Goal: Task Accomplishment & Management: Complete application form

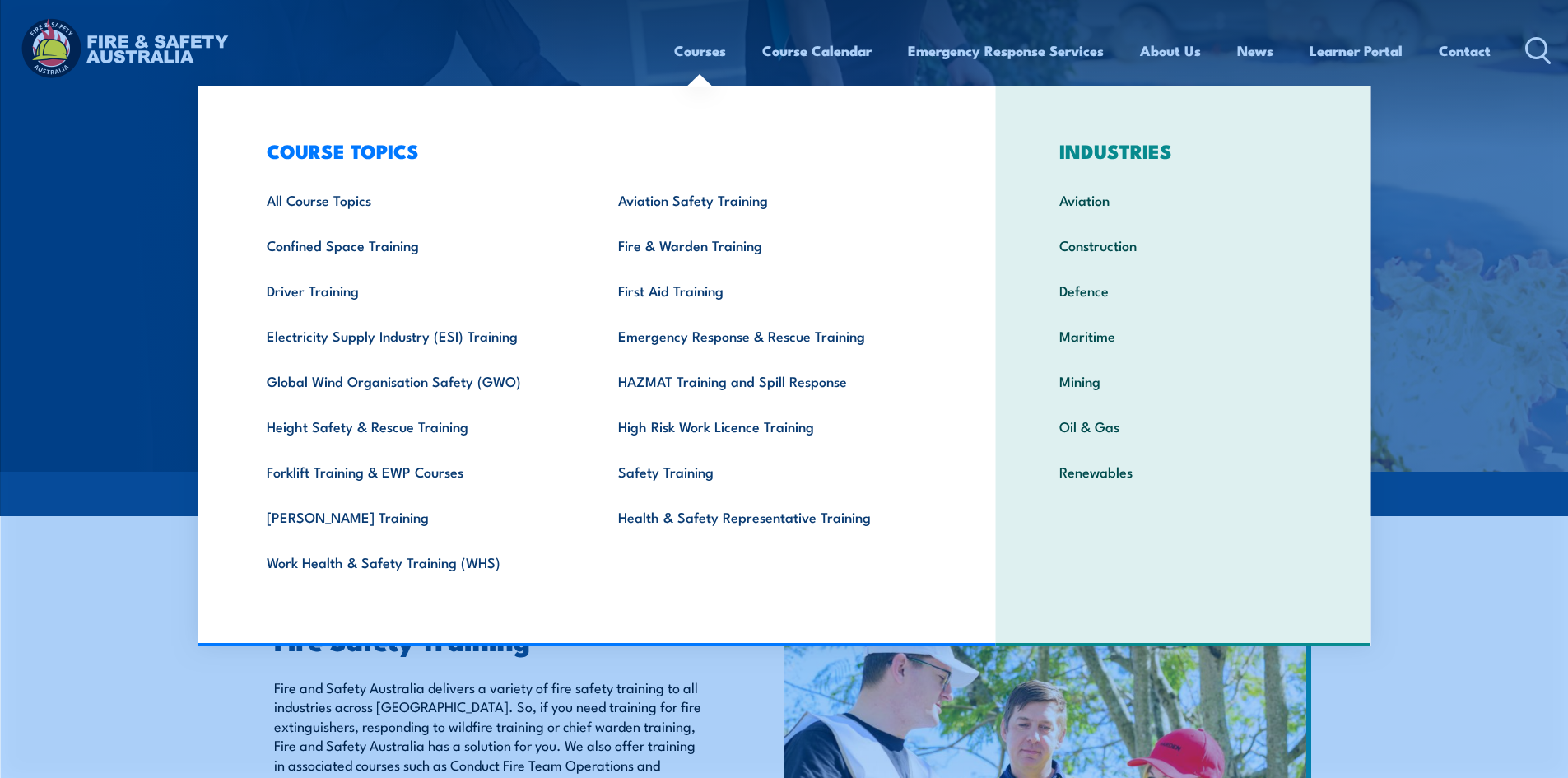
click at [696, 51] on link "Courses" at bounding box center [700, 51] width 52 height 44
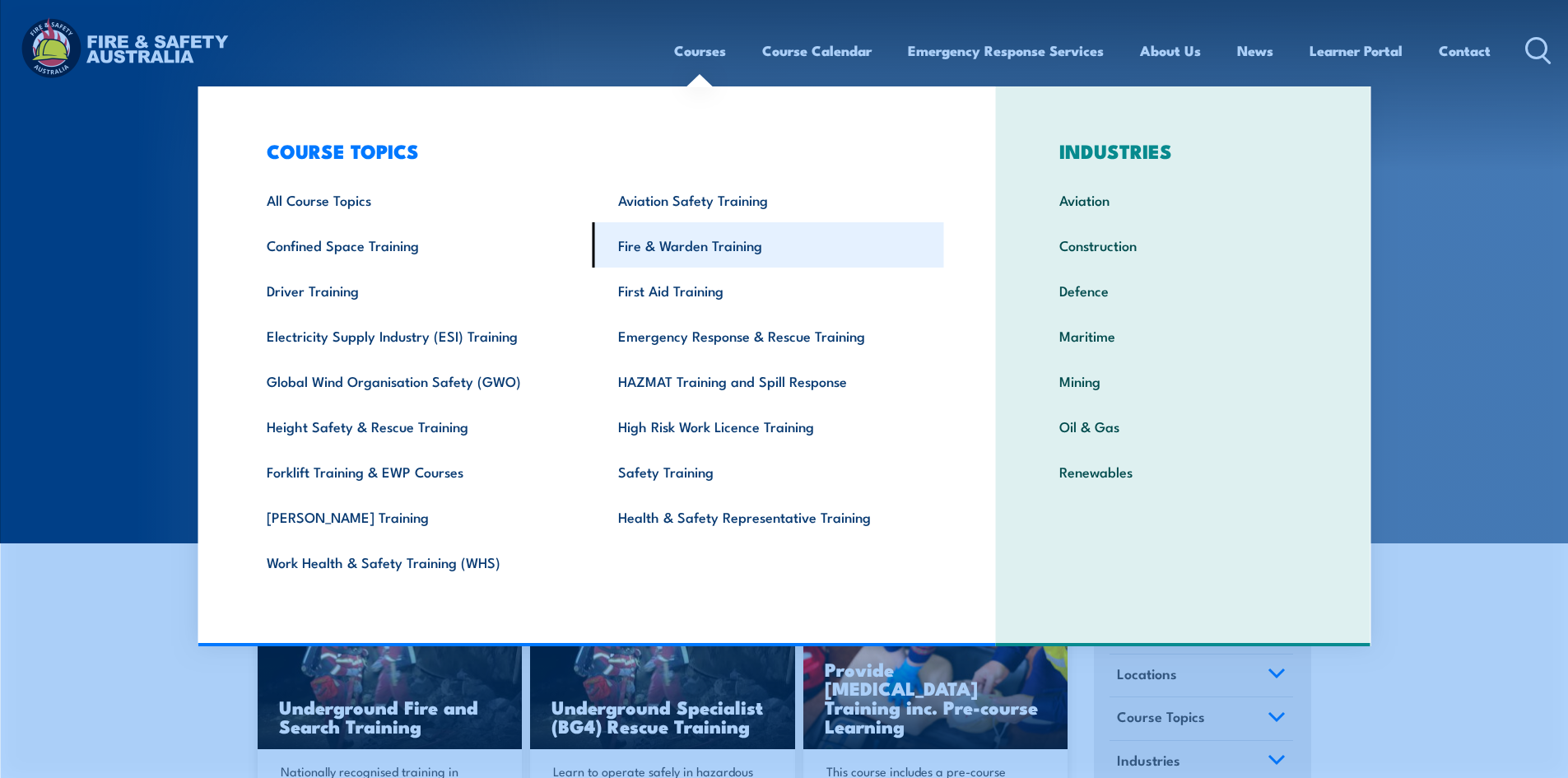
click at [700, 251] on link "Fire & Warden Training" at bounding box center [768, 245] width 352 height 45
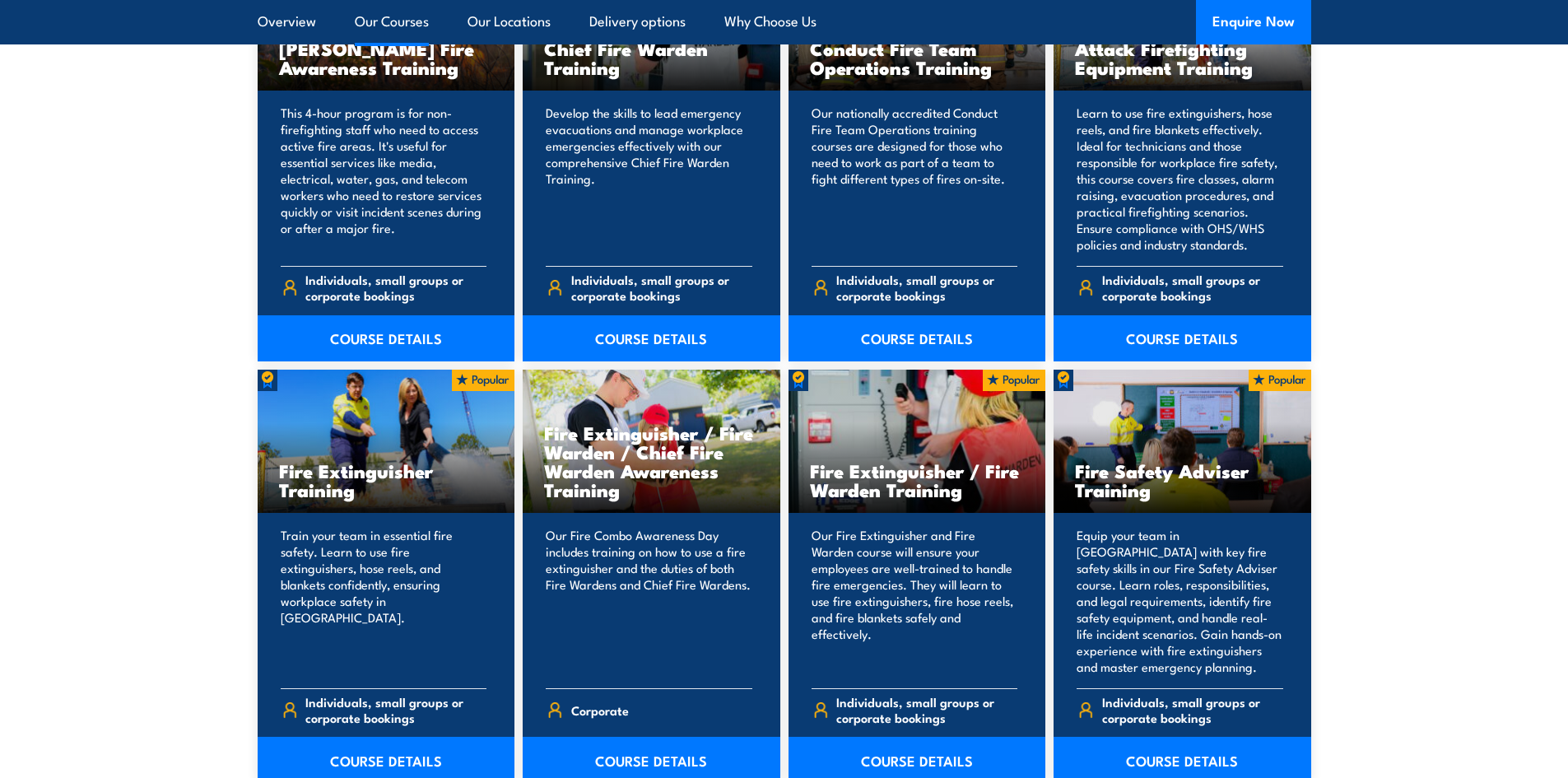
scroll to position [1482, 0]
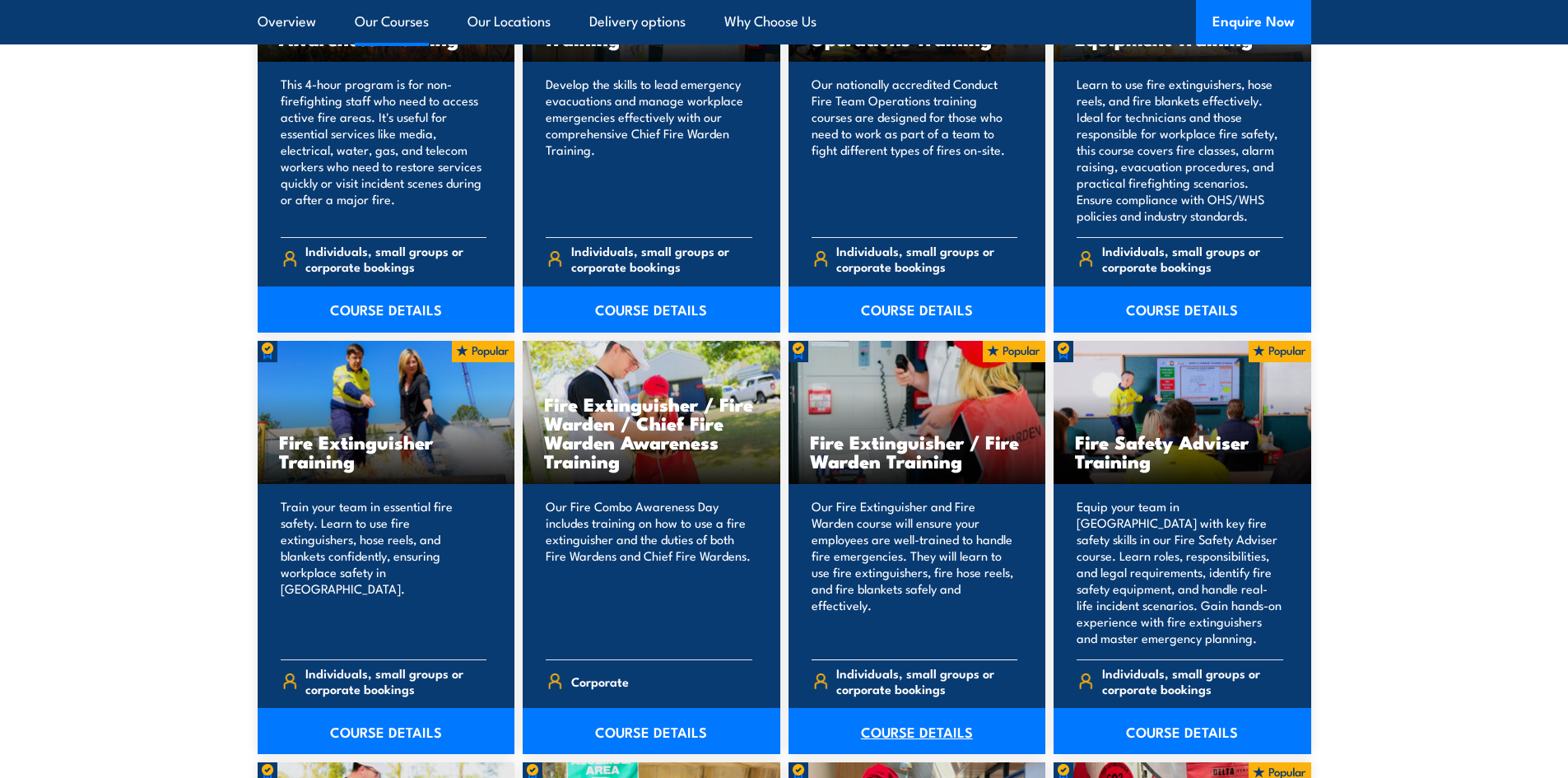
click at [896, 725] on link "COURSE DETAILS" at bounding box center [917, 731] width 258 height 46
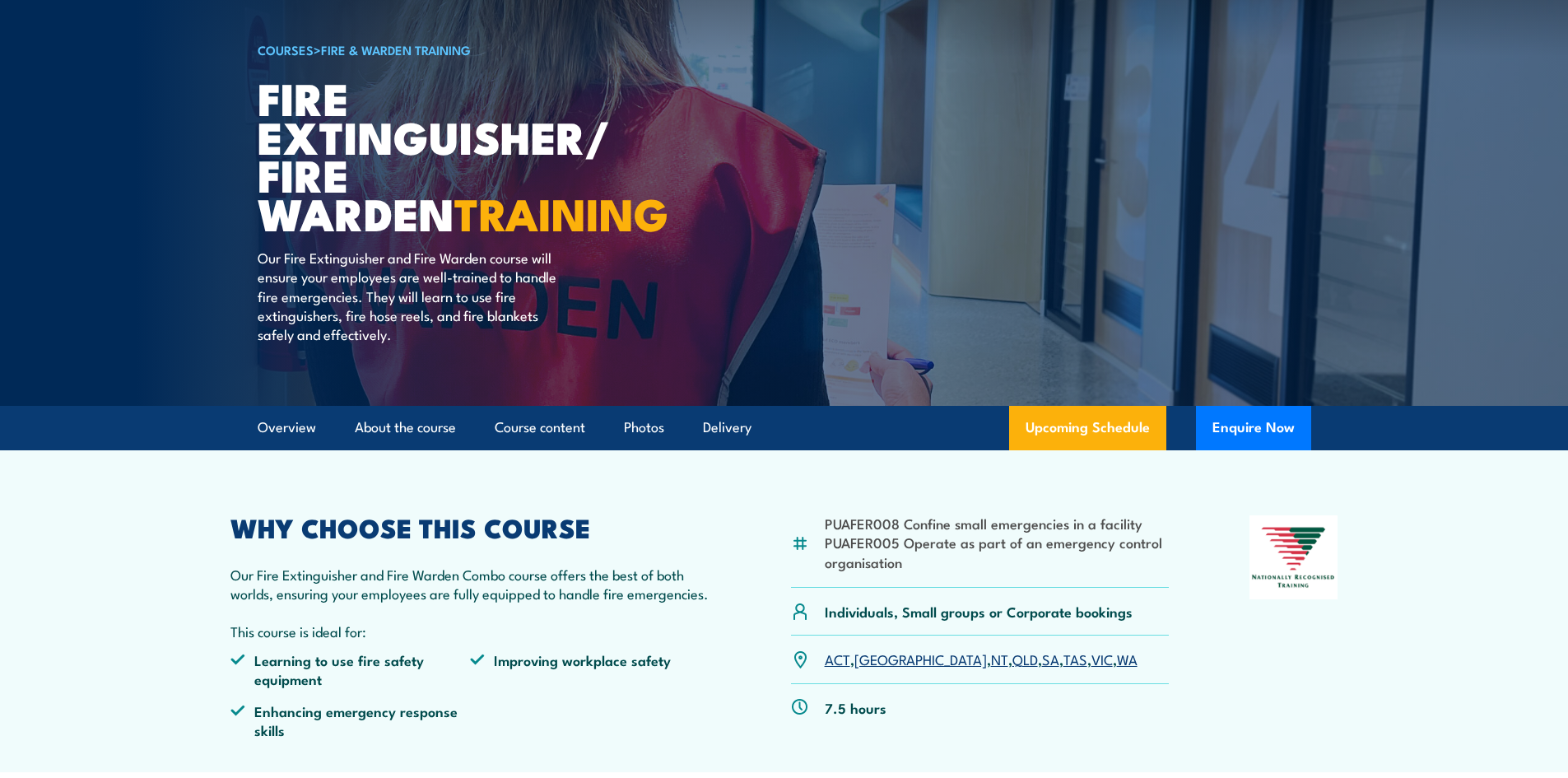
scroll to position [247, 0]
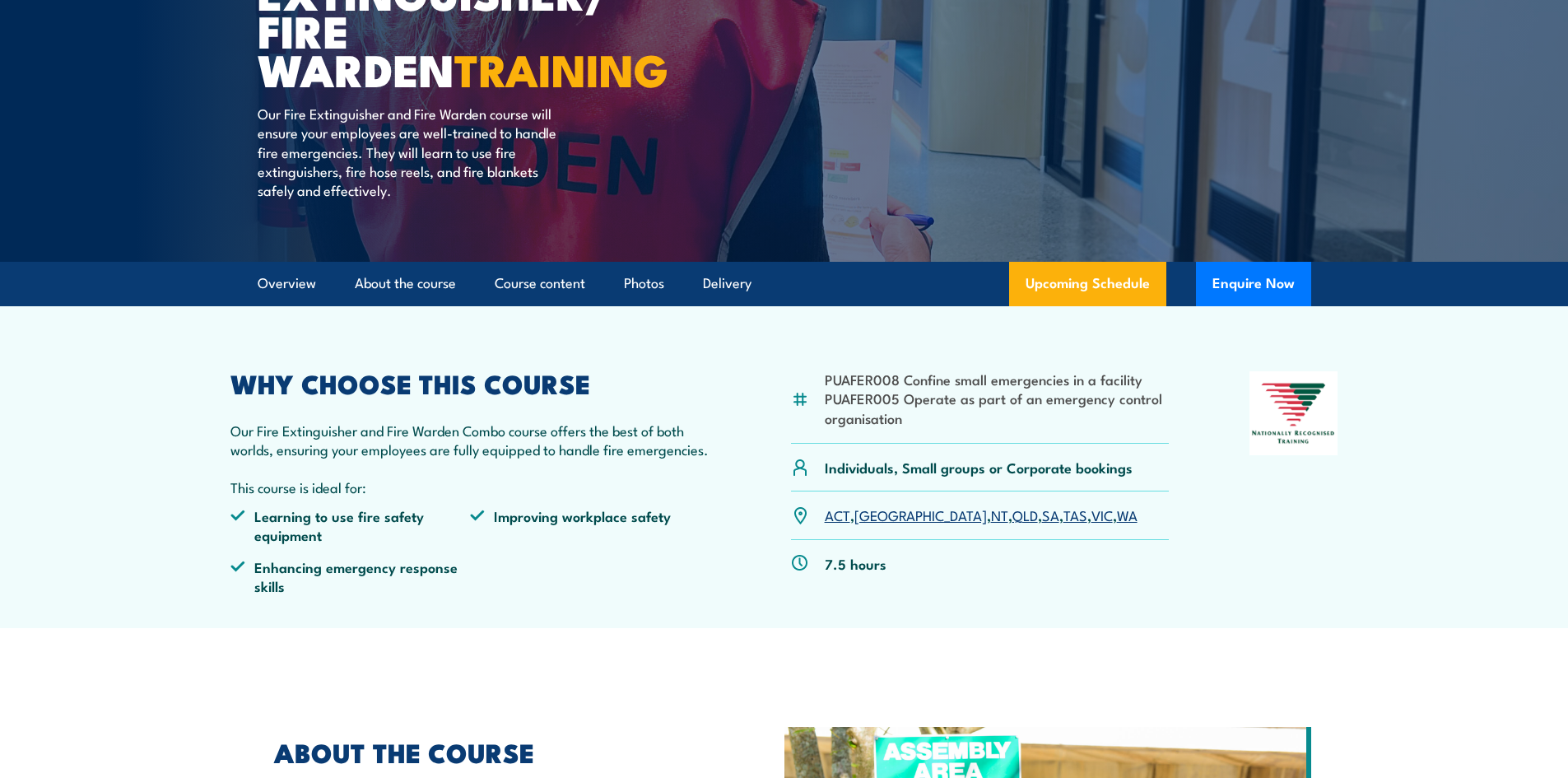
click at [1042, 516] on link "SA" at bounding box center [1051, 514] width 17 height 20
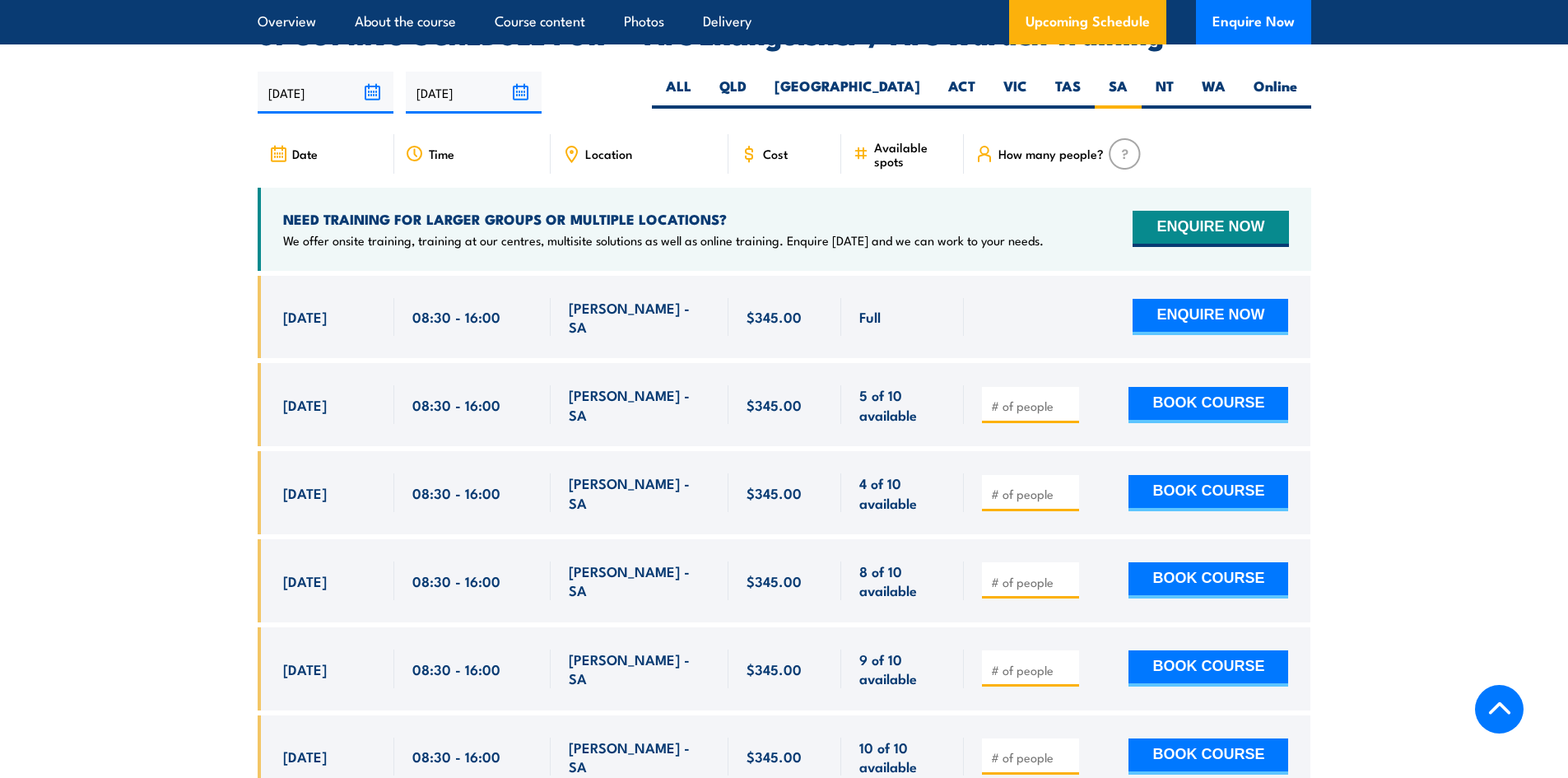
scroll to position [2539, 0]
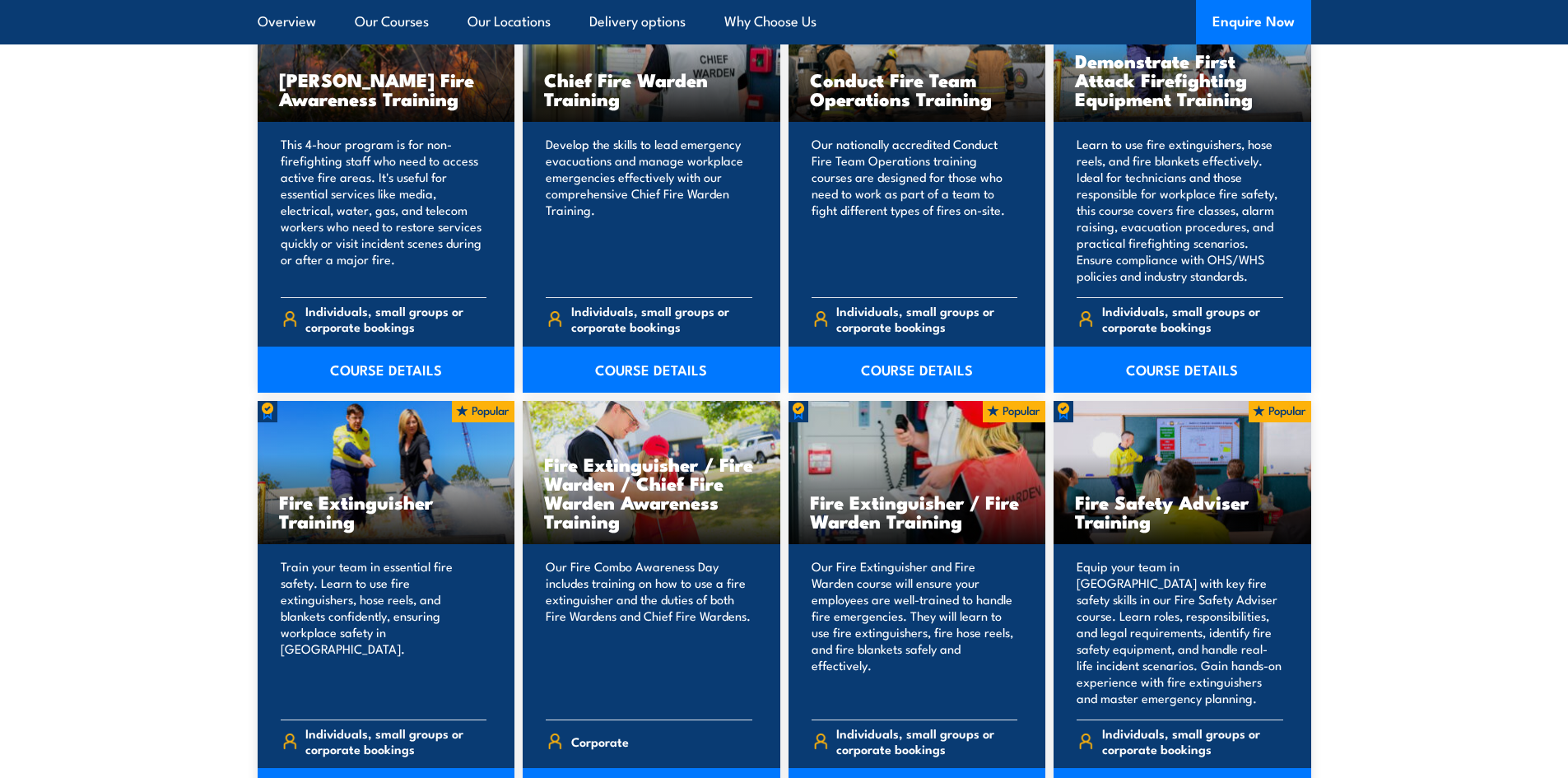
scroll to position [1482, 0]
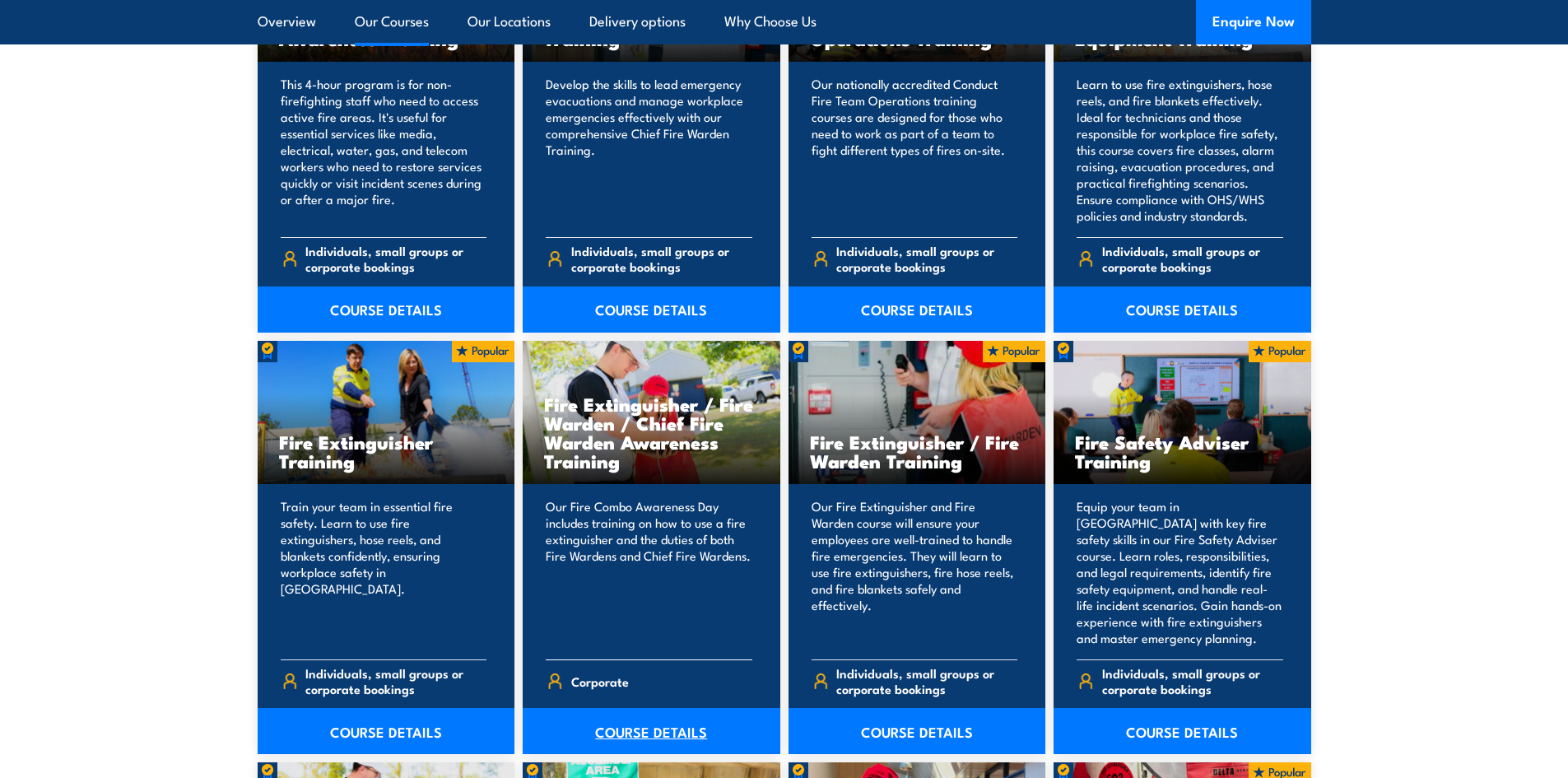
click at [630, 722] on link "COURSE DETAILS" at bounding box center [652, 731] width 258 height 46
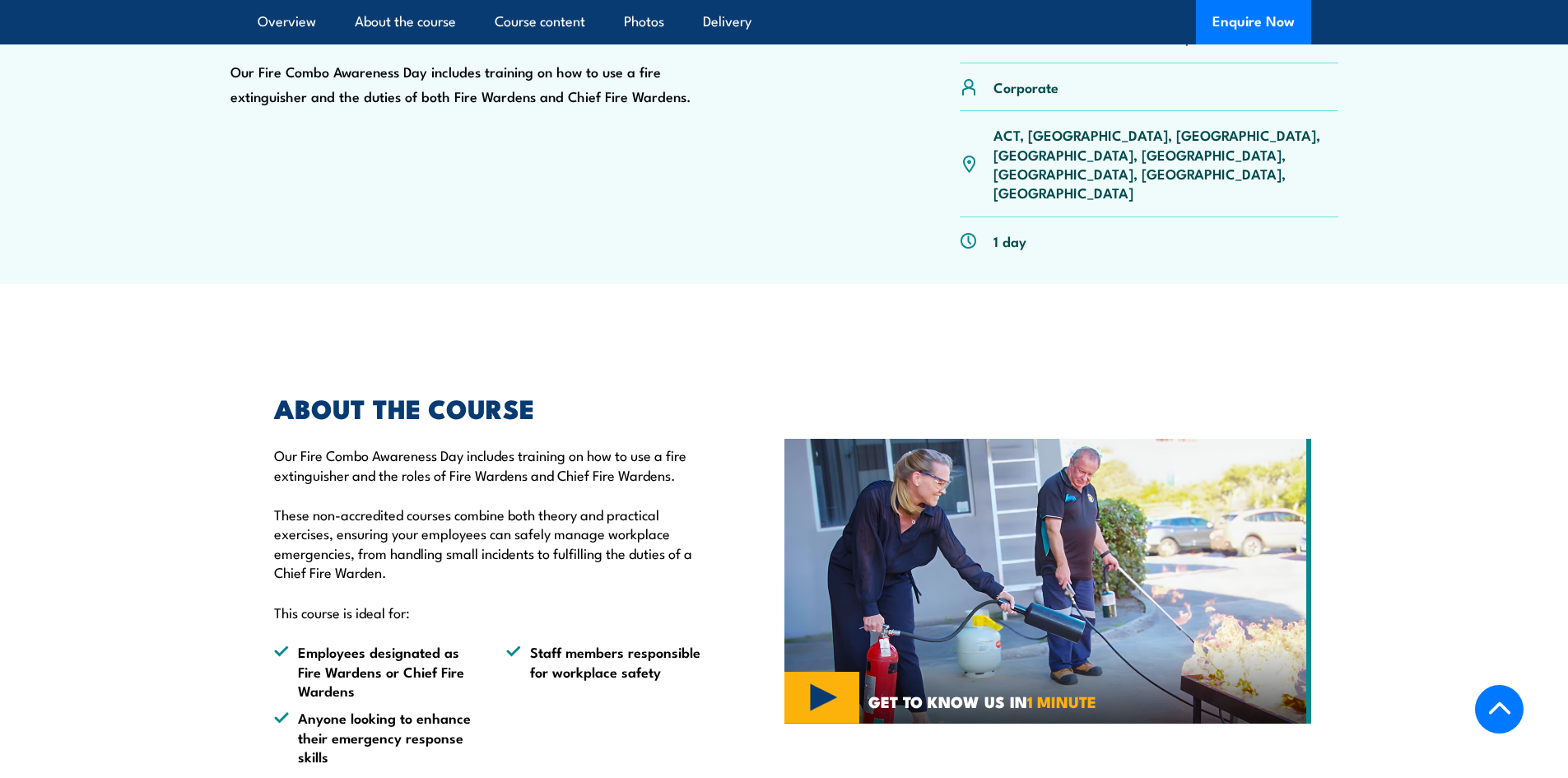
scroll to position [494, 0]
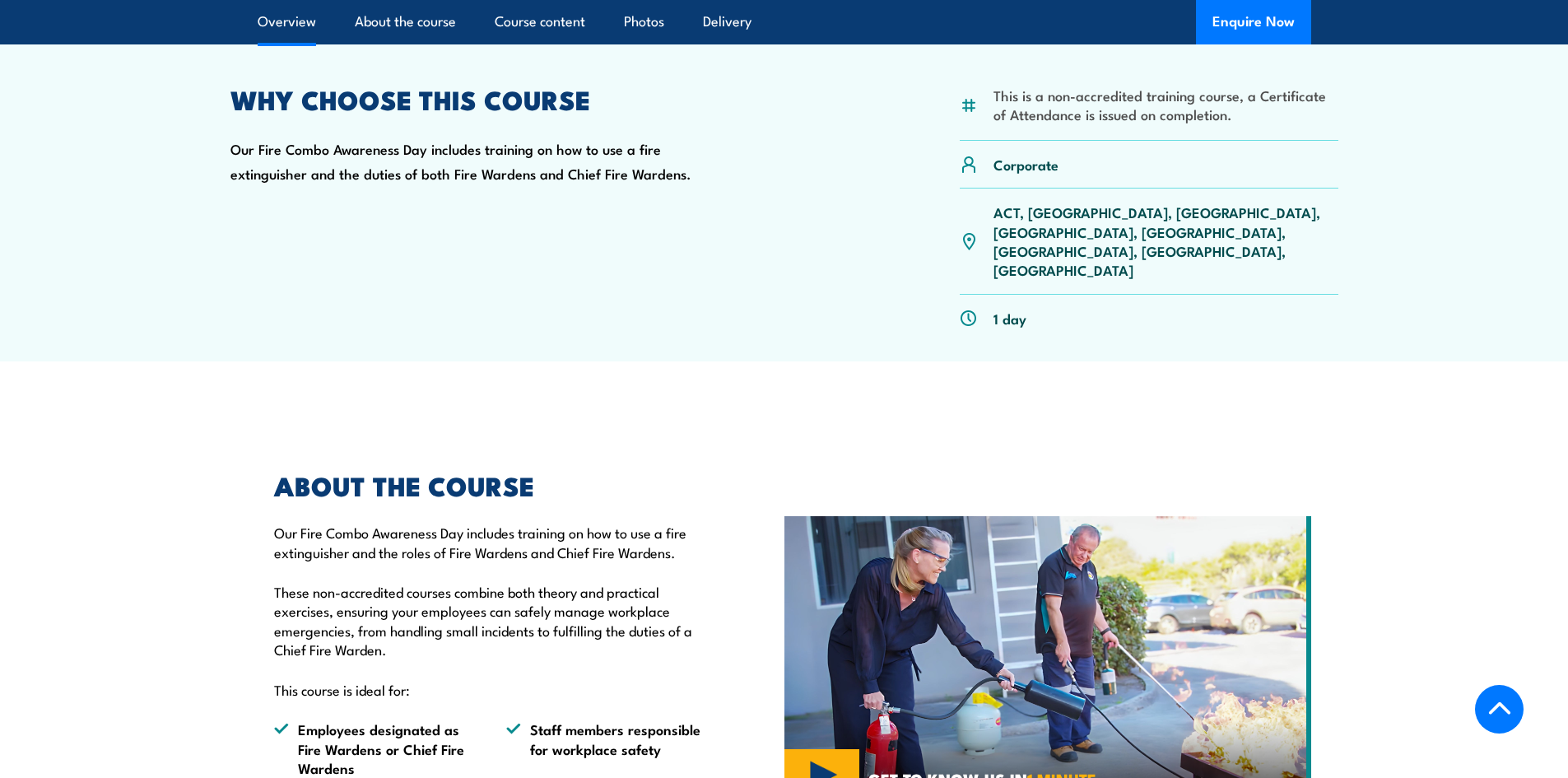
click at [1130, 219] on p "ACT, [GEOGRAPHIC_DATA], [GEOGRAPHIC_DATA], [GEOGRAPHIC_DATA], [GEOGRAPHIC_DATA]…" at bounding box center [1166, 240] width 345 height 78
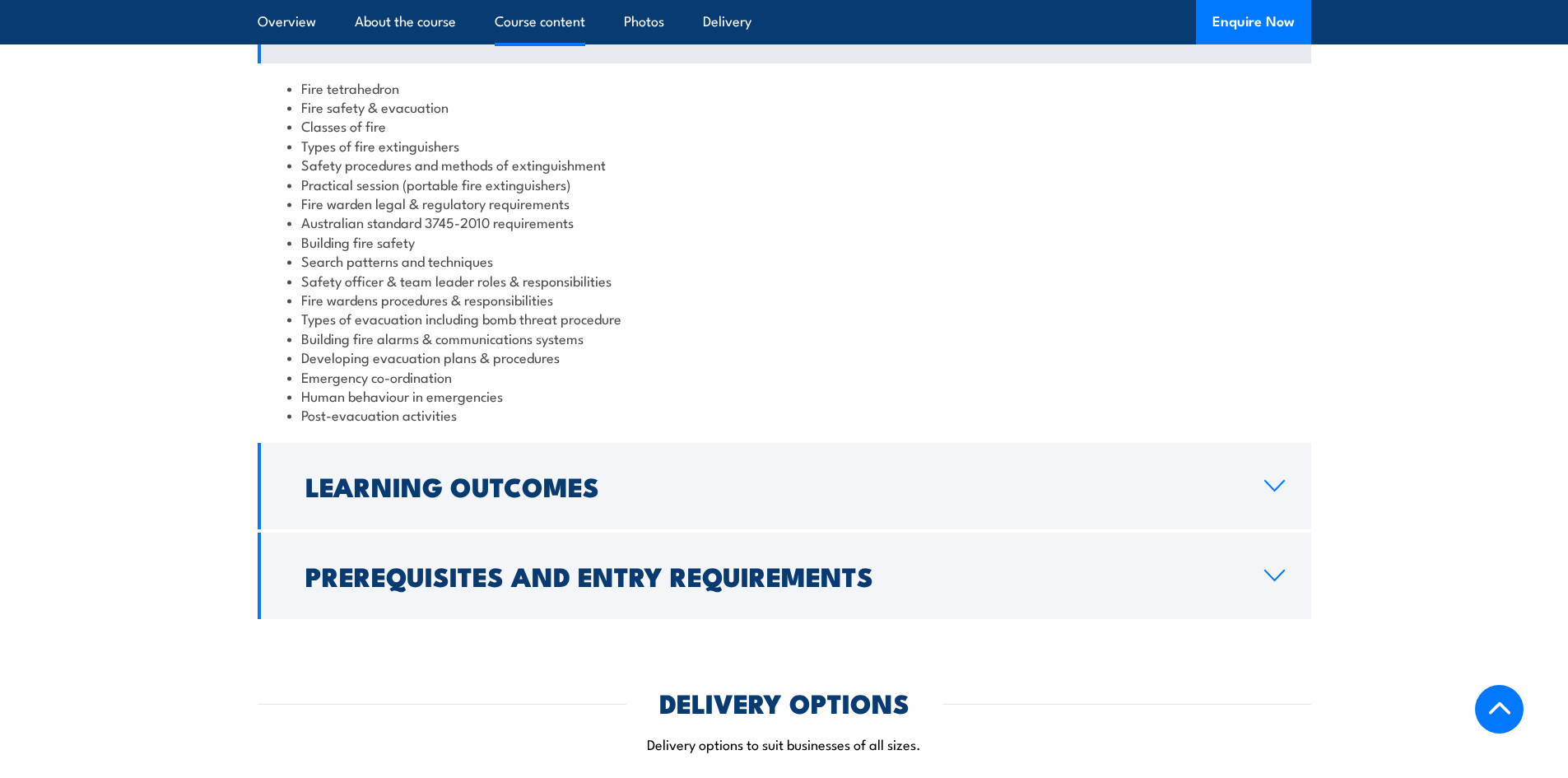
scroll to position [1647, 0]
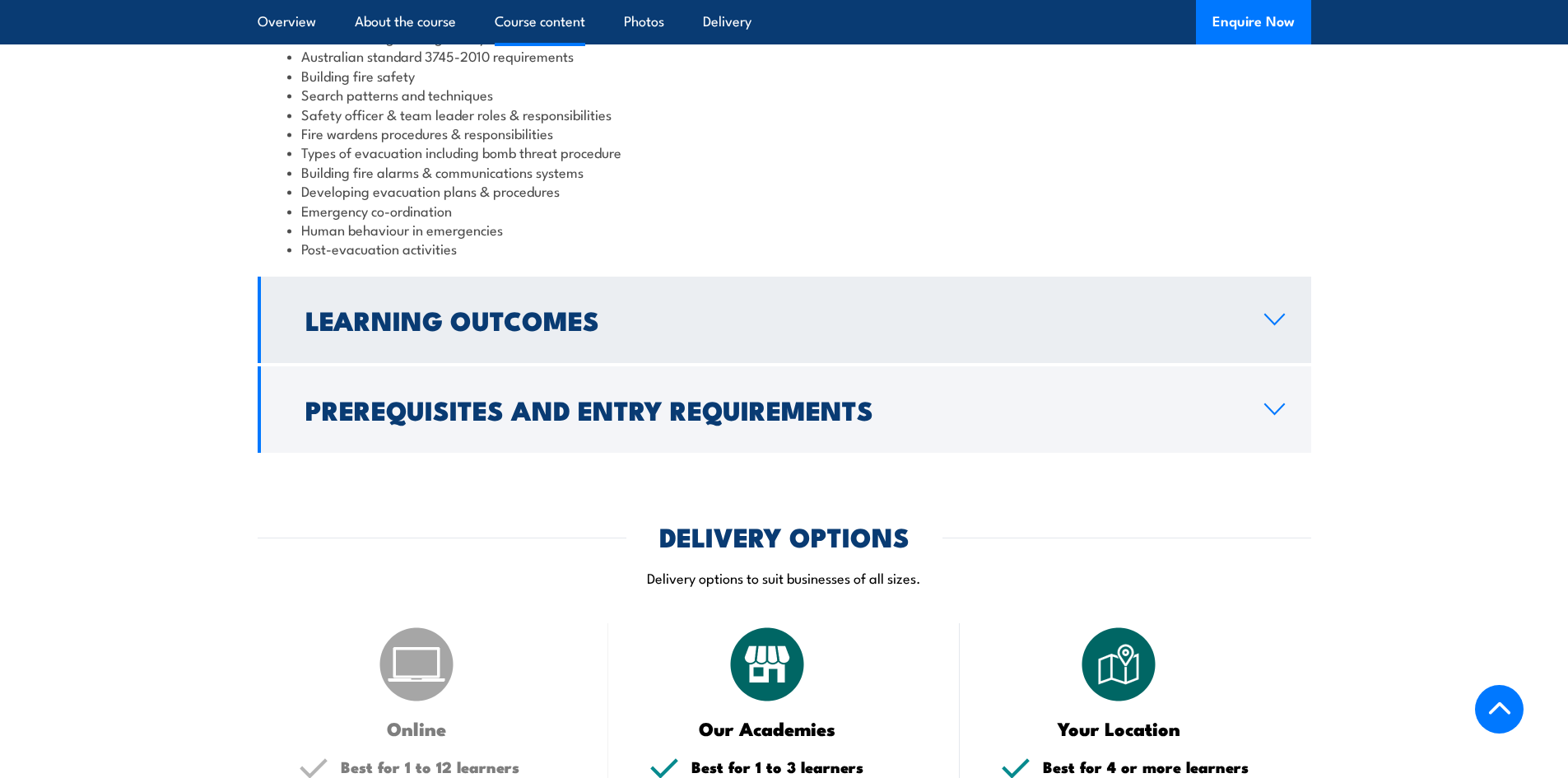
click at [1280, 313] on icon at bounding box center [1275, 319] width 23 height 13
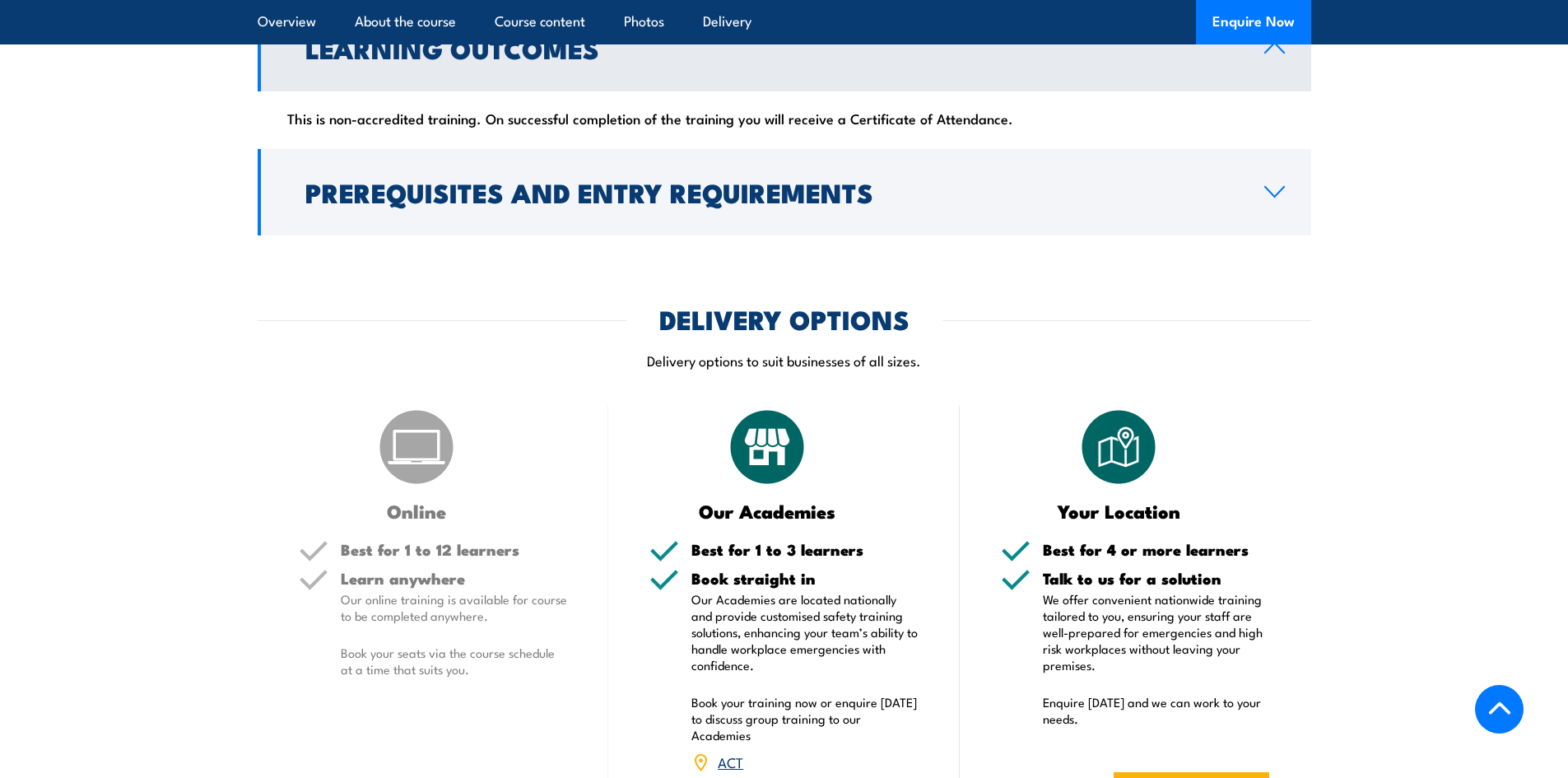
scroll to position [1377, 0]
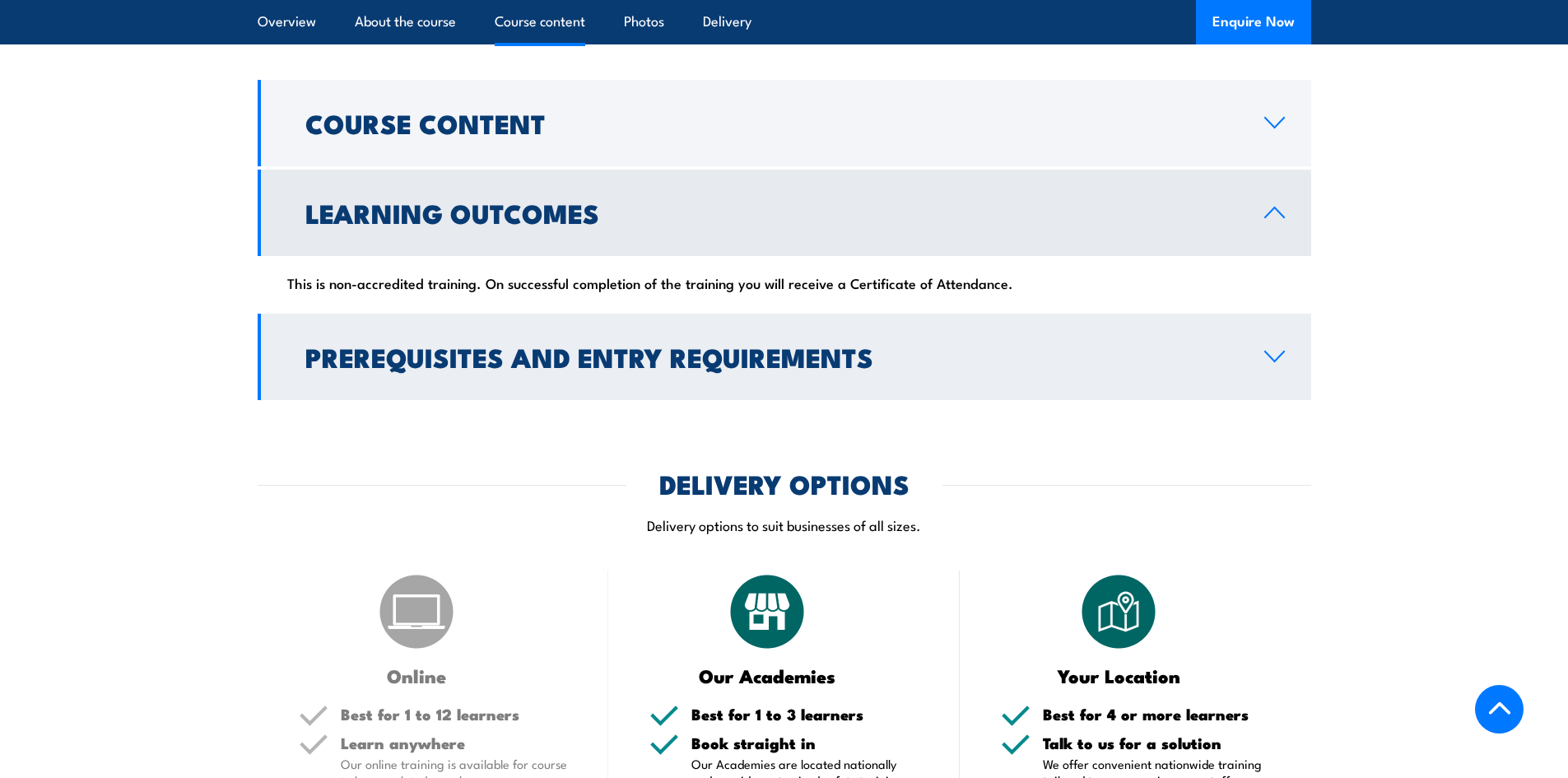
click at [1279, 314] on link "Prerequisites and Entry Requirements" at bounding box center [785, 356] width 1054 height 86
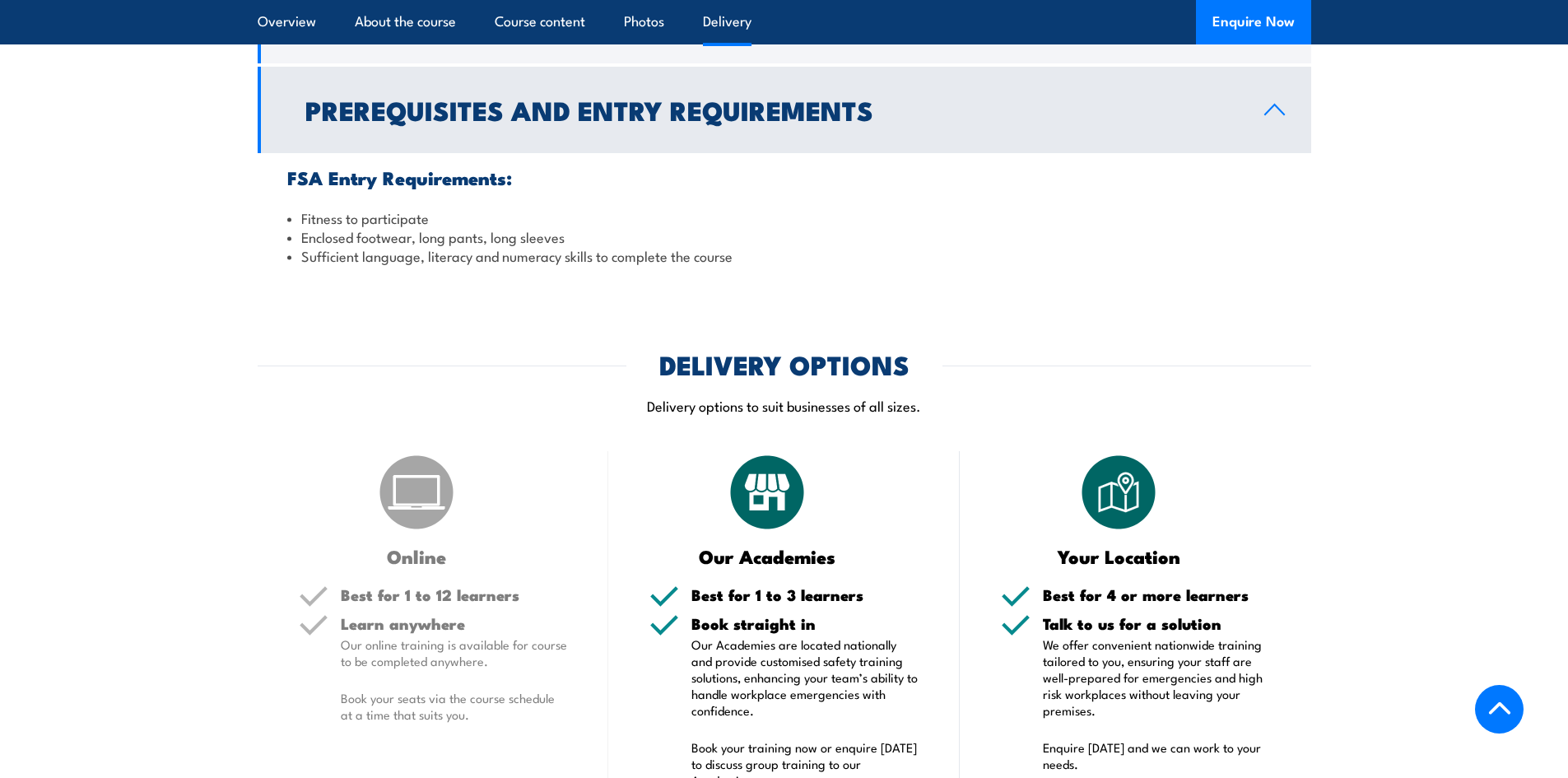
scroll to position [1789, 0]
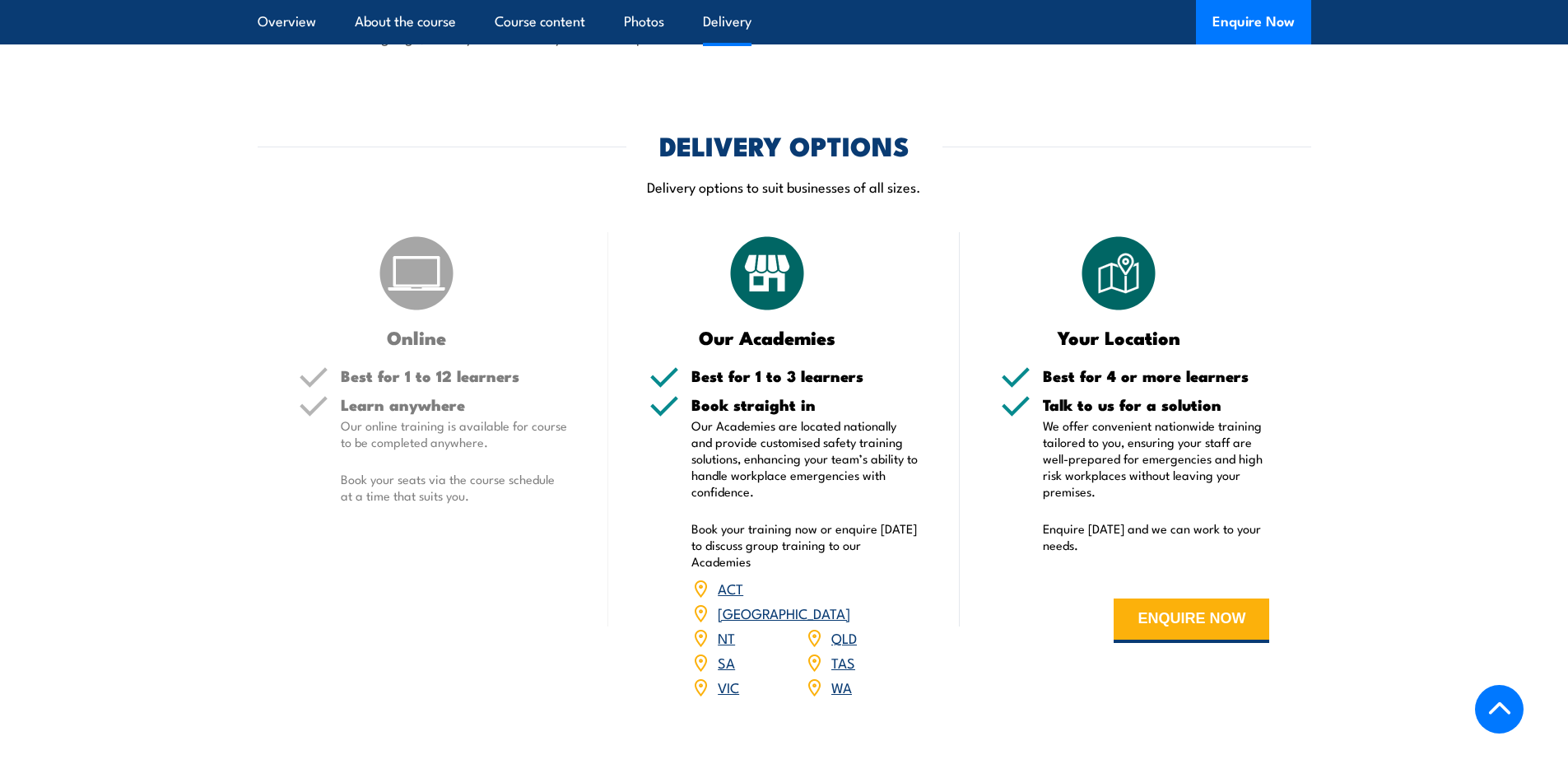
click at [728, 652] on link "SA" at bounding box center [727, 661] width 17 height 20
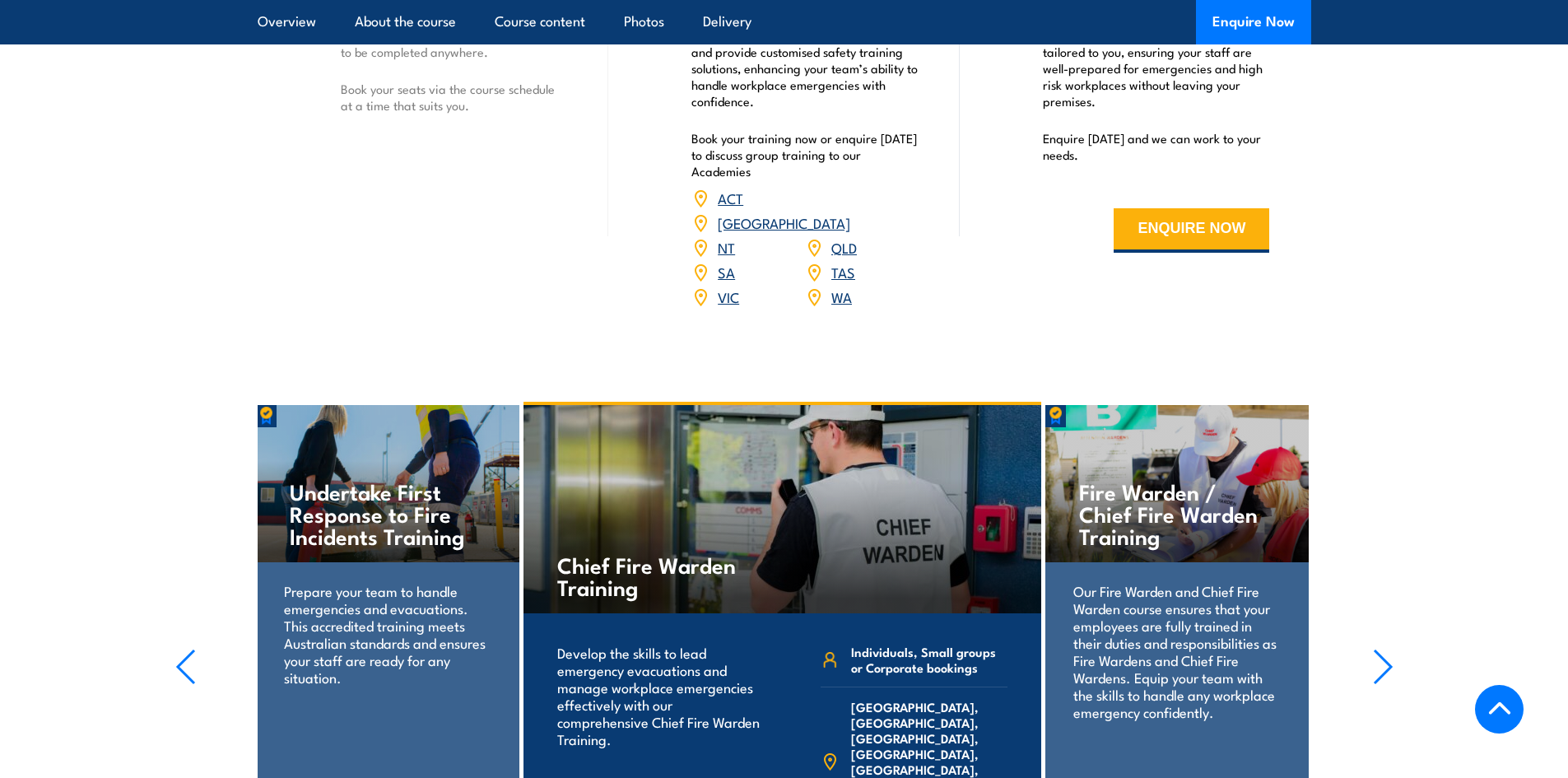
scroll to position [2491, 0]
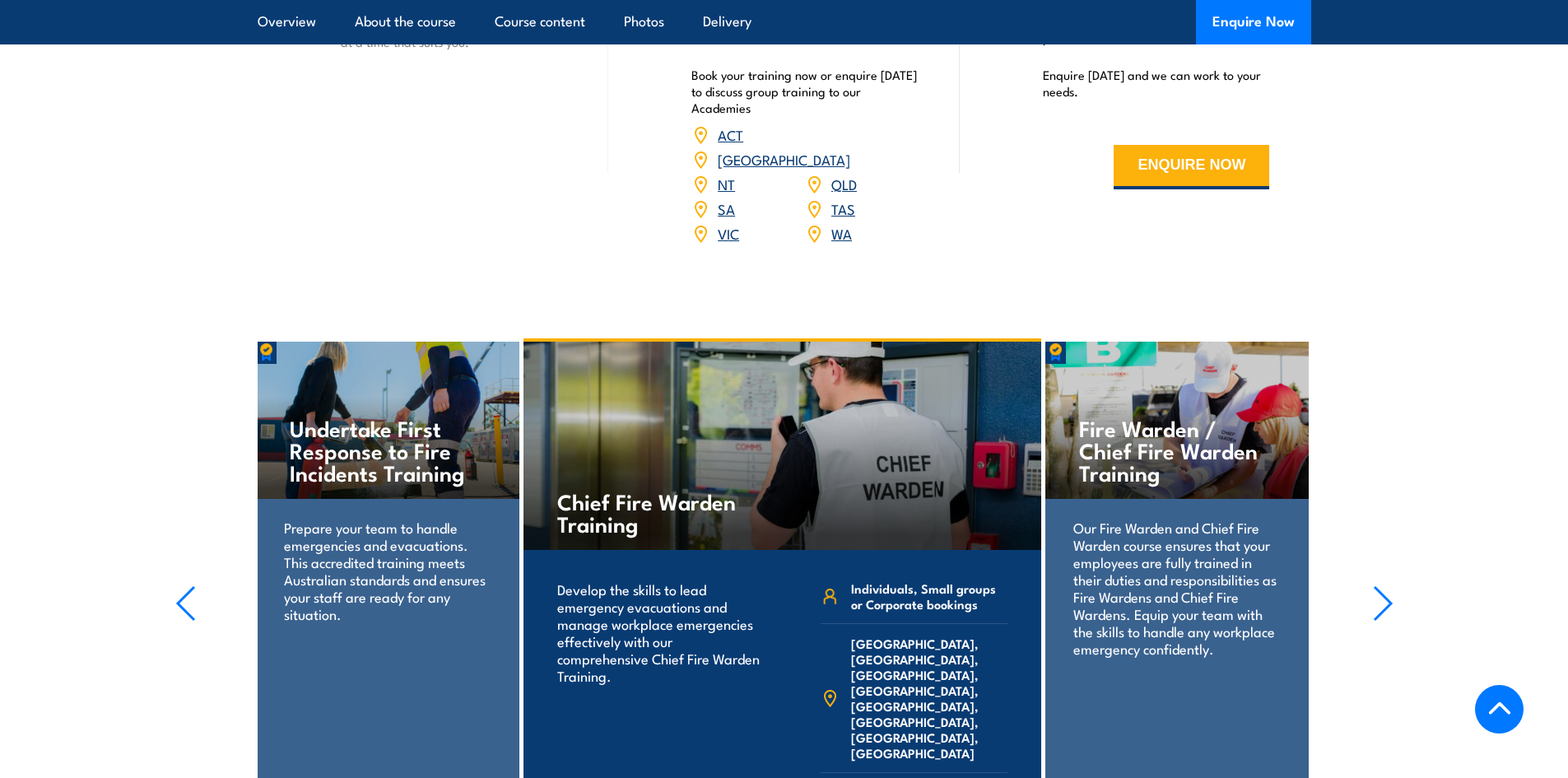
click at [1387, 585] on icon "button" at bounding box center [1383, 604] width 21 height 37
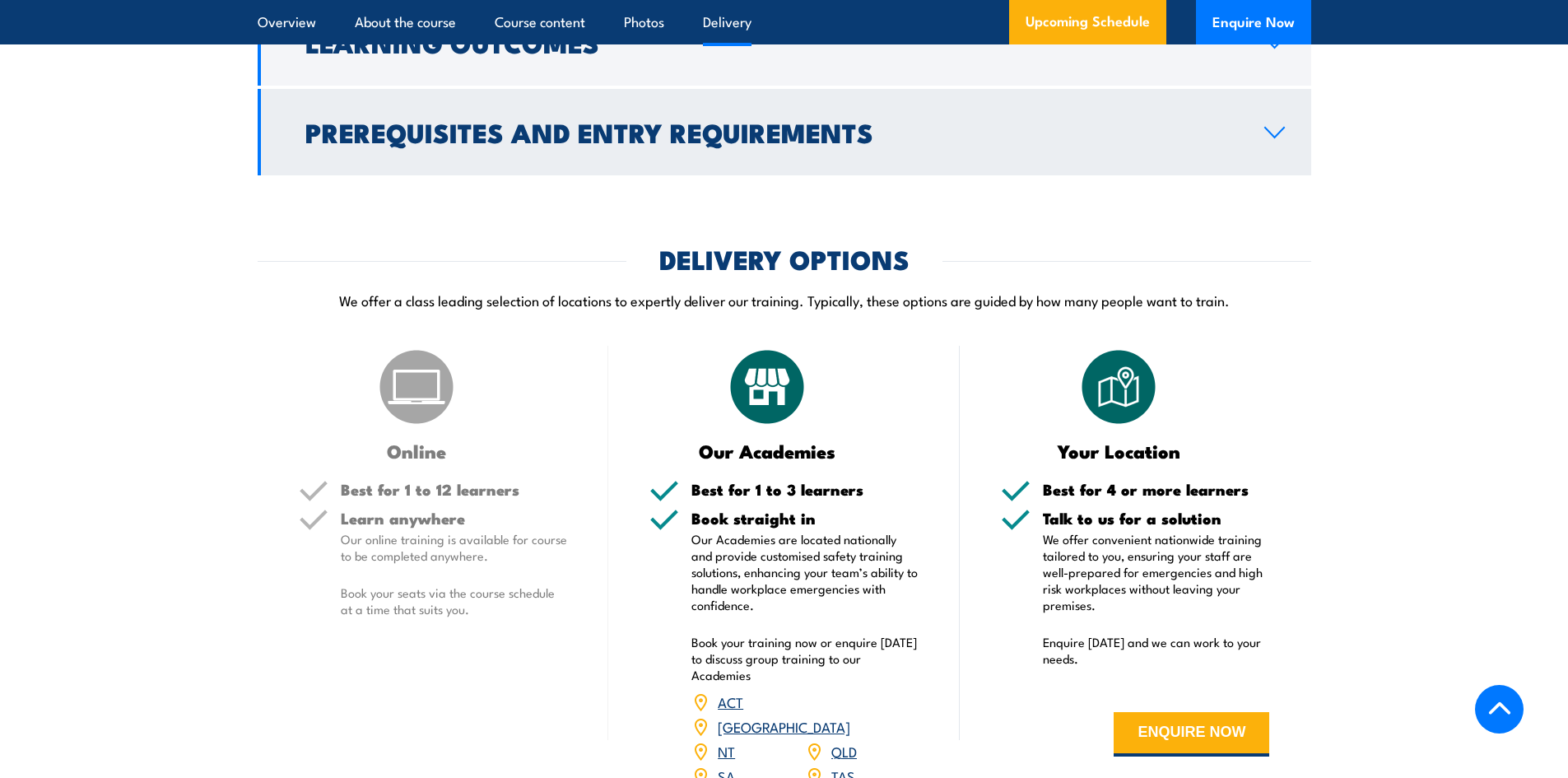
scroll to position [1893, 0]
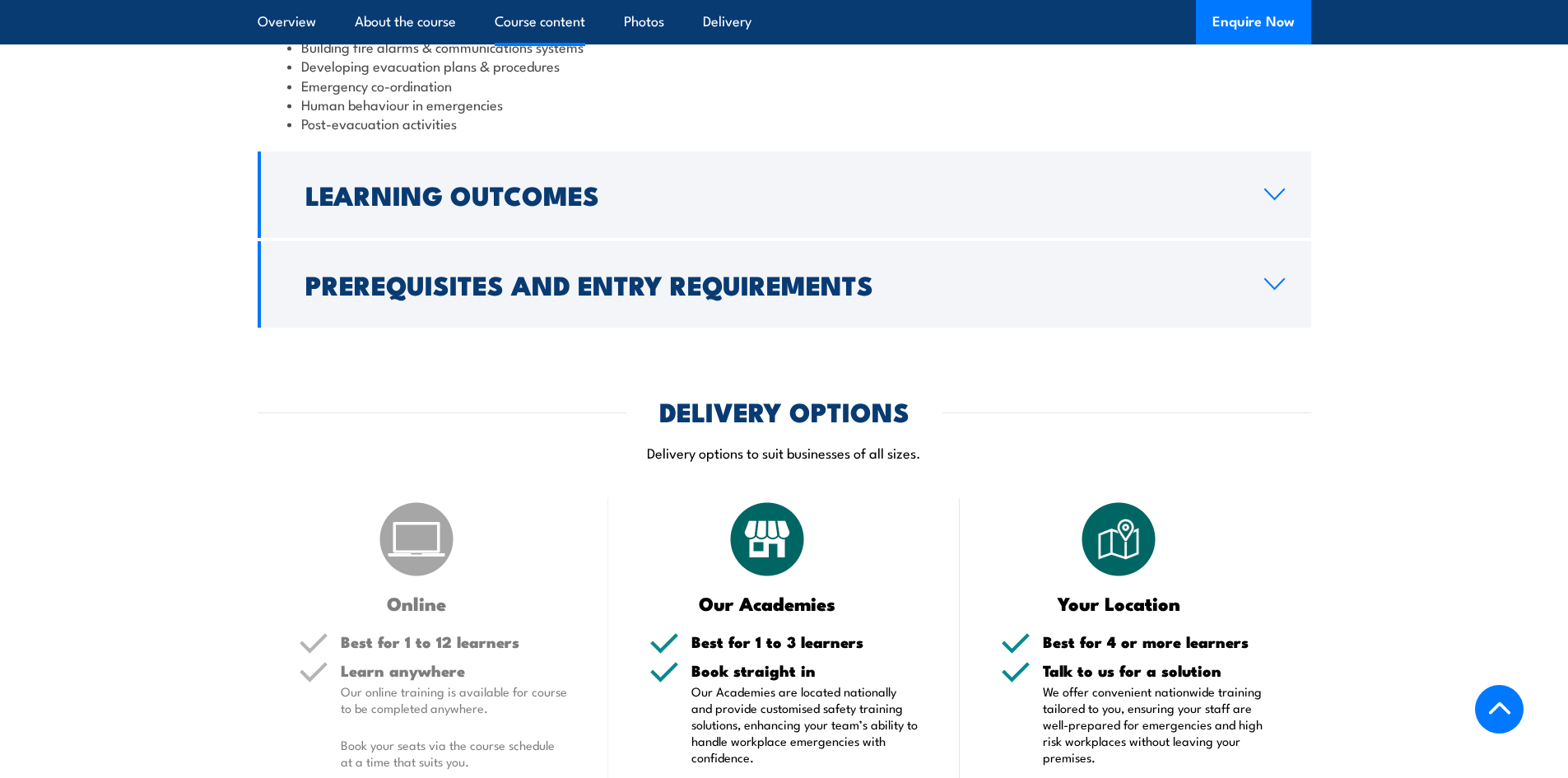
scroll to position [1789, 0]
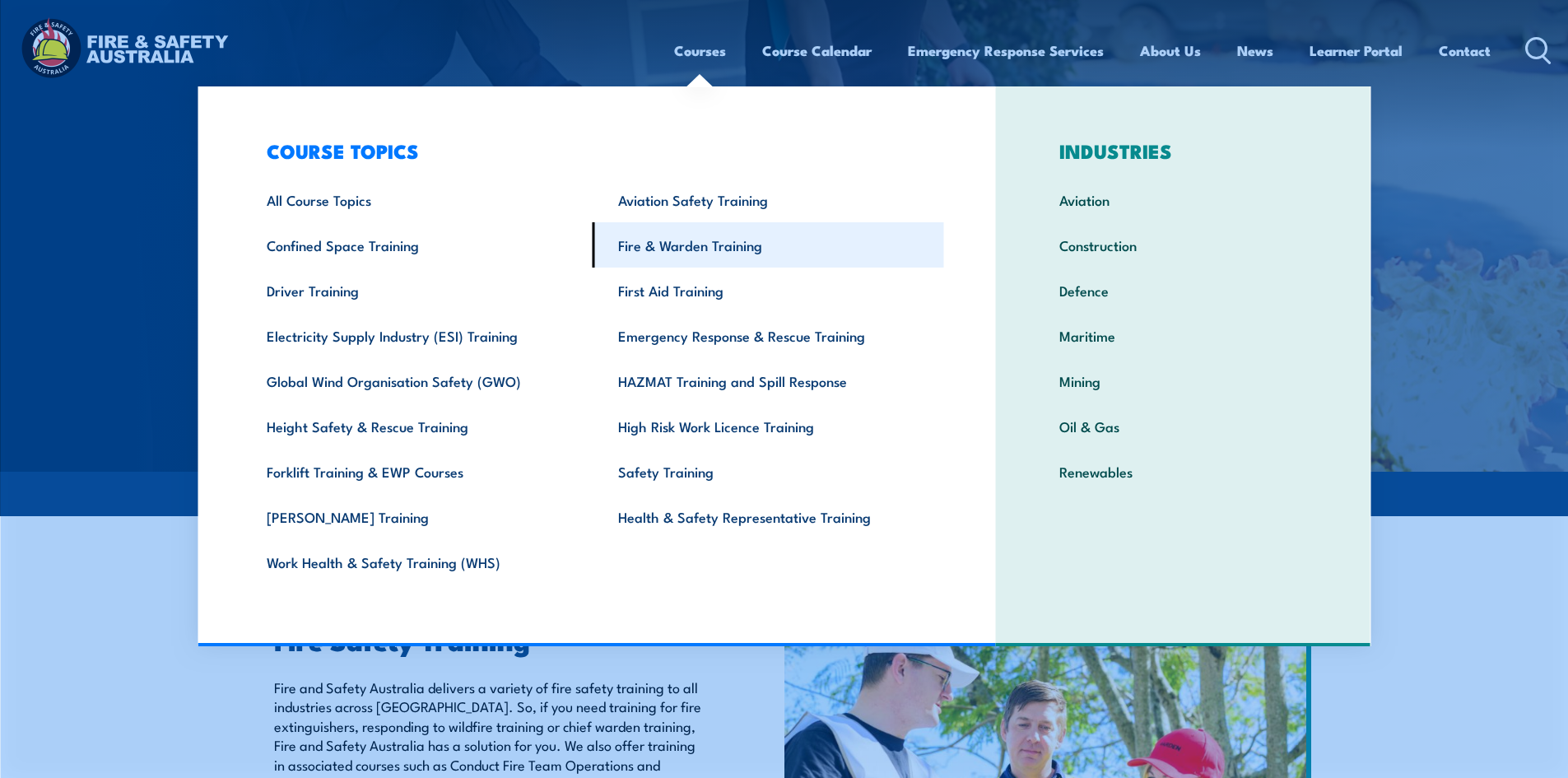
click at [726, 250] on link "Fire & Warden Training" at bounding box center [768, 245] width 352 height 45
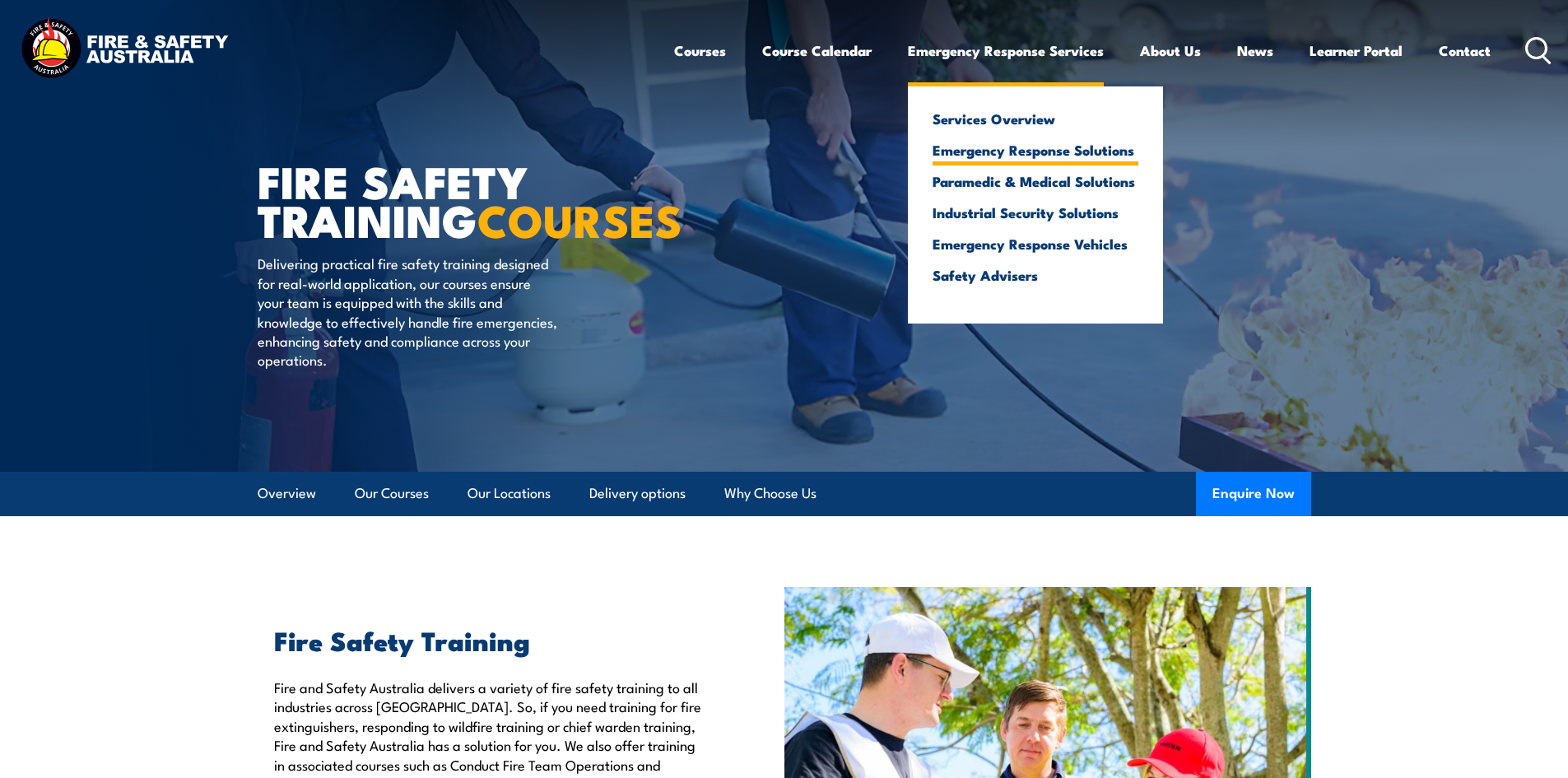
click at [1109, 154] on link "Emergency Response Solutions" at bounding box center [1036, 149] width 206 height 15
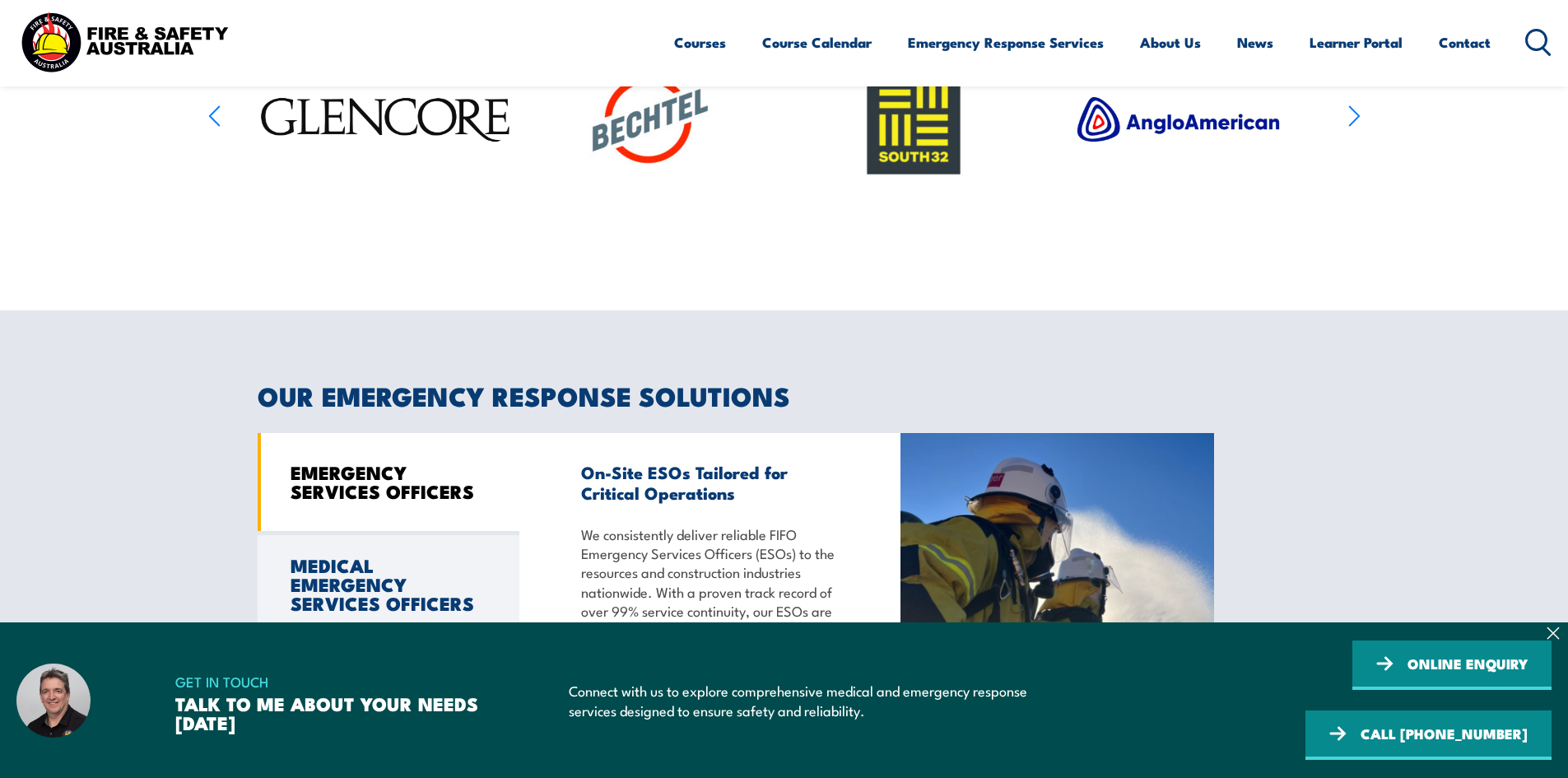
scroll to position [1317, 0]
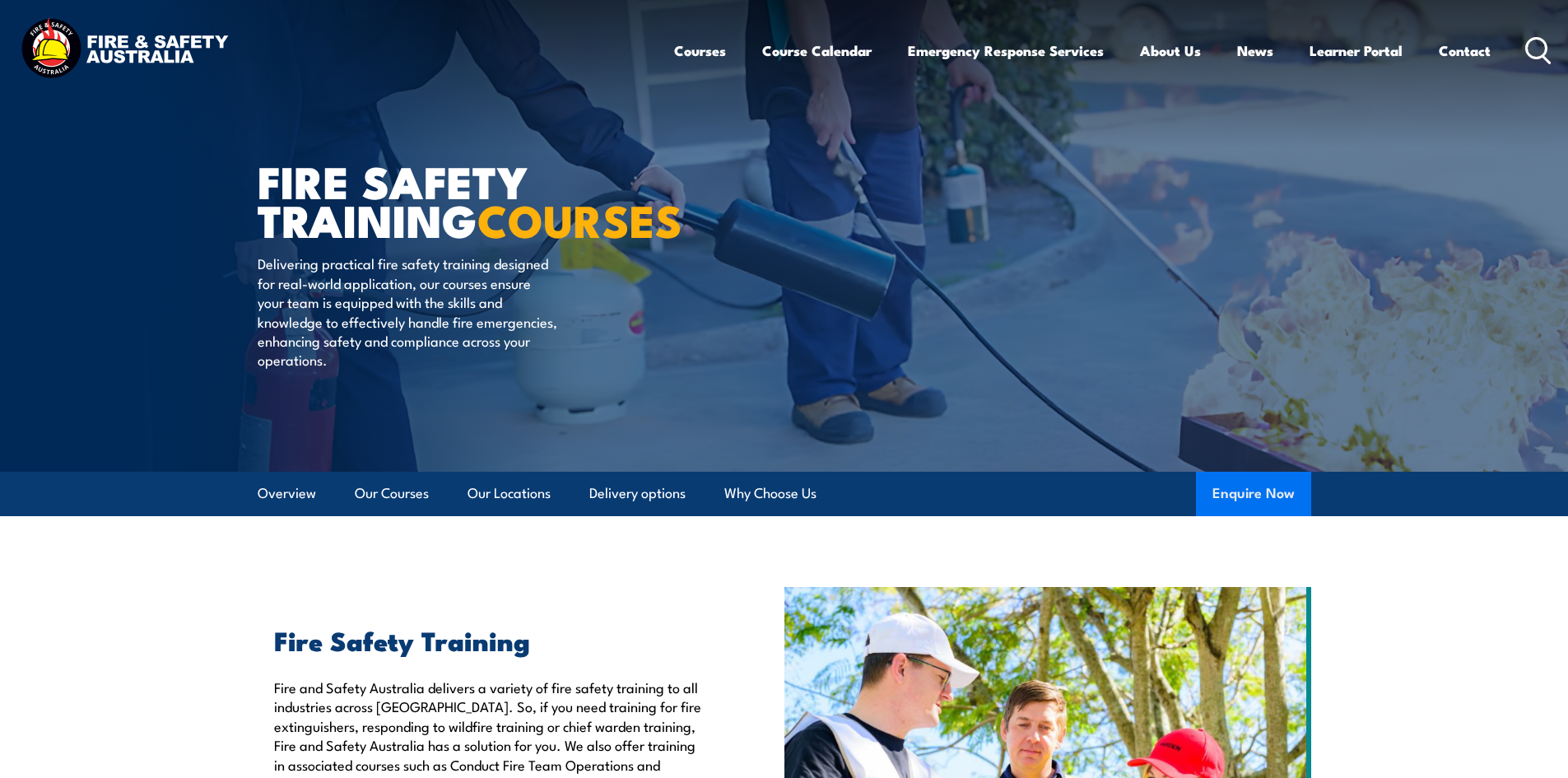
click at [1258, 484] on button "Enquire Now" at bounding box center [1254, 493] width 115 height 44
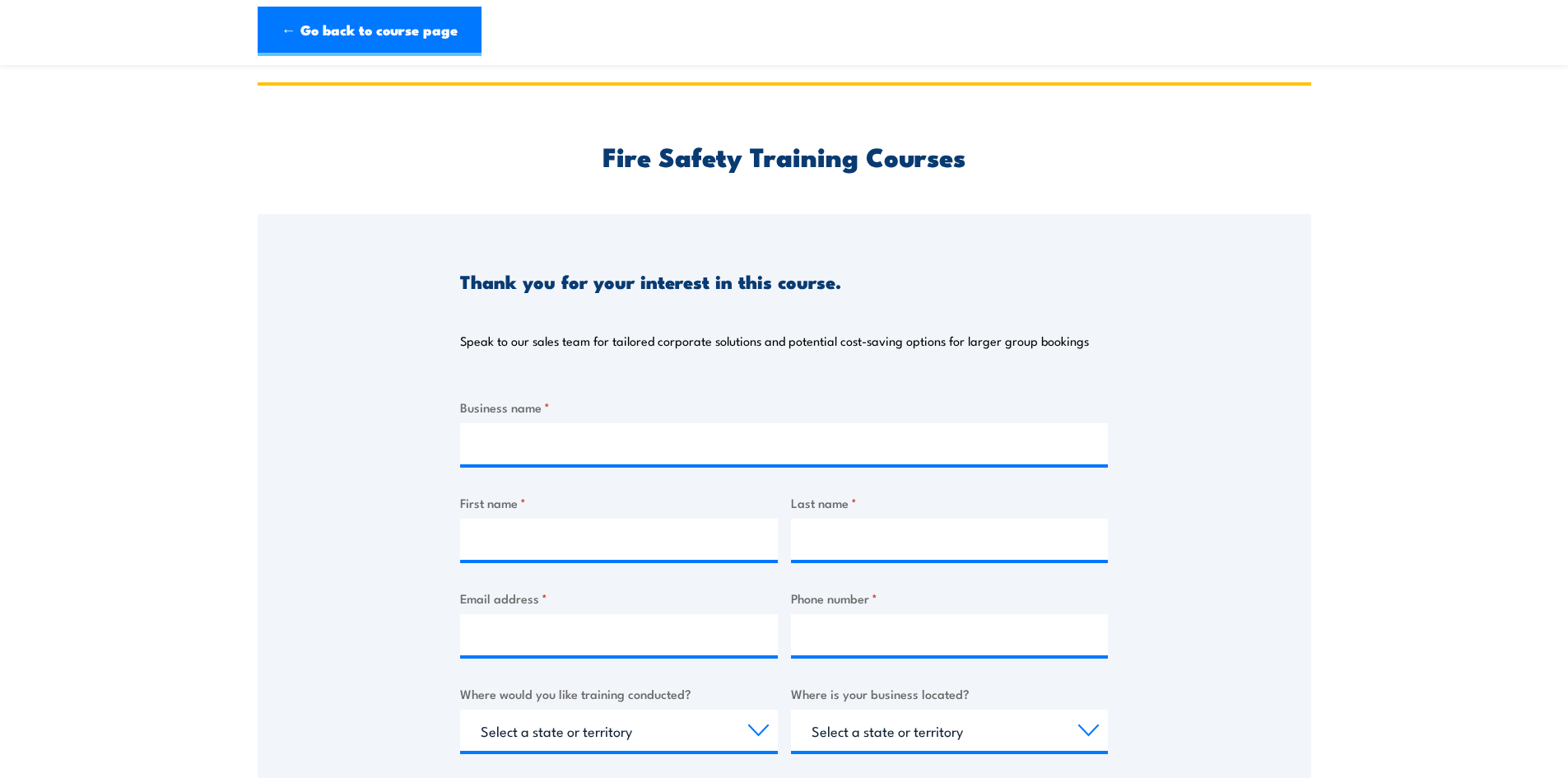
scroll to position [247, 0]
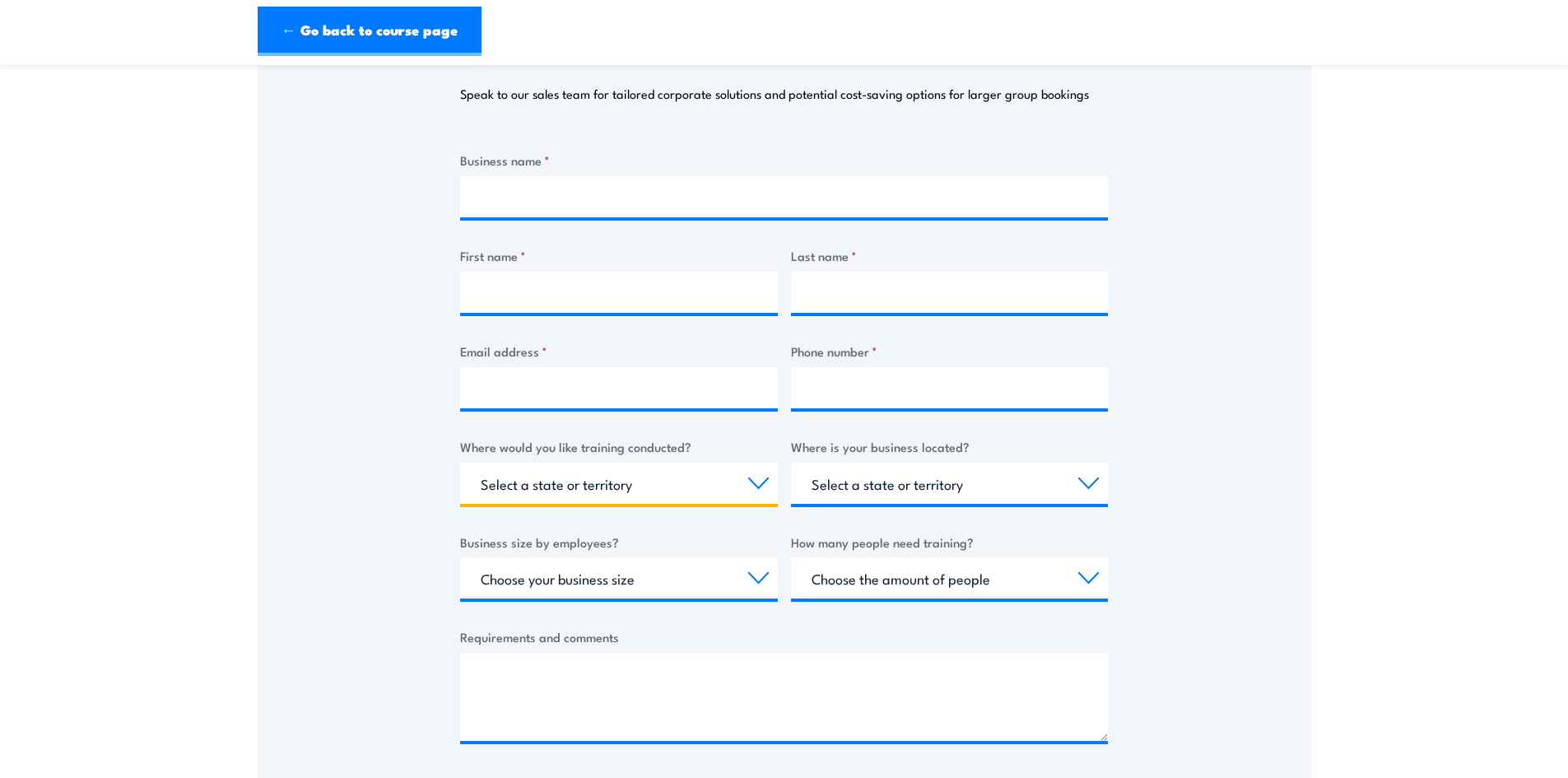
click at [751, 482] on select "Select a state or territory Nationally - multiple locations [GEOGRAPHIC_DATA] […" at bounding box center [618, 483] width 318 height 41
select select "SA"
click at [460, 463] on select "Select a state or territory Nationally - multiple locations [GEOGRAPHIC_DATA] […" at bounding box center [618, 483] width 318 height 41
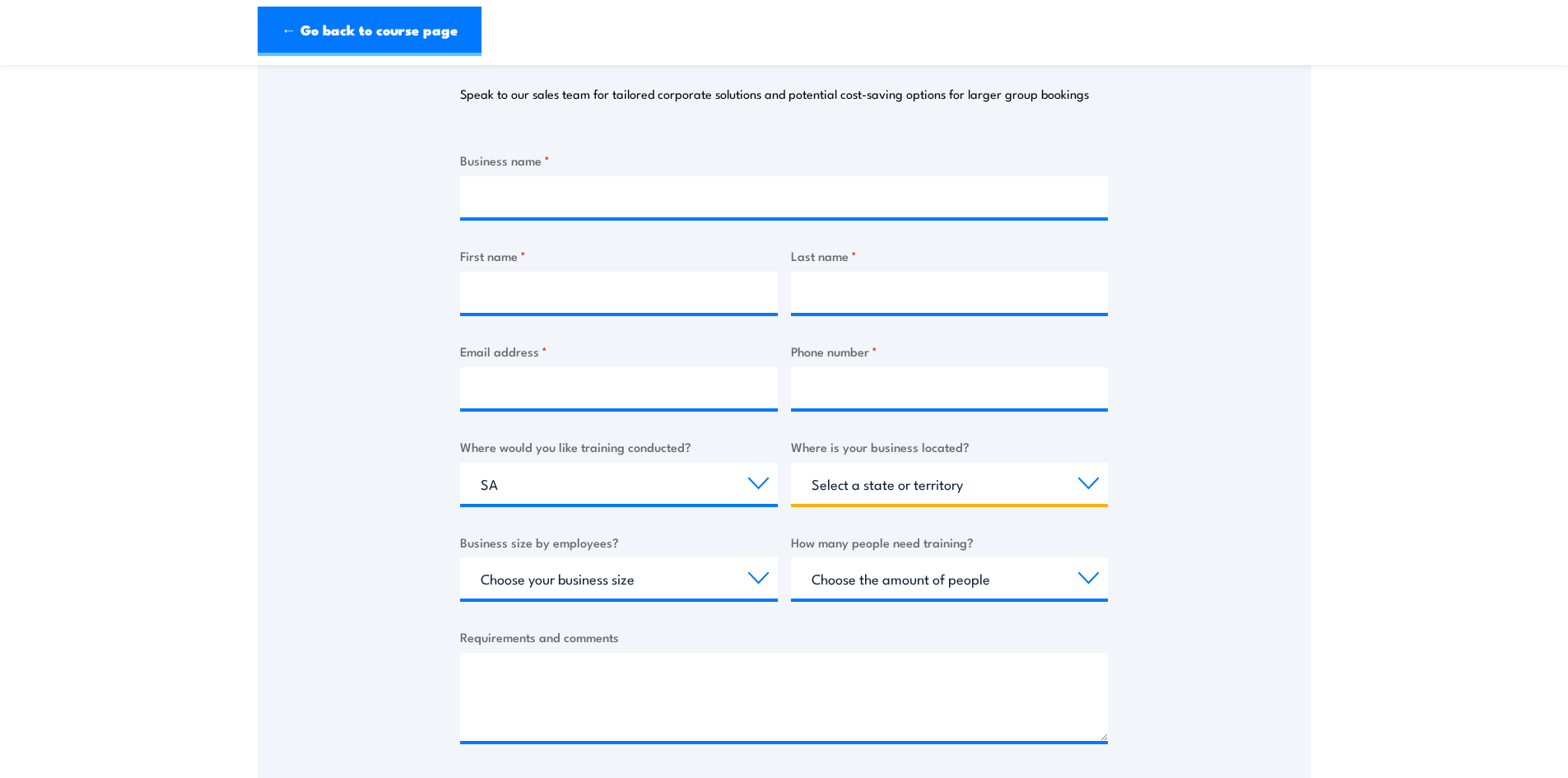
click at [1088, 492] on select "Select a state or territory [GEOGRAPHIC_DATA] [GEOGRAPHIC_DATA] [GEOGRAPHIC_DAT…" at bounding box center [950, 483] width 318 height 41
select select "SA"
click at [791, 463] on select "Select a state or territory [GEOGRAPHIC_DATA] [GEOGRAPHIC_DATA] [GEOGRAPHIC_DAT…" at bounding box center [950, 483] width 318 height 41
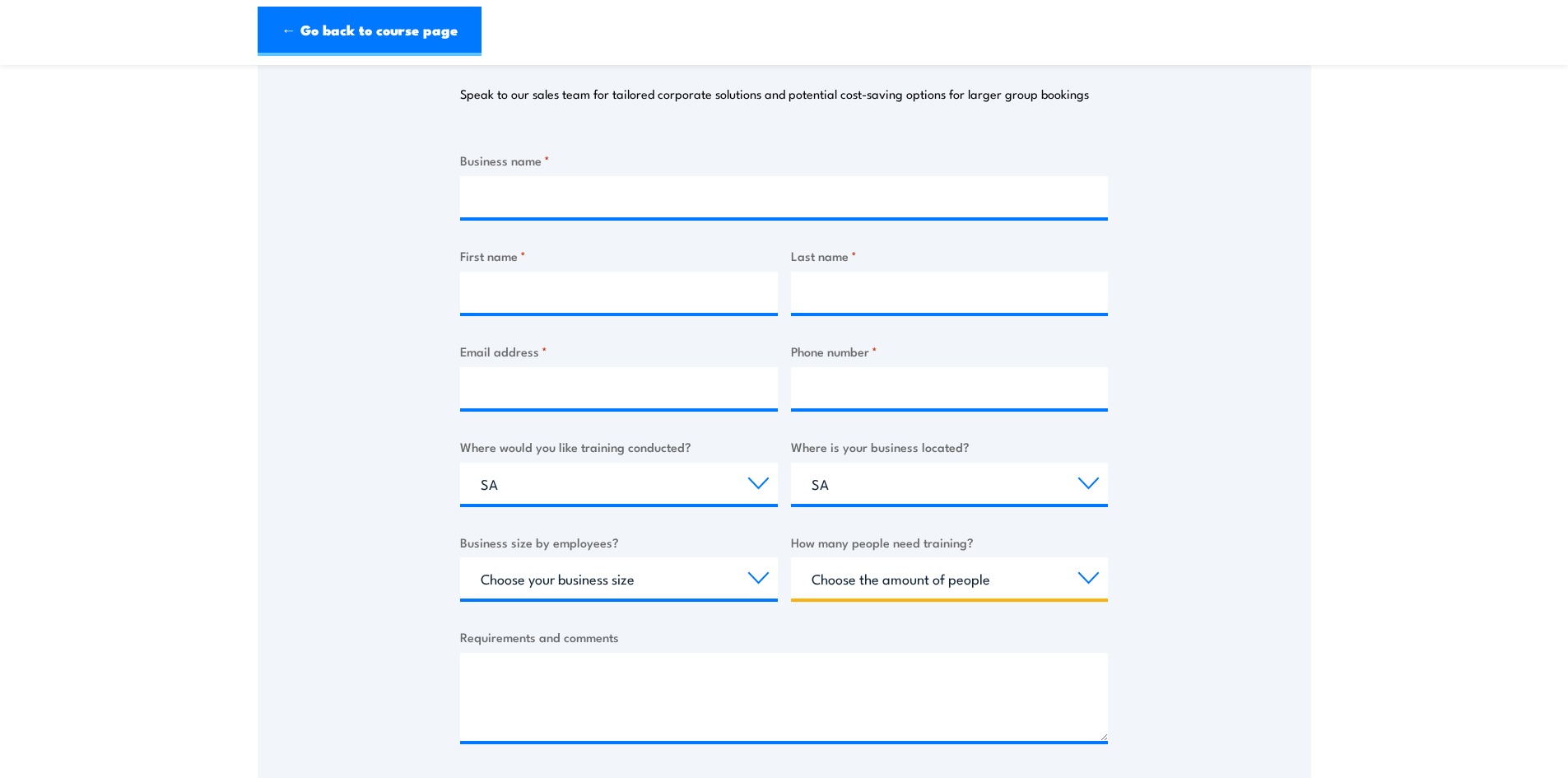
click at [1094, 579] on select "Choose the amount of people 1 to 4 5 to 19 20+" at bounding box center [950, 578] width 318 height 41
select select "5 to 19"
click at [791, 558] on select "Choose the amount of people 1 to 4 5 to 19 20+" at bounding box center [950, 578] width 318 height 41
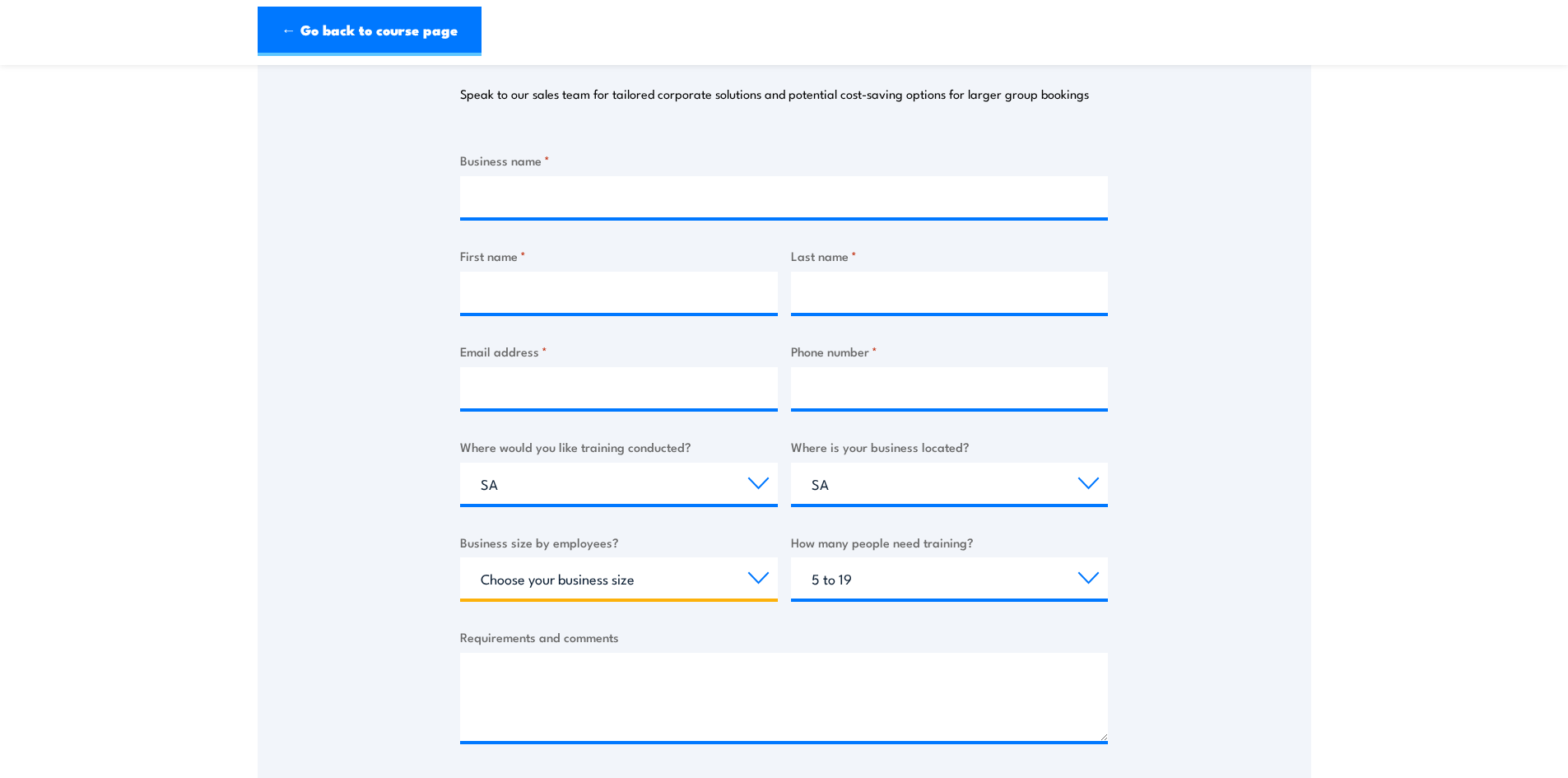
click at [754, 578] on select "Choose your business size 1 to 19 20 to 199 200+" at bounding box center [618, 578] width 318 height 41
select select "20 to 199"
click at [460, 558] on select "Choose your business size 1 to 19 20 to 199 200+" at bounding box center [618, 578] width 318 height 41
click at [769, 575] on select "Choose your business size 1 to 19 20 to 199 200+" at bounding box center [618, 578] width 318 height 41
click at [460, 558] on select "Choose your business size 1 to 19 20 to 199 200+" at bounding box center [618, 578] width 318 height 41
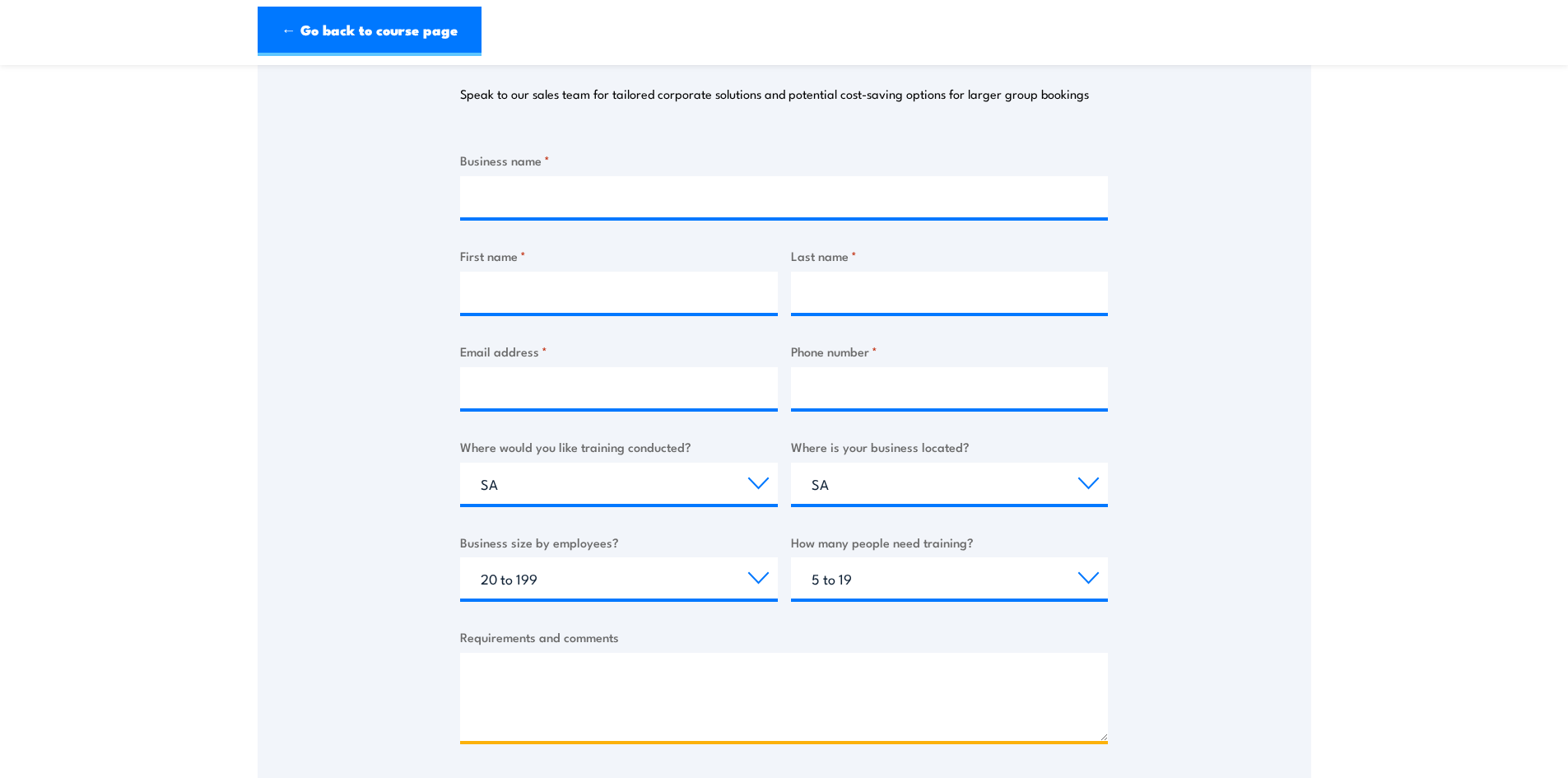
click at [785, 700] on textarea "Requirements and comments" at bounding box center [784, 696] width 648 height 88
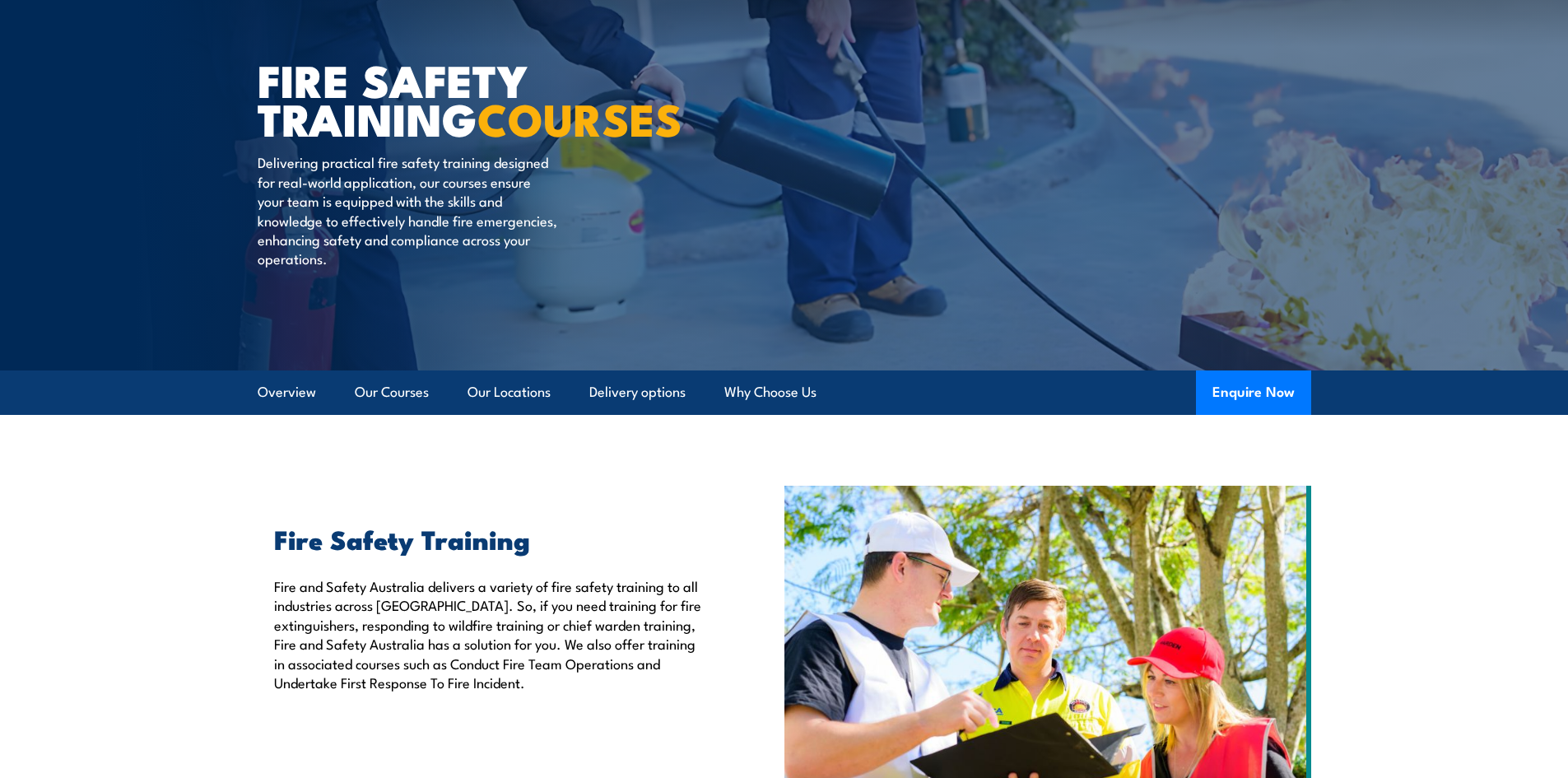
scroll to position [247, 0]
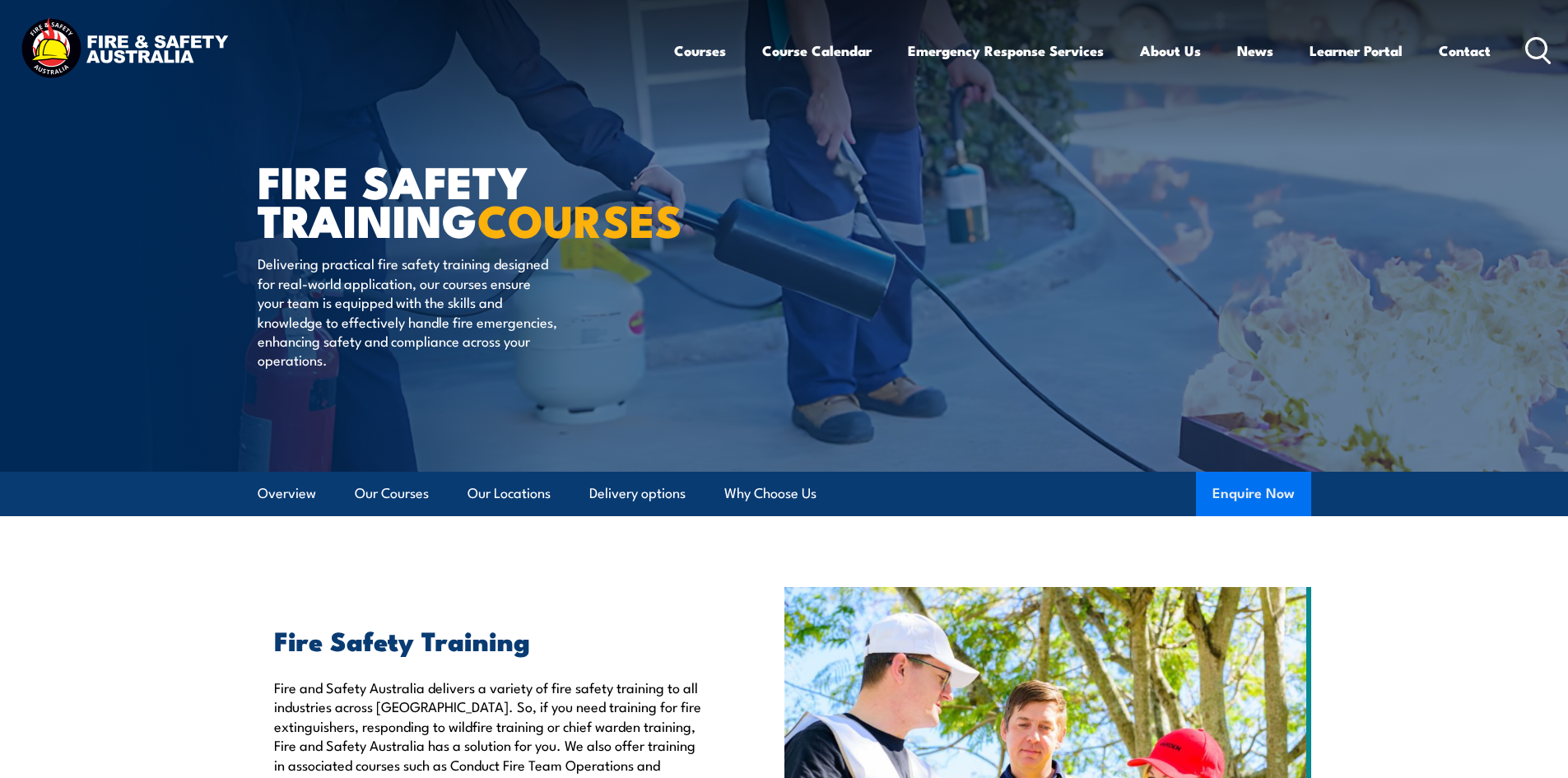
click at [1283, 500] on button "Enquire Now" at bounding box center [1254, 493] width 115 height 44
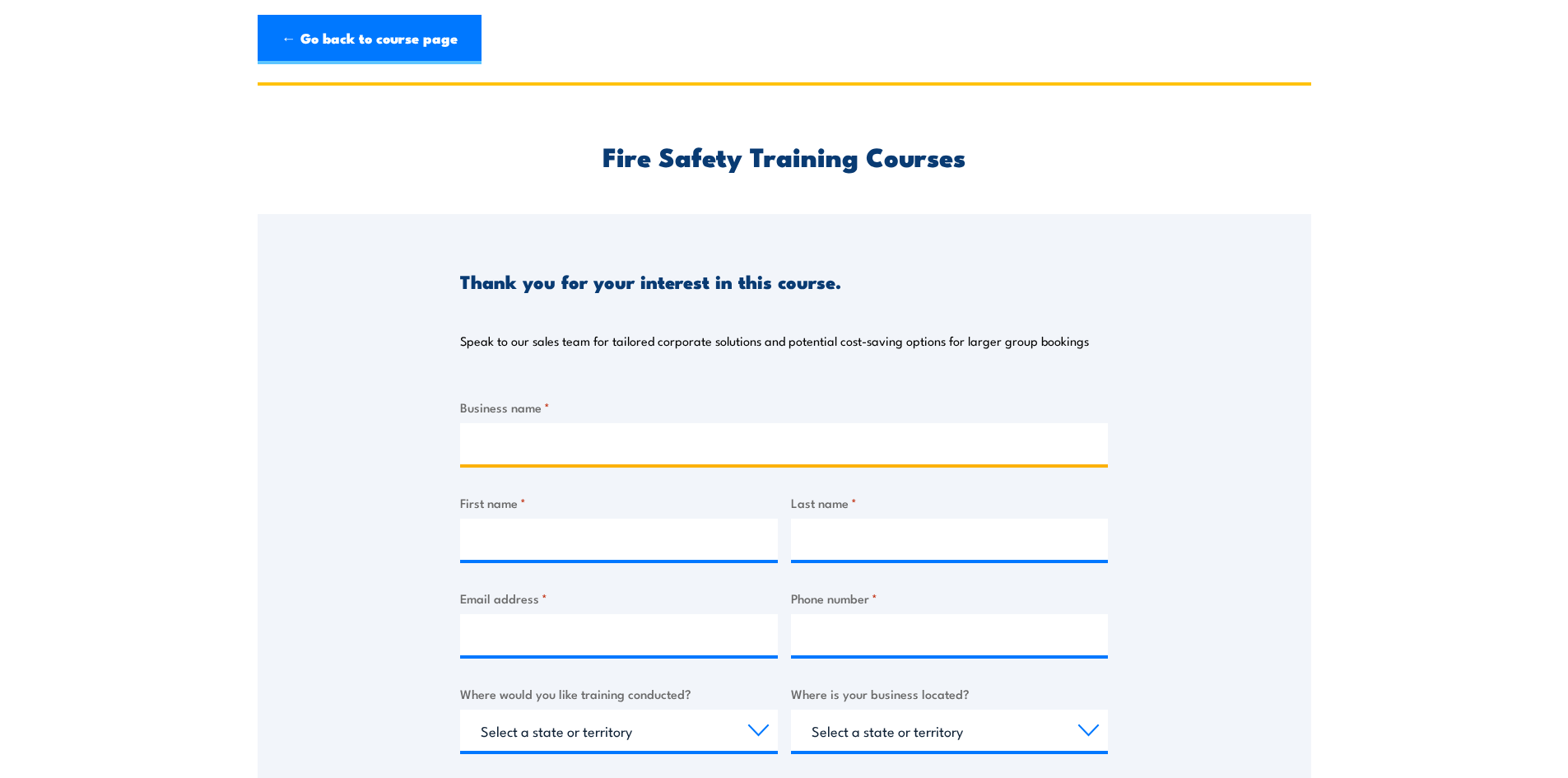
click at [504, 431] on input "Business name *" at bounding box center [784, 443] width 648 height 41
type input "g"
type input "Gourmet Poultry"
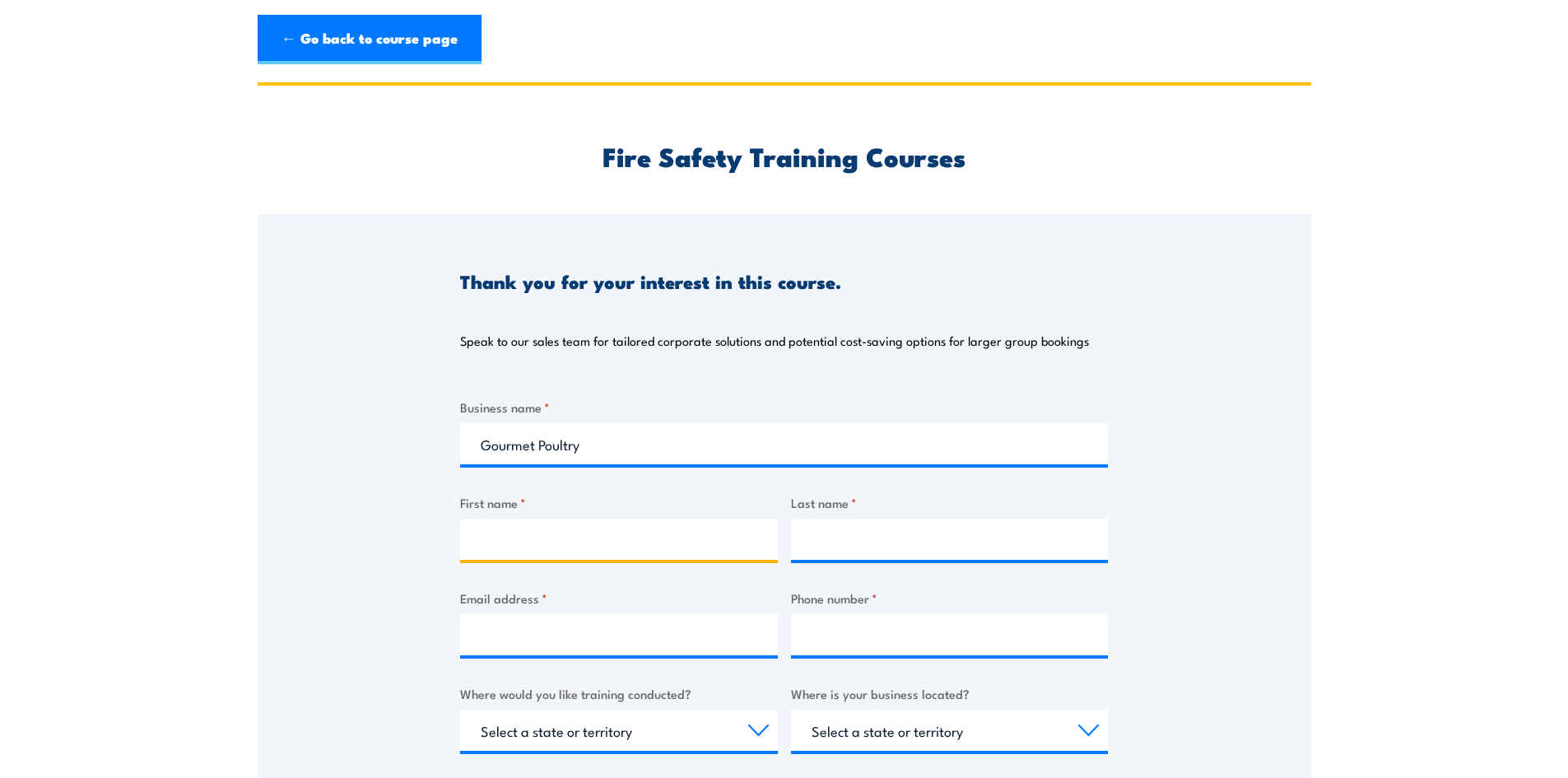
click at [492, 538] on input "First name *" at bounding box center [618, 538] width 318 height 41
type input "s"
type input "Samnang"
type input "Keo"
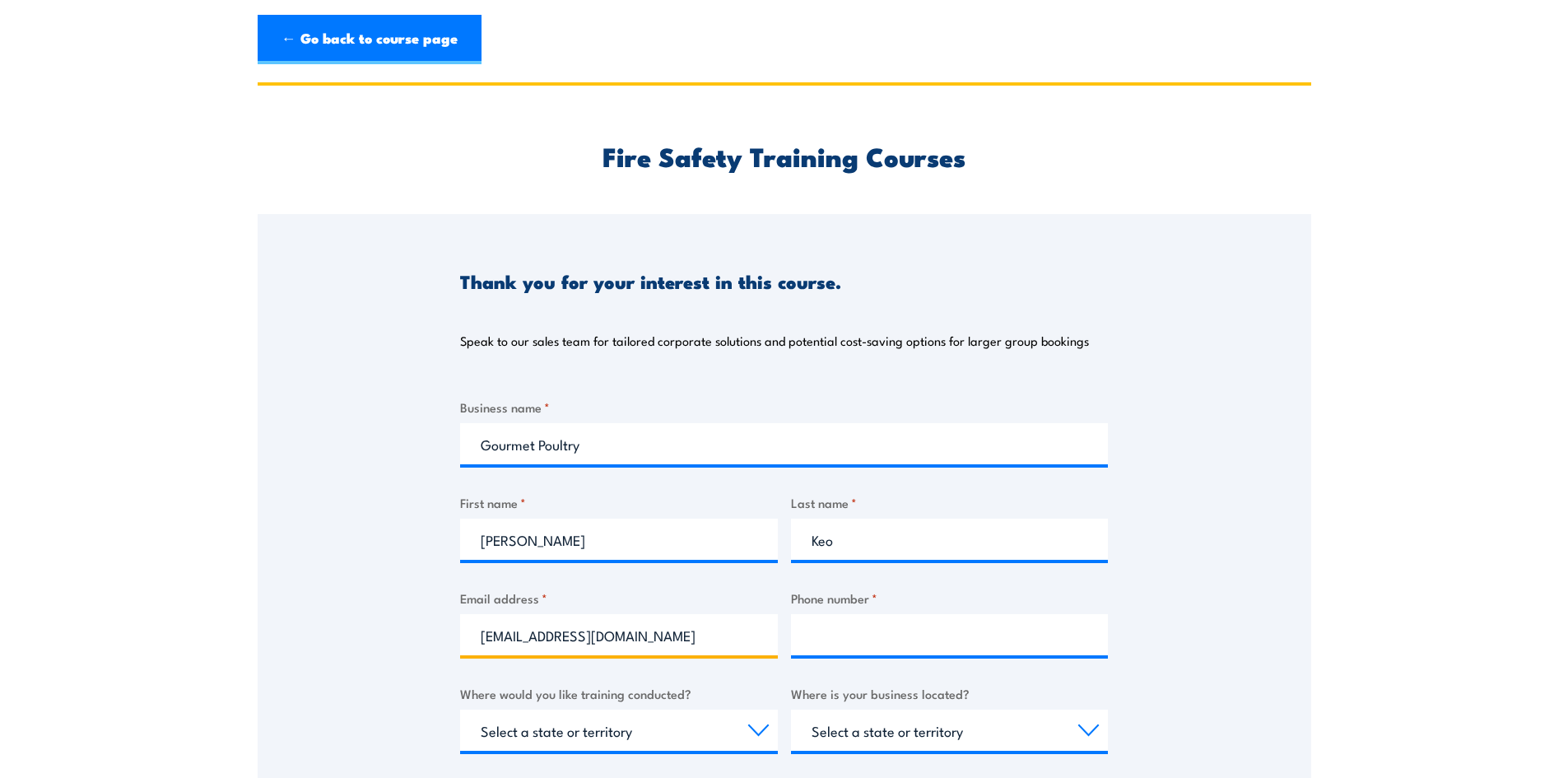
type input "qa@gourmetpoultry.com.au"
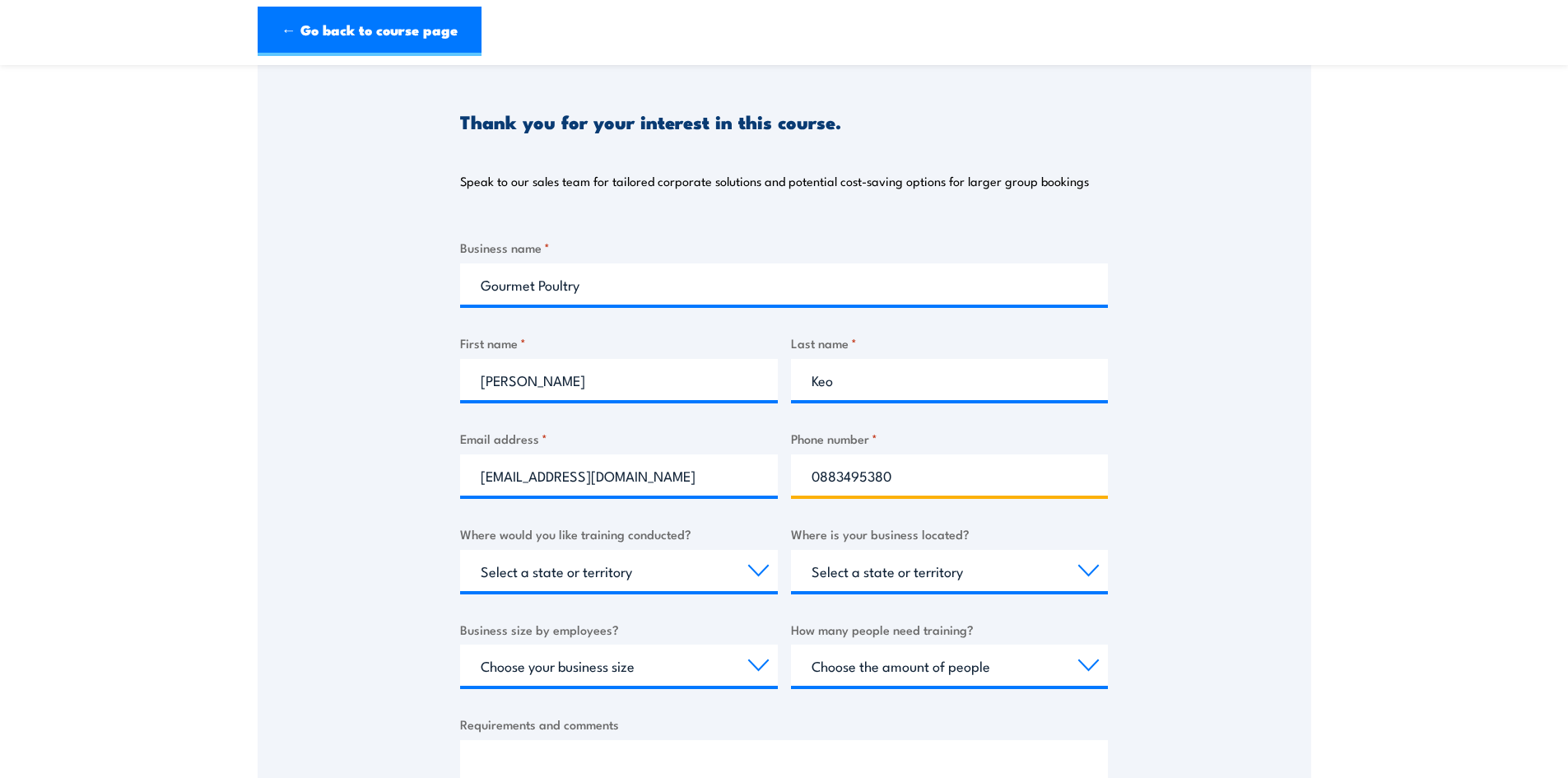
scroll to position [165, 0]
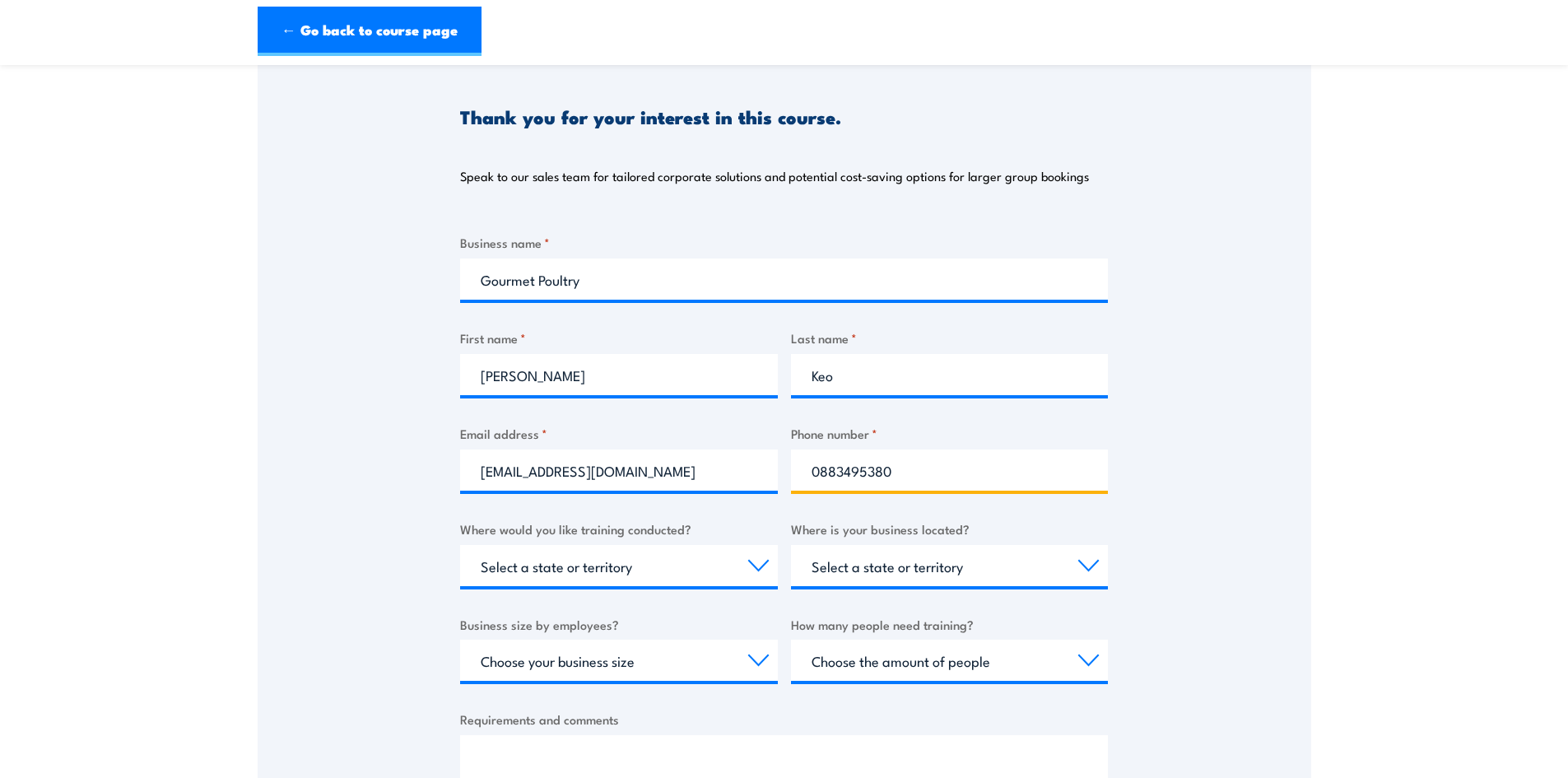
type input "0883495380"
drag, startPoint x: 752, startPoint y: 568, endPoint x: 740, endPoint y: 573, distance: 13.0
click at [752, 568] on select "Select a state or territory Nationally - multiple locations QLD NSW VIC SA ACT …" at bounding box center [618, 565] width 318 height 41
select select "SA"
click at [460, 545] on select "Select a state or territory Nationally - multiple locations QLD NSW VIC SA ACT …" at bounding box center [618, 565] width 318 height 41
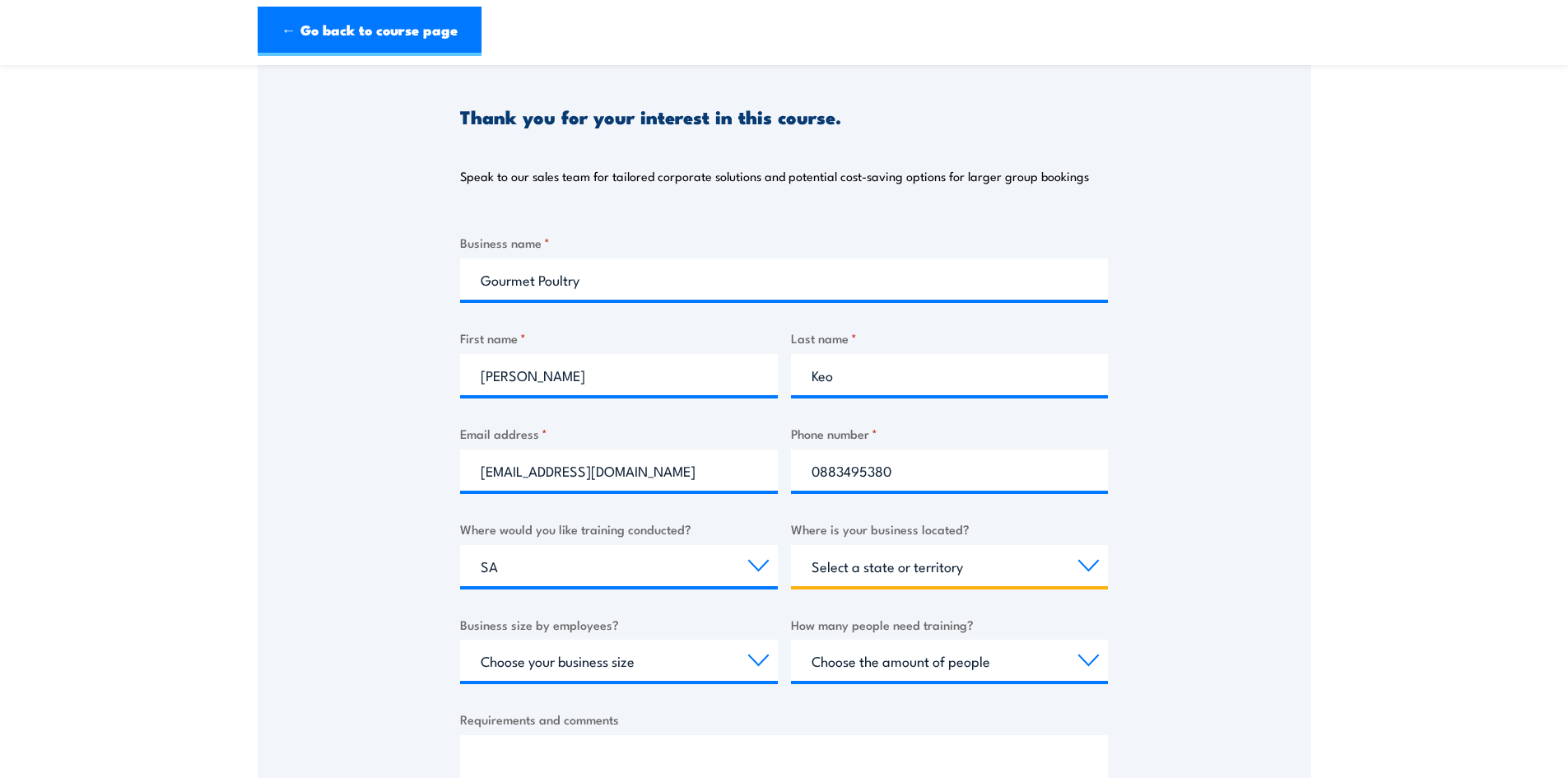
click at [1091, 561] on select "Select a state or territory QLD NSW VIC SA ACT WA TAS NT" at bounding box center [950, 565] width 318 height 41
select select "SA"
click at [791, 545] on select "Select a state or territory QLD NSW VIC SA ACT WA TAS NT" at bounding box center [950, 565] width 318 height 41
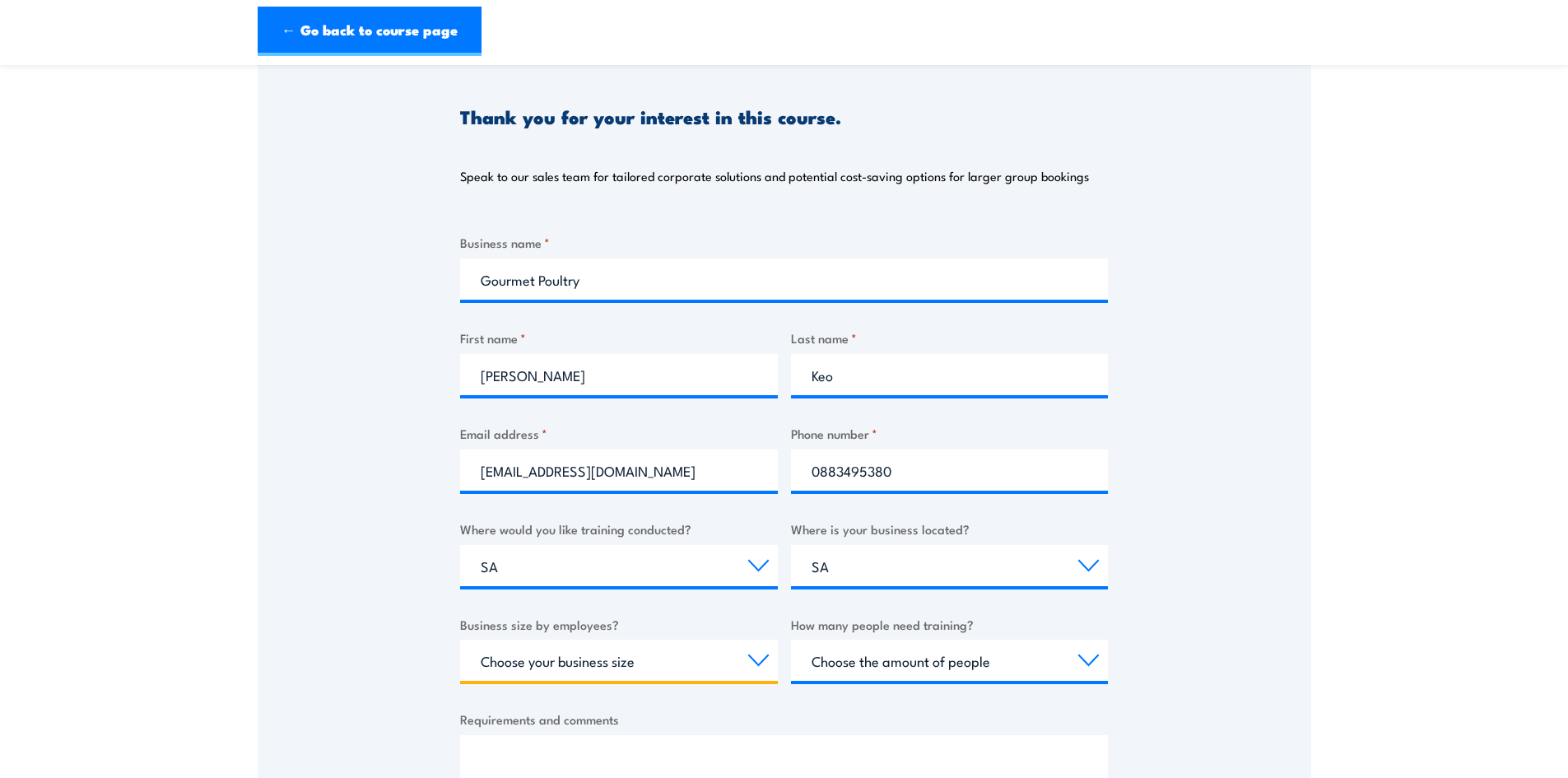
click at [666, 669] on select "Choose your business size 1 to 19 20 to 199 200+" at bounding box center [618, 660] width 318 height 41
select select "20 to 199"
click at [460, 639] on select "Choose your business size 1 to 19 20 to 199 200+" at bounding box center [618, 660] width 318 height 41
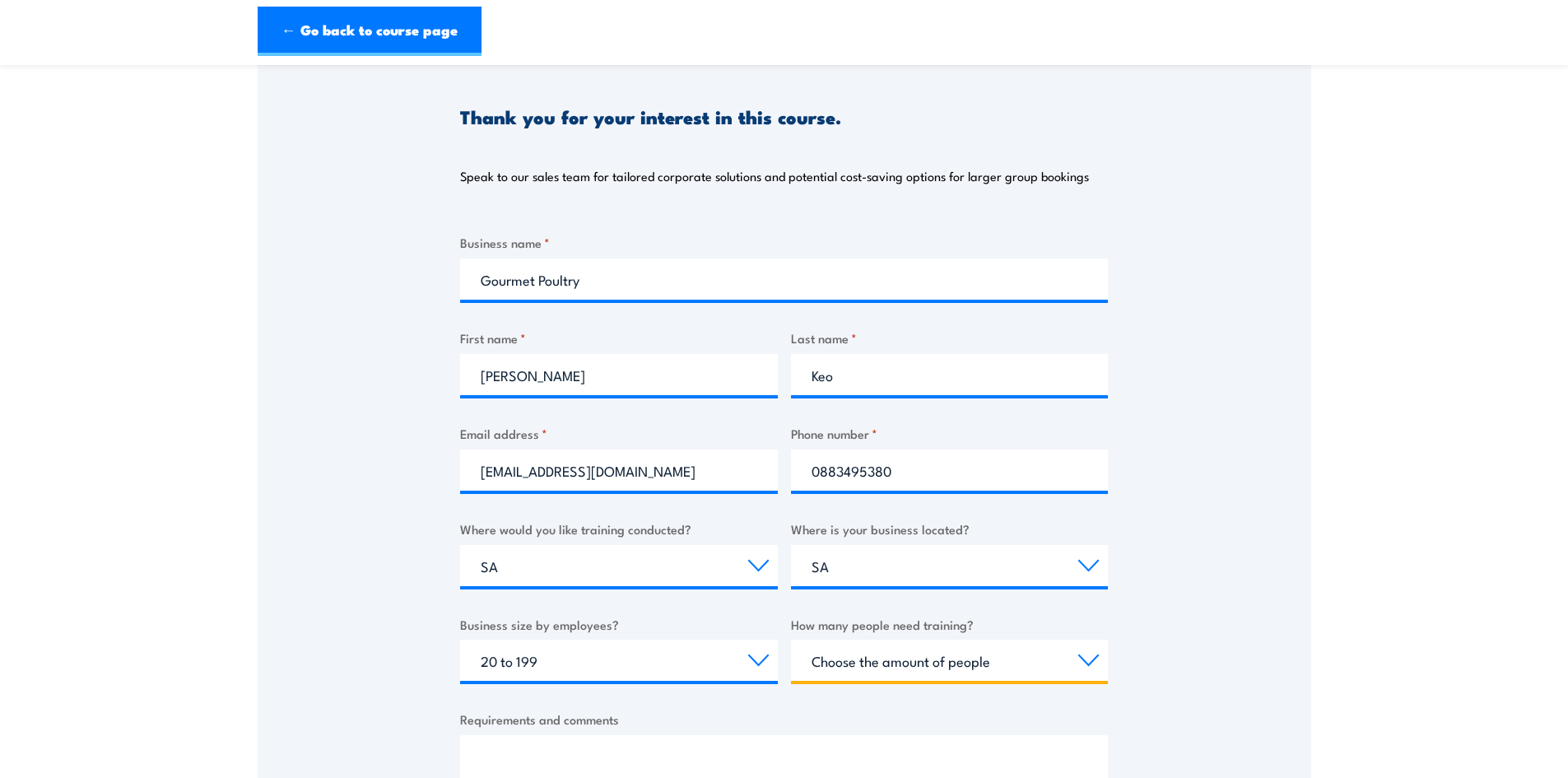
click at [1093, 660] on select "Choose the amount of people 1 to 4 5 to 19 20+" at bounding box center [950, 660] width 318 height 41
click at [1233, 547] on div "Thank you for your interest in this course. Speak to our sales team for tailore…" at bounding box center [785, 461] width 1054 height 822
click at [1091, 663] on select "Choose the amount of people 1 to 4 5 to 19 20+" at bounding box center [950, 660] width 318 height 41
select select "5 to 19"
click at [791, 639] on select "Choose the amount of people 1 to 4 5 to 19 20+" at bounding box center [950, 660] width 318 height 41
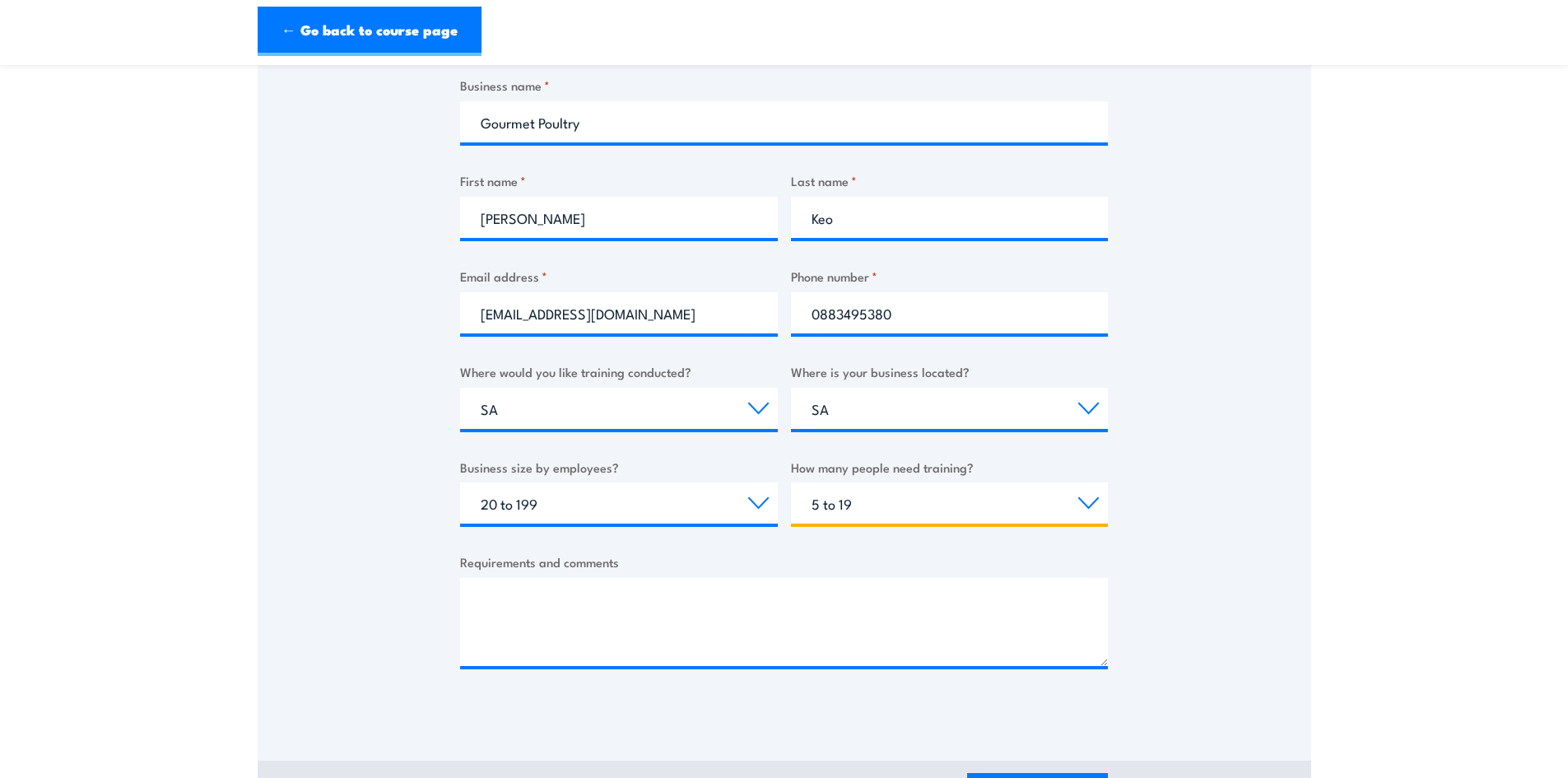
scroll to position [329, 0]
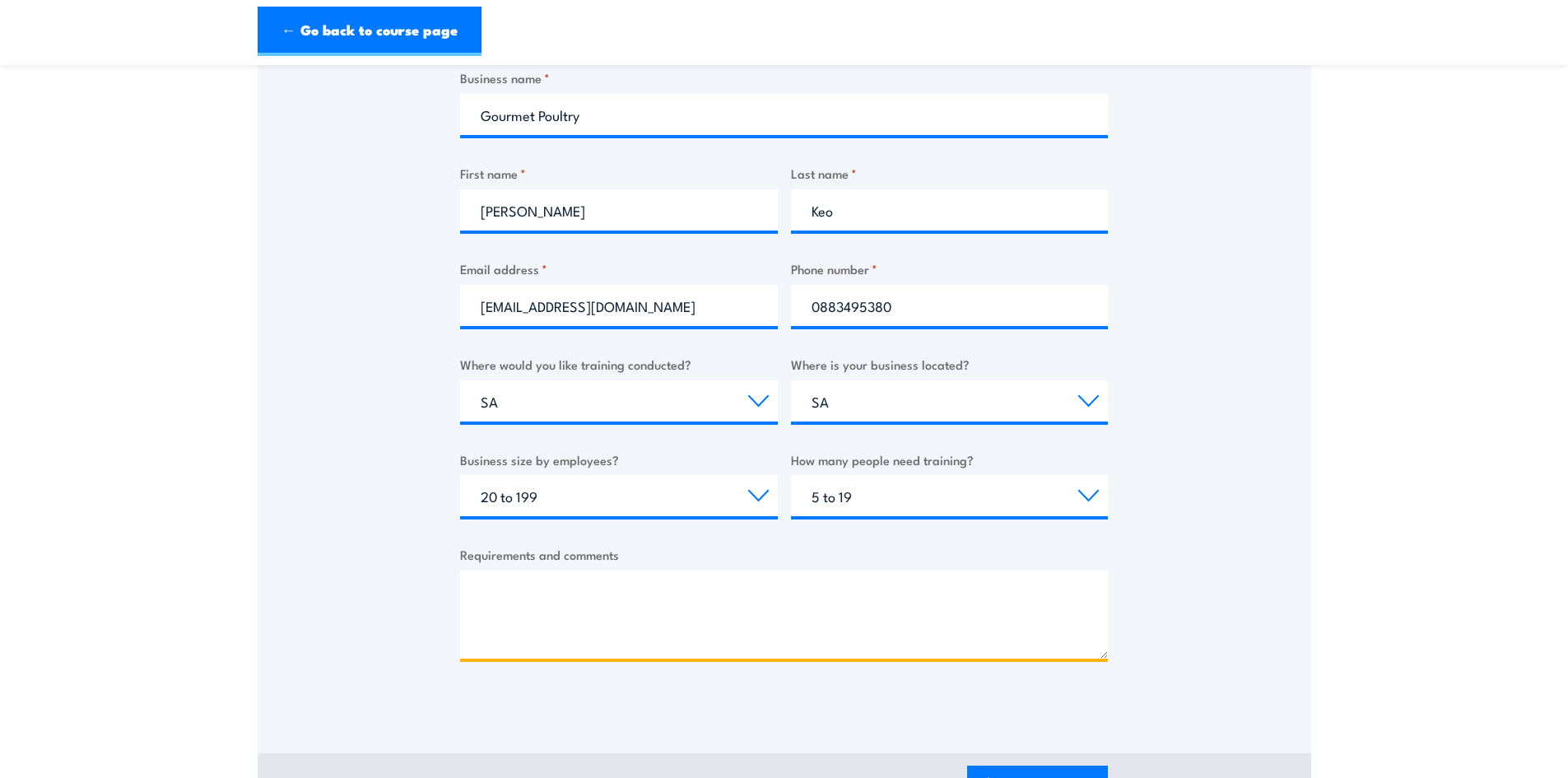
click at [808, 592] on textarea "Requirements and comments" at bounding box center [784, 614] width 648 height 88
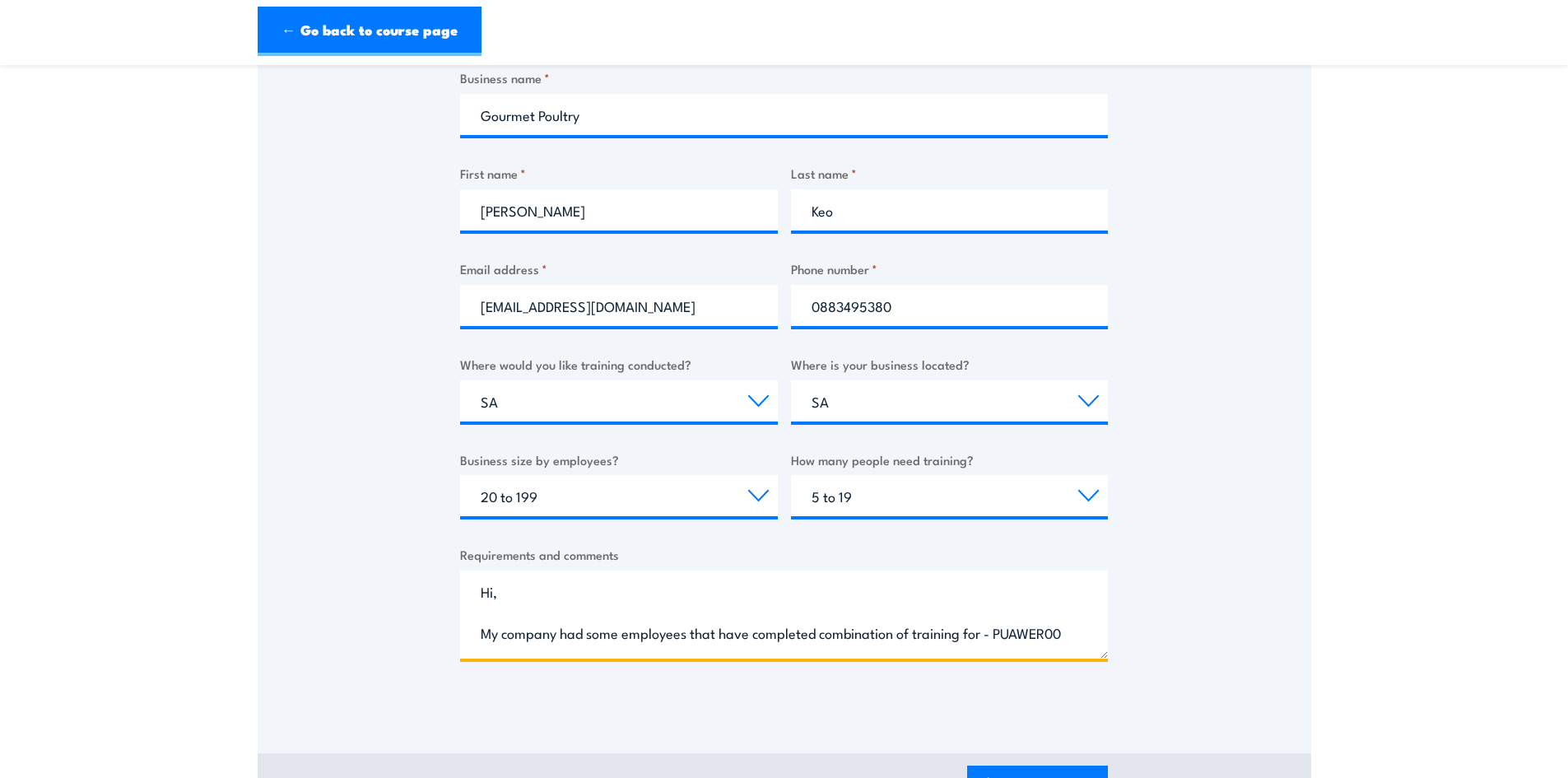
scroll to position [25, 0]
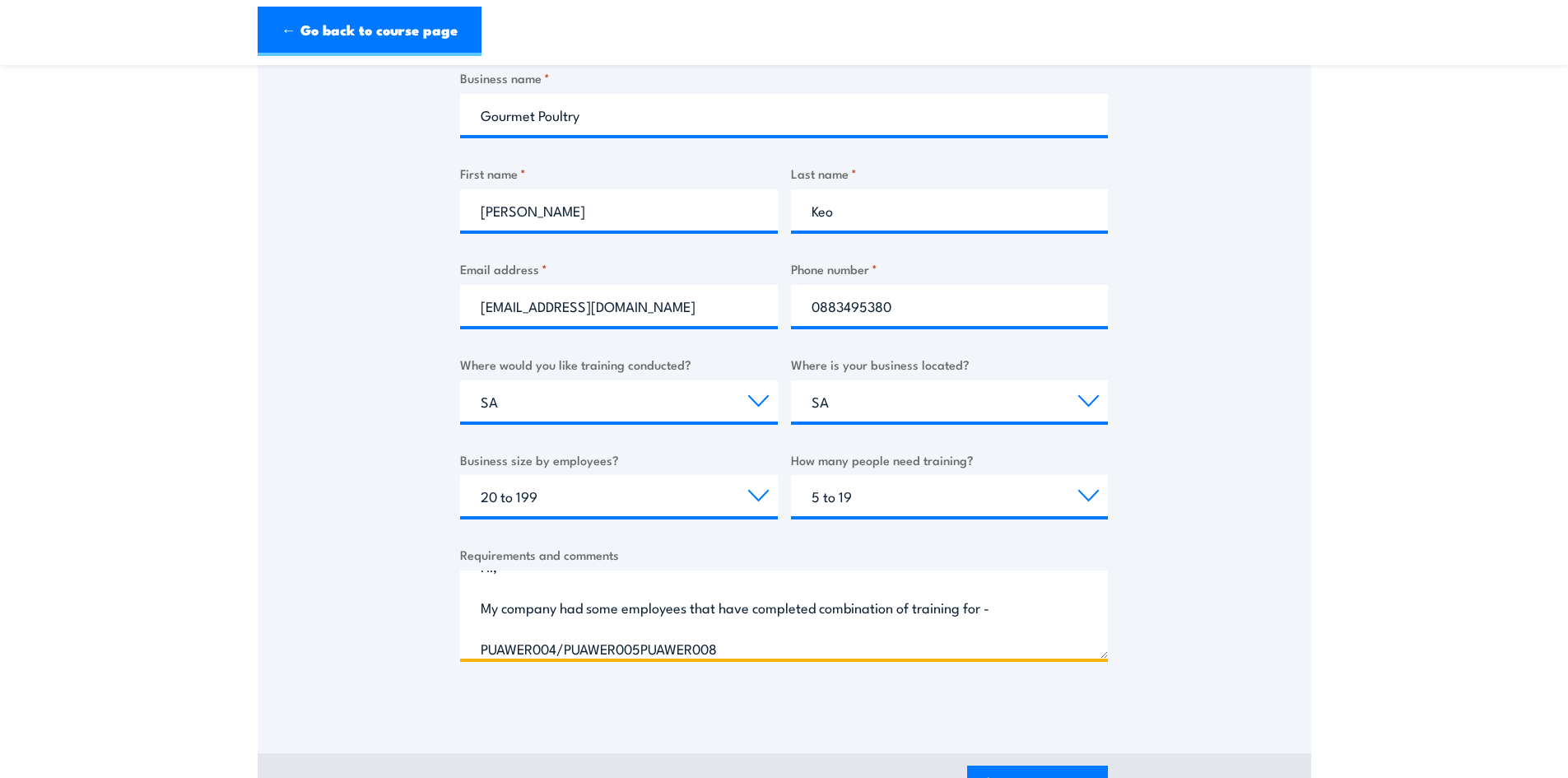
click at [642, 653] on textarea "Hi, My company had some employees that have completed combination of training f…" at bounding box center [784, 614] width 648 height 88
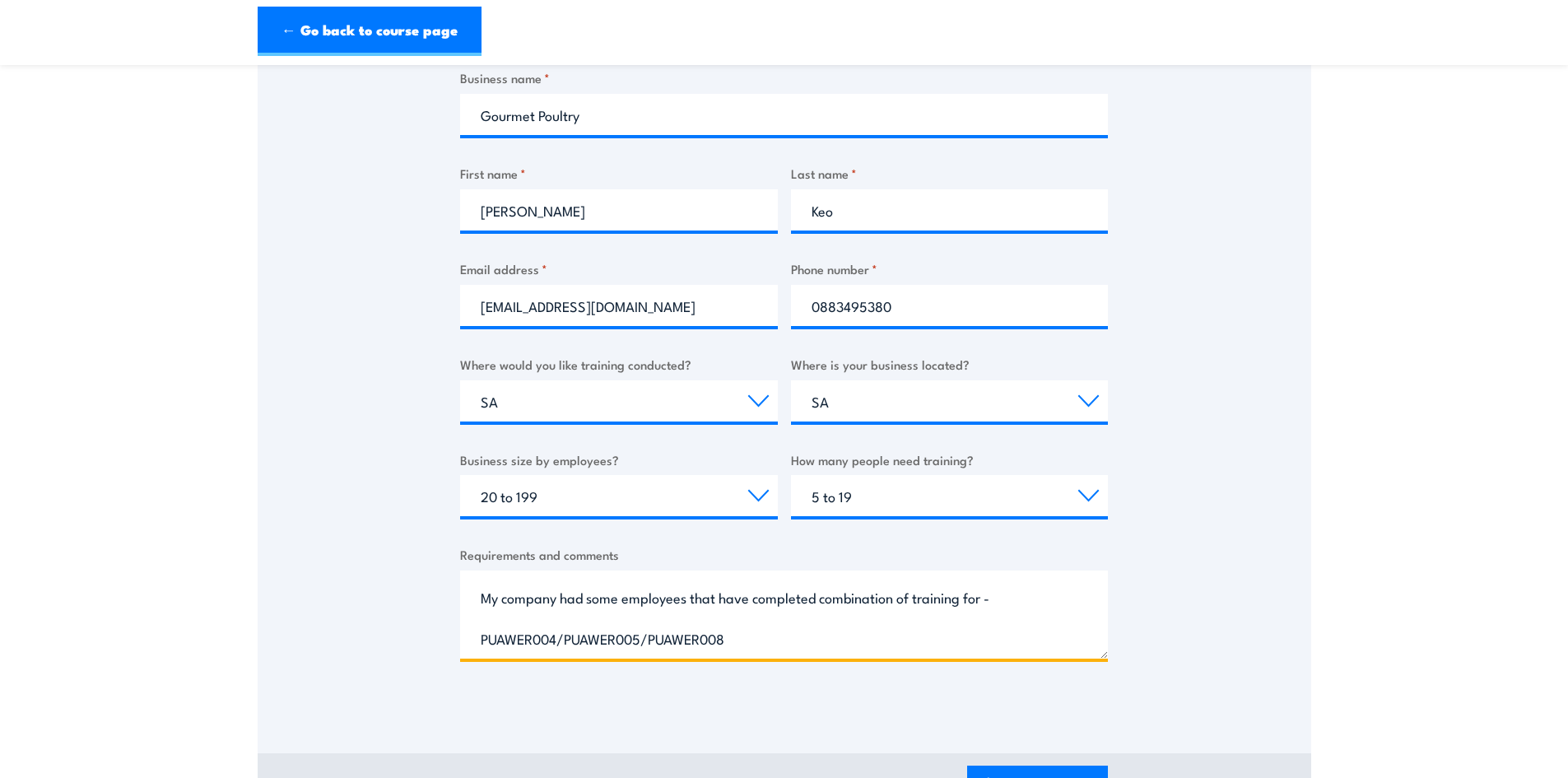
click at [750, 645] on textarea "Hi, My company had some employees that have completed combination of training f…" at bounding box center [784, 614] width 648 height 88
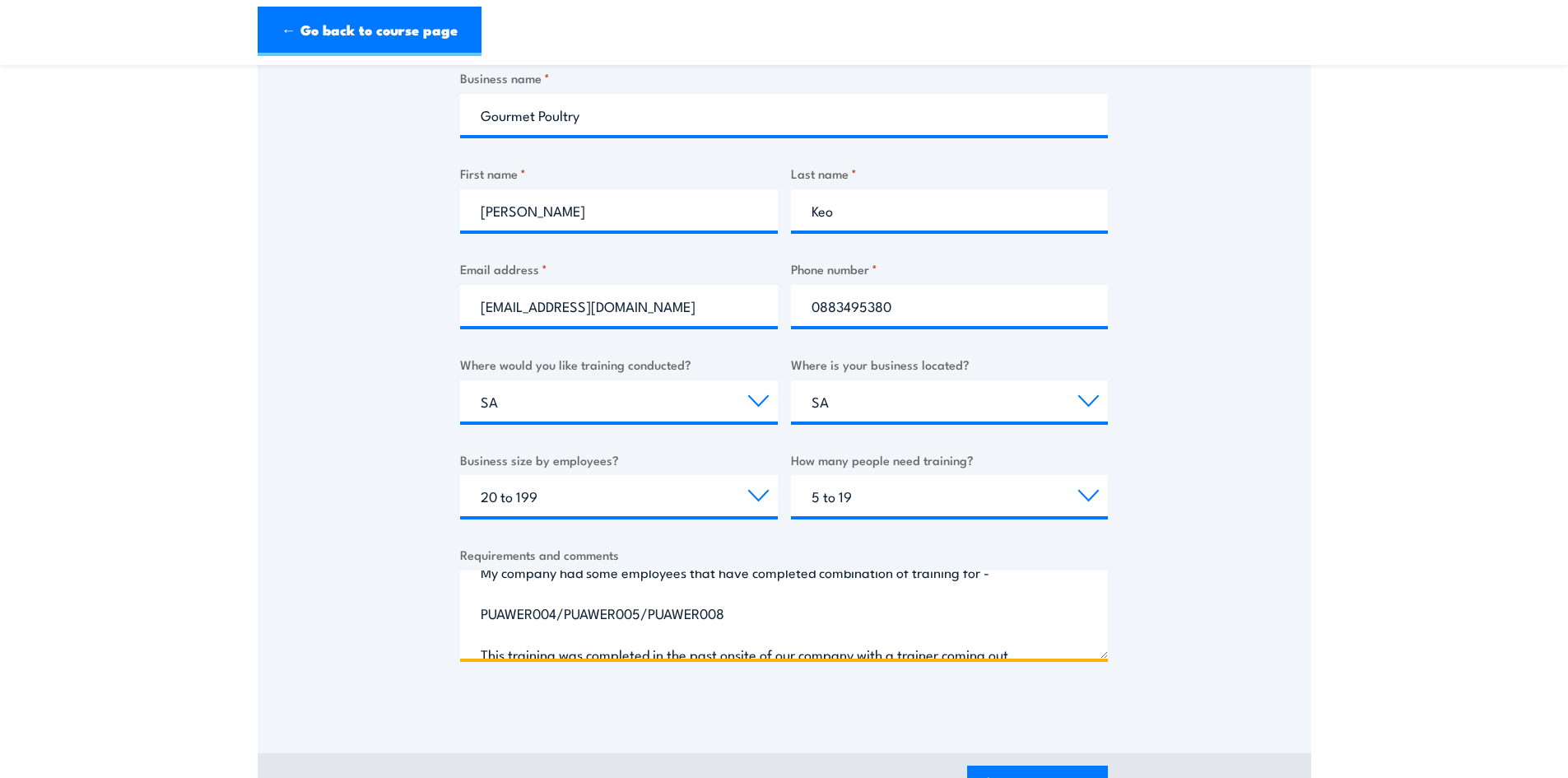
scroll to position [0, 0]
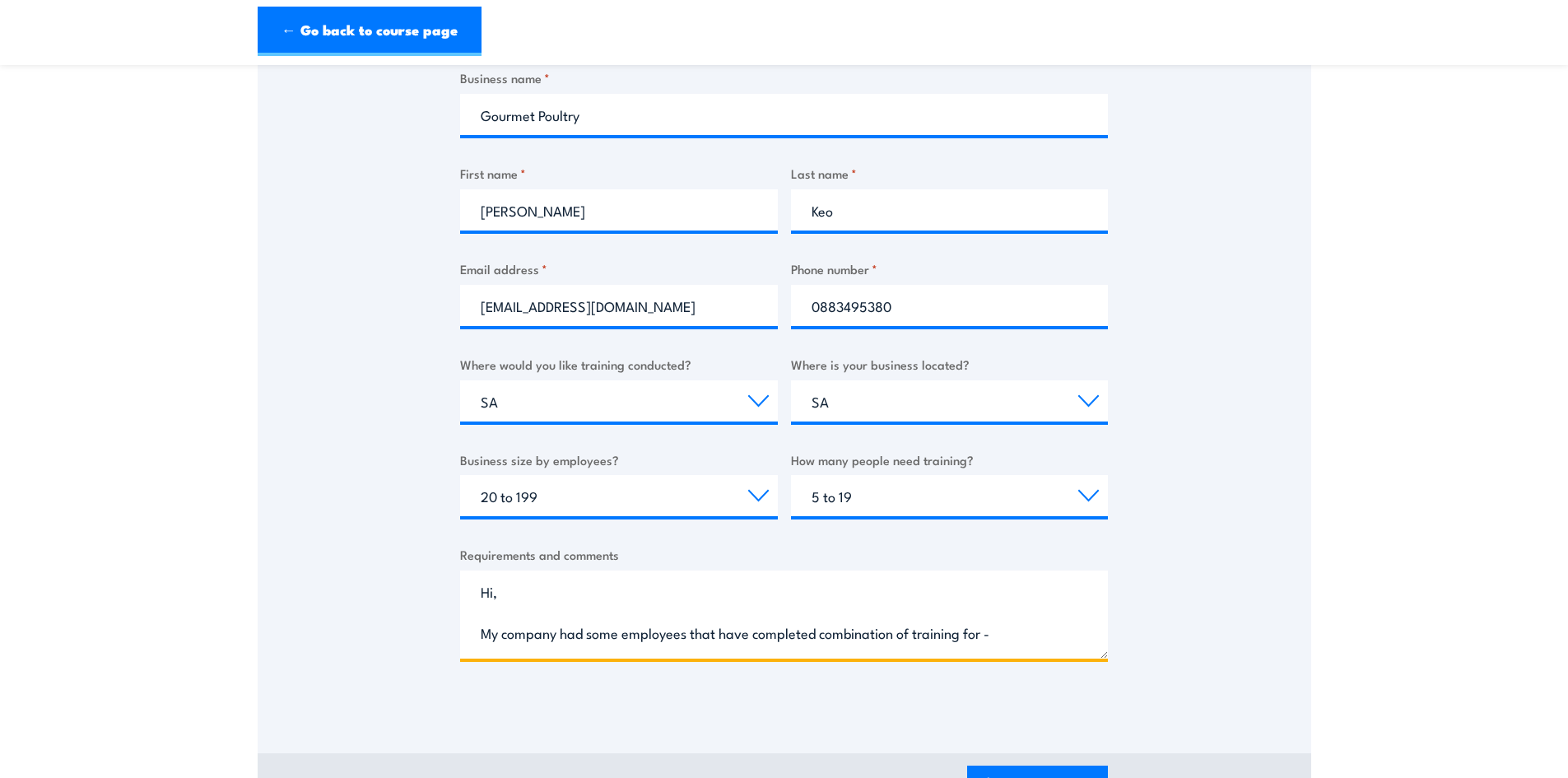
drag, startPoint x: 543, startPoint y: 649, endPoint x: 452, endPoint y: 585, distance: 111.3
click at [452, 585] on div "Thank you for your interest in this course. Speak to our sales team for tailore…" at bounding box center [785, 296] width 1054 height 822
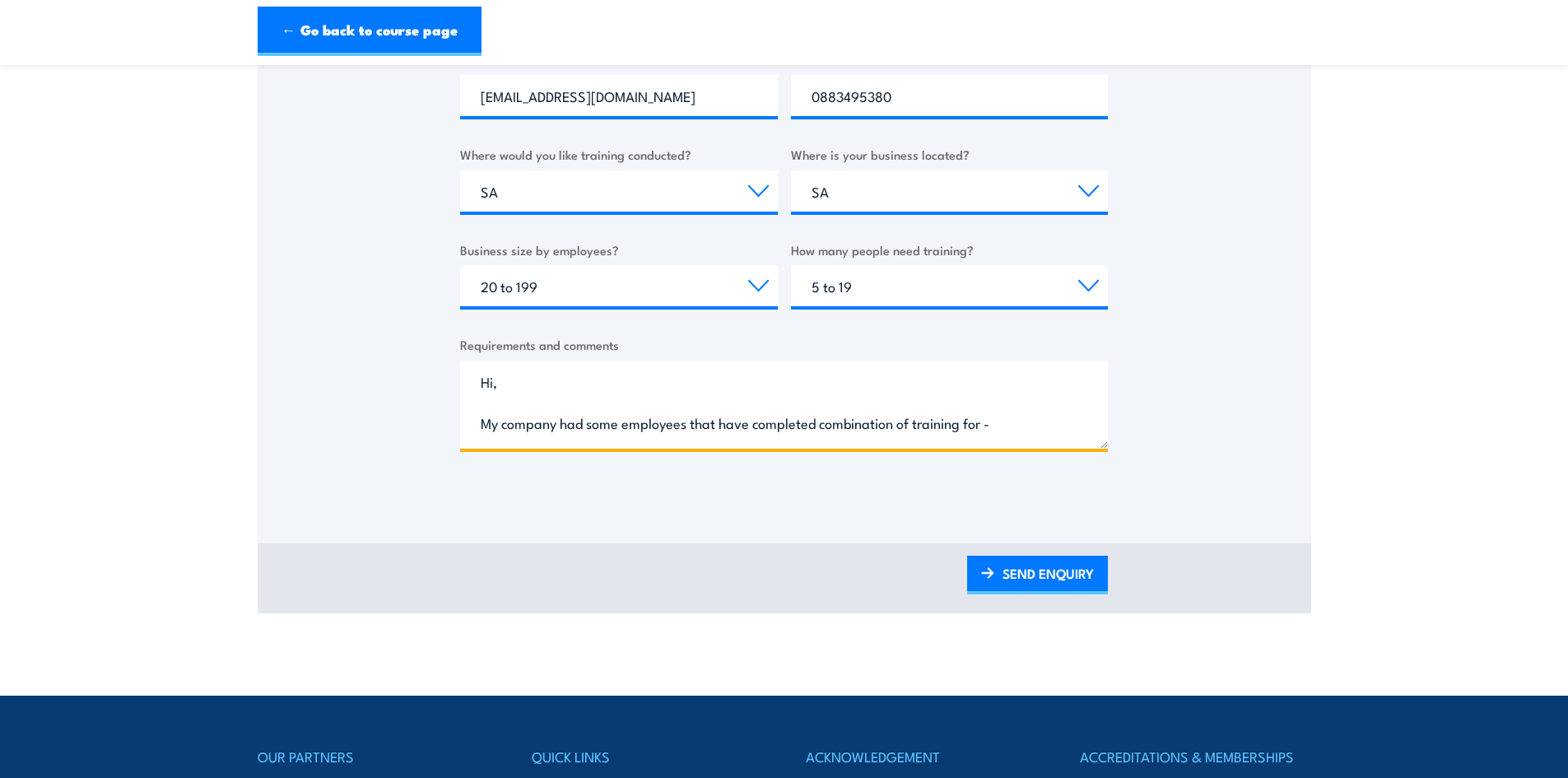
scroll to position [741, 0]
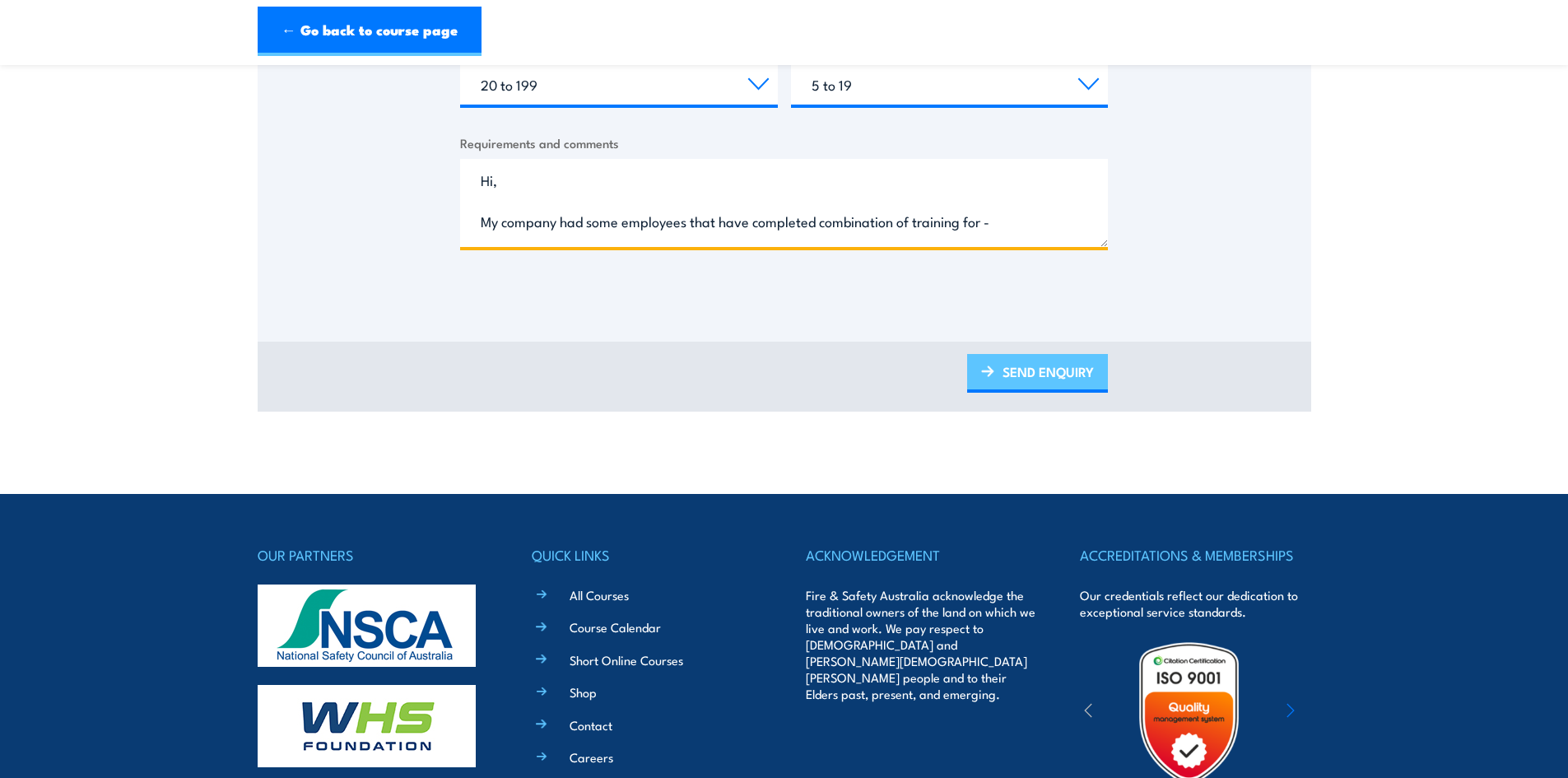
type textarea "Hi, My company had some employees that have completed combination of training f…"
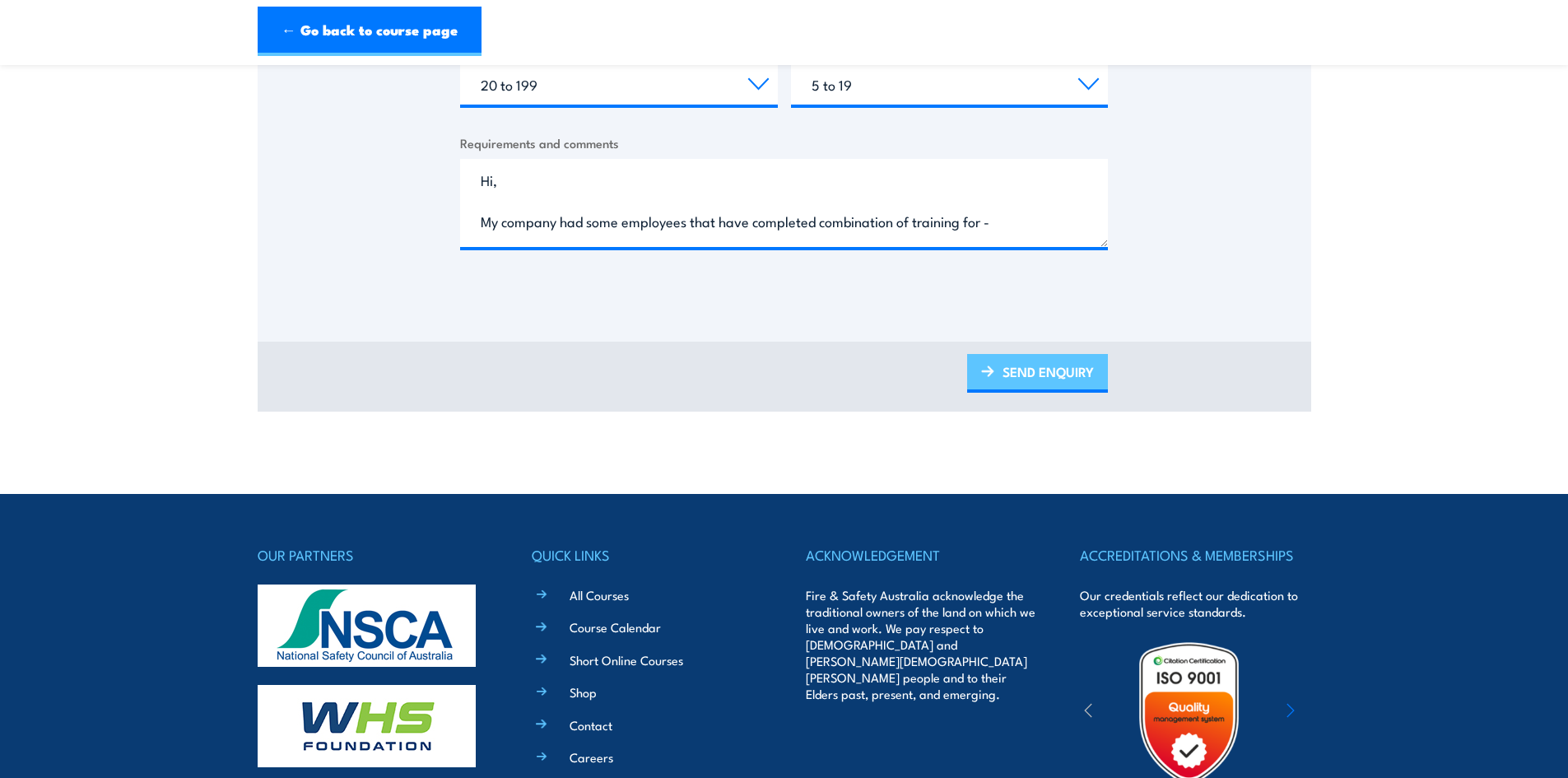
click at [1004, 367] on link "SEND ENQUIRY" at bounding box center [1037, 373] width 141 height 38
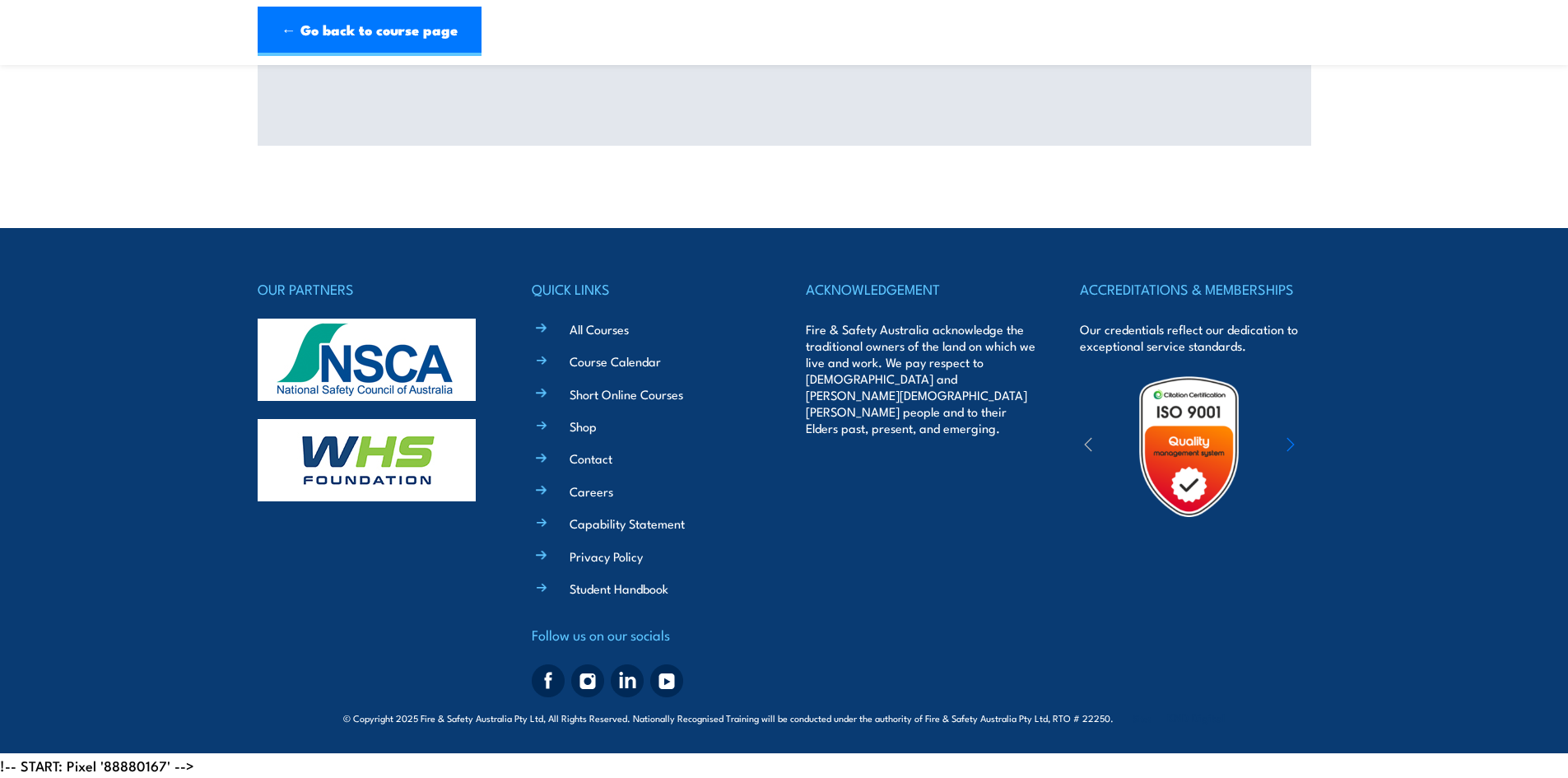
scroll to position [416, 0]
click at [1071, 377] on div "OUR PARTNERS QUICK LINKS All Courses Course Calendar Short Online Courses Shop …" at bounding box center [785, 490] width 1054 height 426
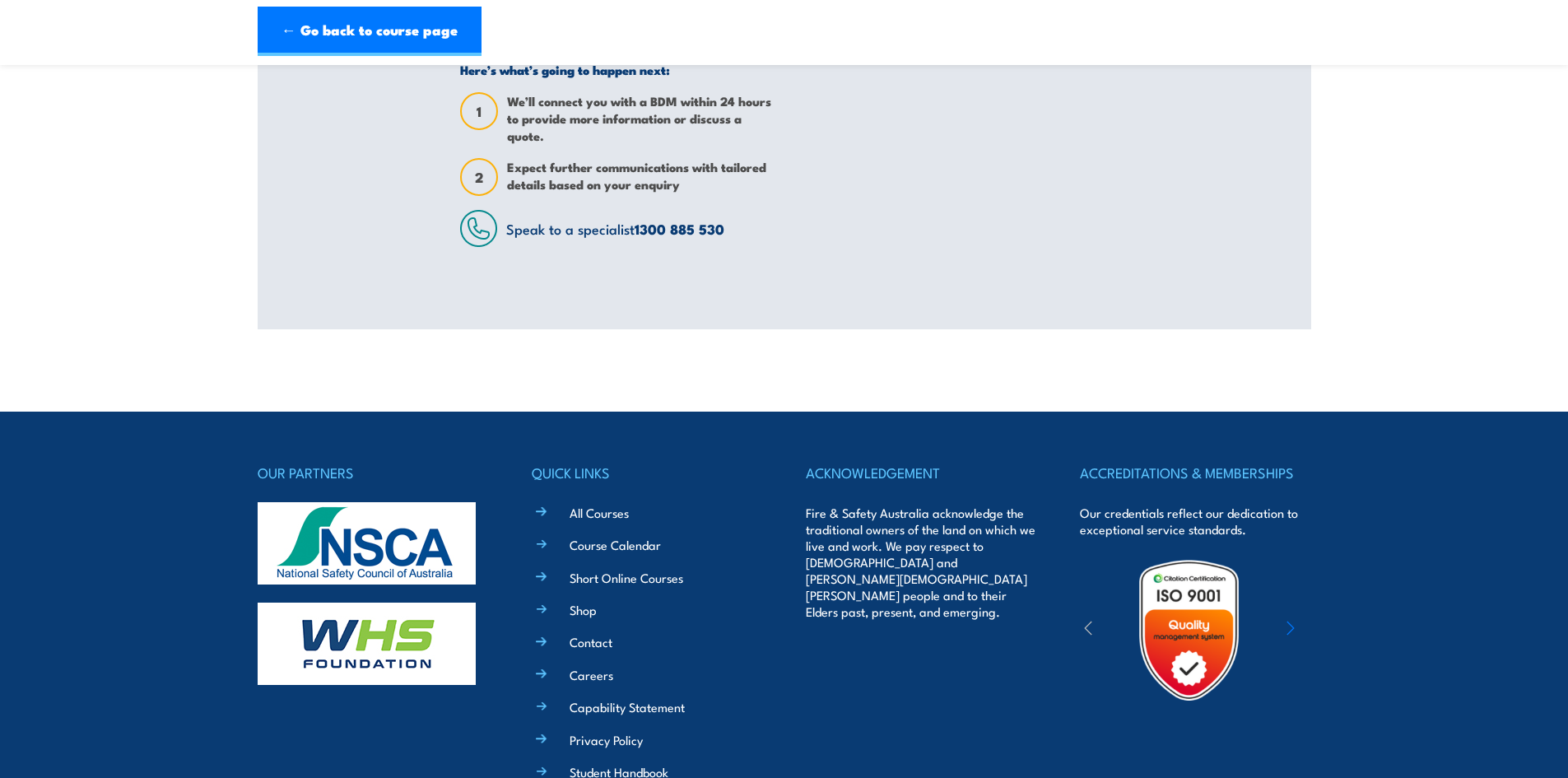
scroll to position [86, 0]
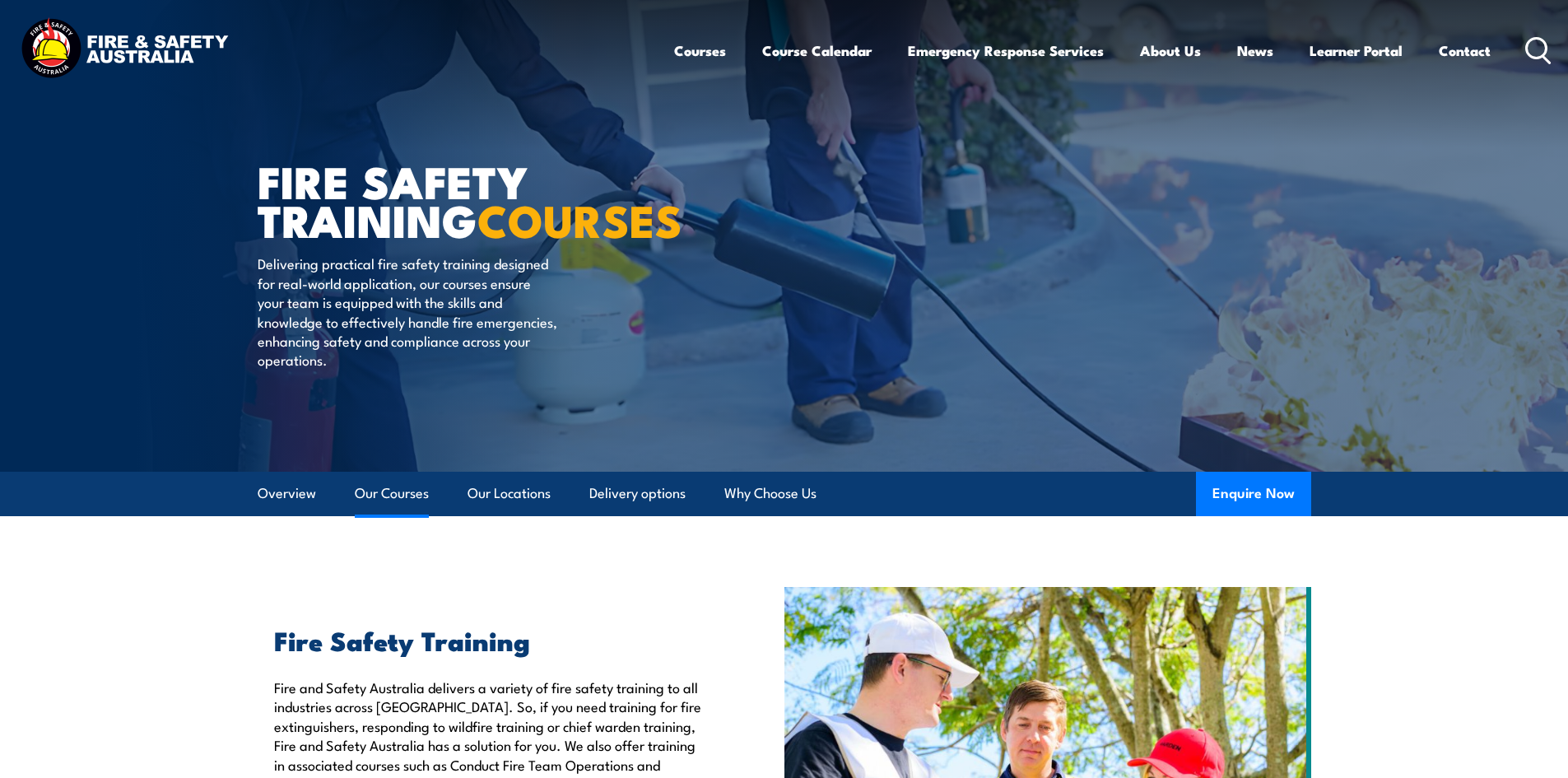
click at [402, 499] on link "Our Courses" at bounding box center [391, 493] width 74 height 44
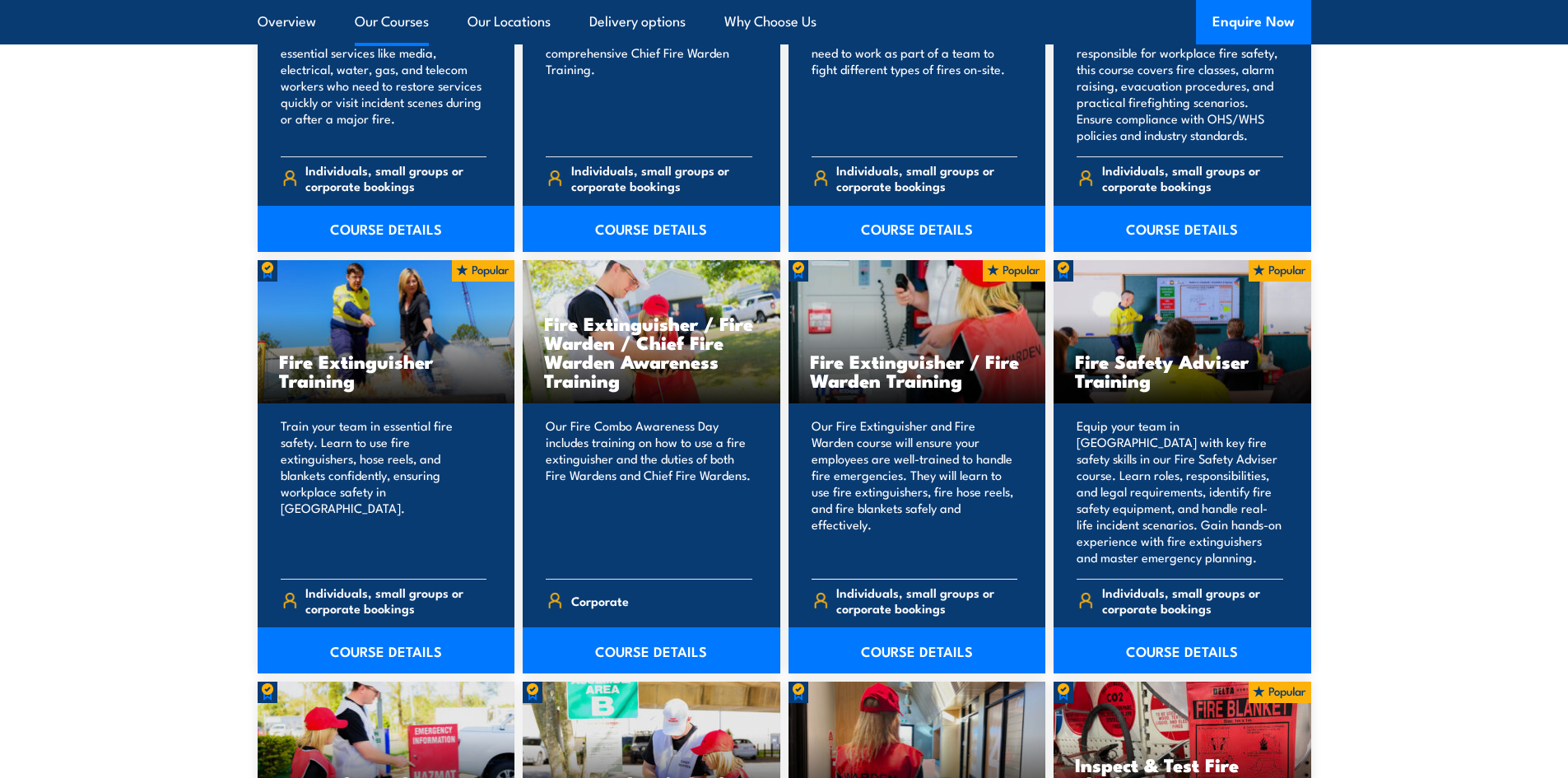
scroll to position [1579, 0]
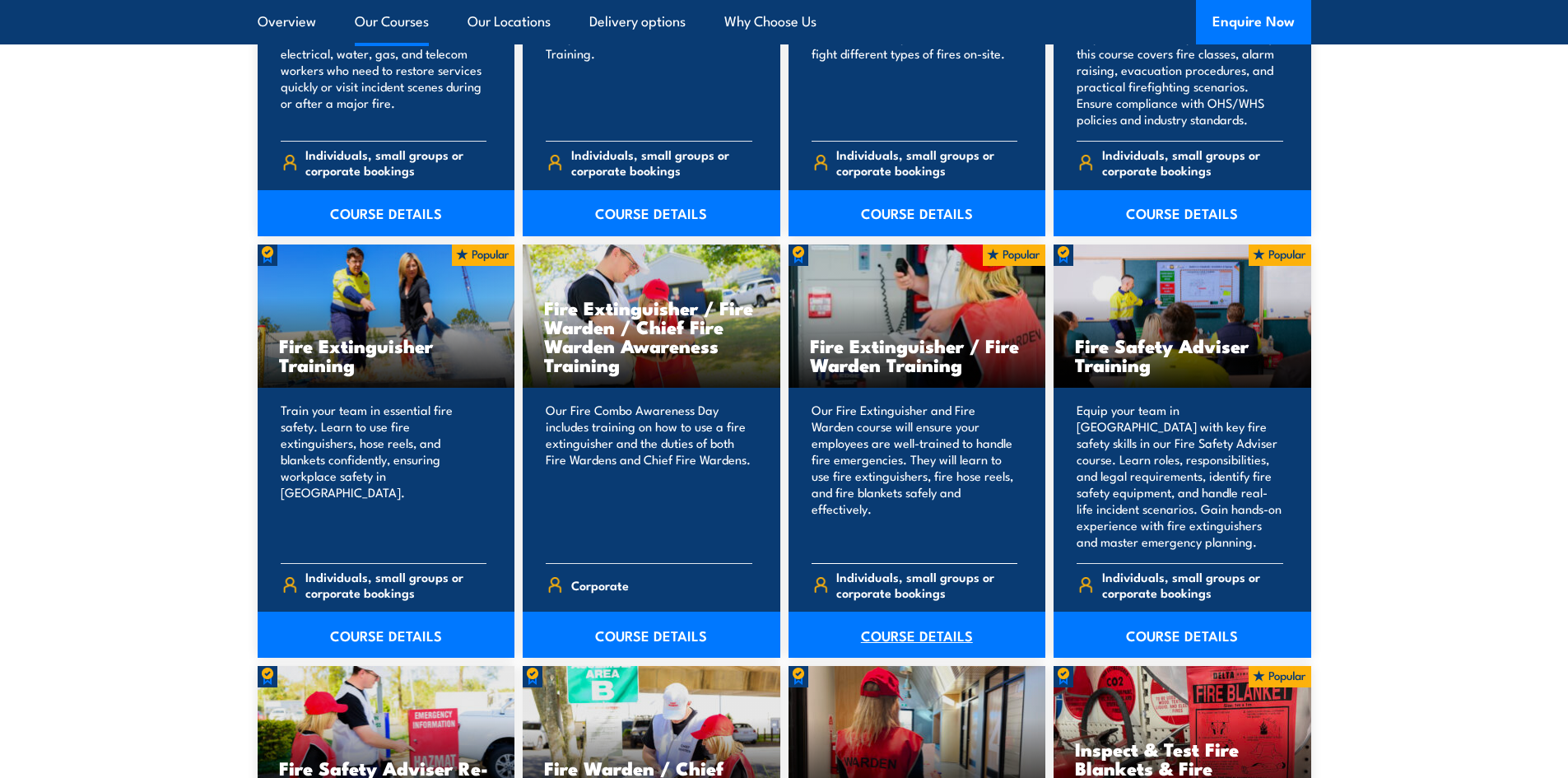
click at [899, 621] on link "COURSE DETAILS" at bounding box center [917, 634] width 258 height 46
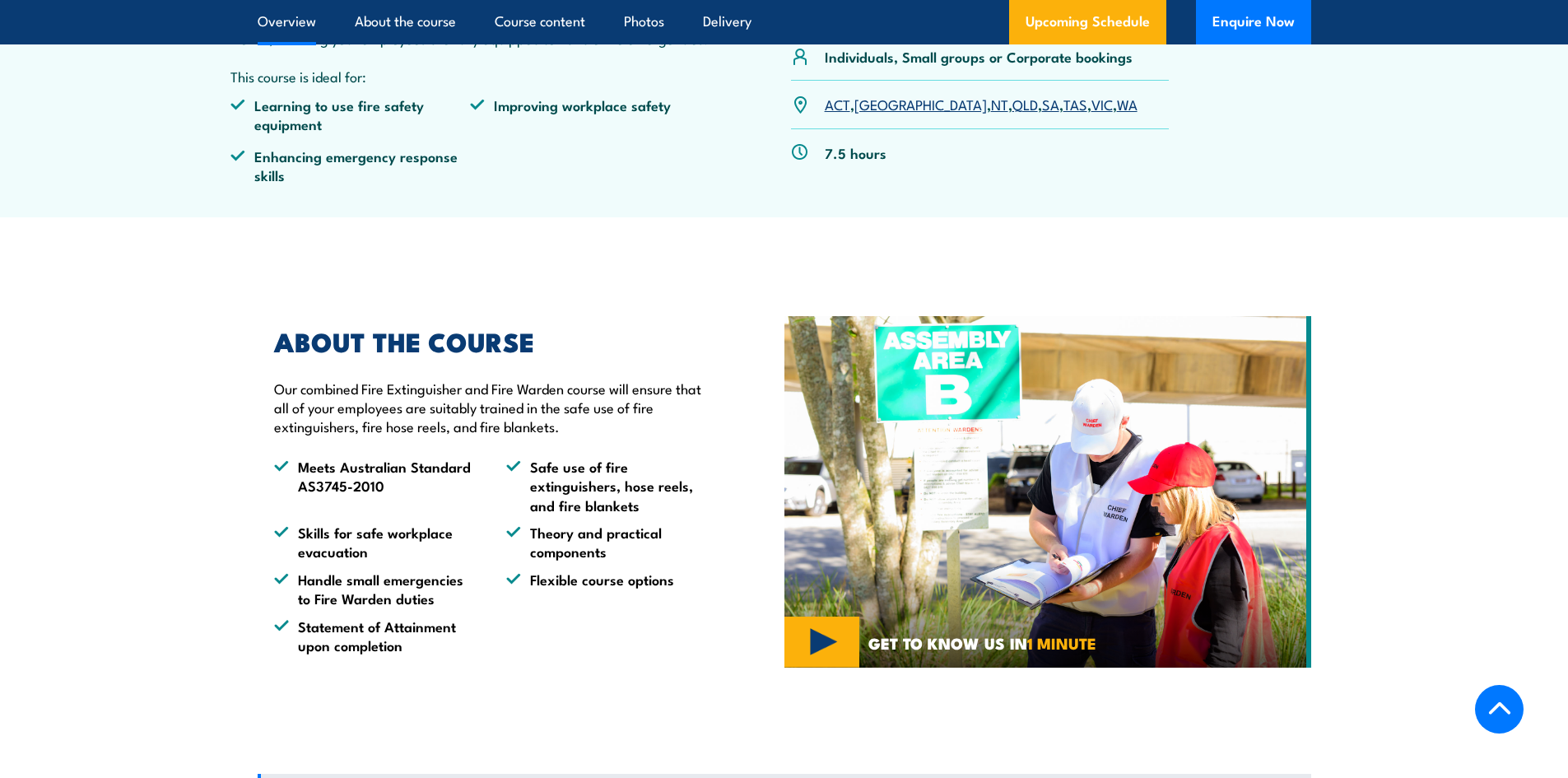
scroll to position [659, 0]
click at [1042, 101] on link "SA" at bounding box center [1051, 103] width 17 height 20
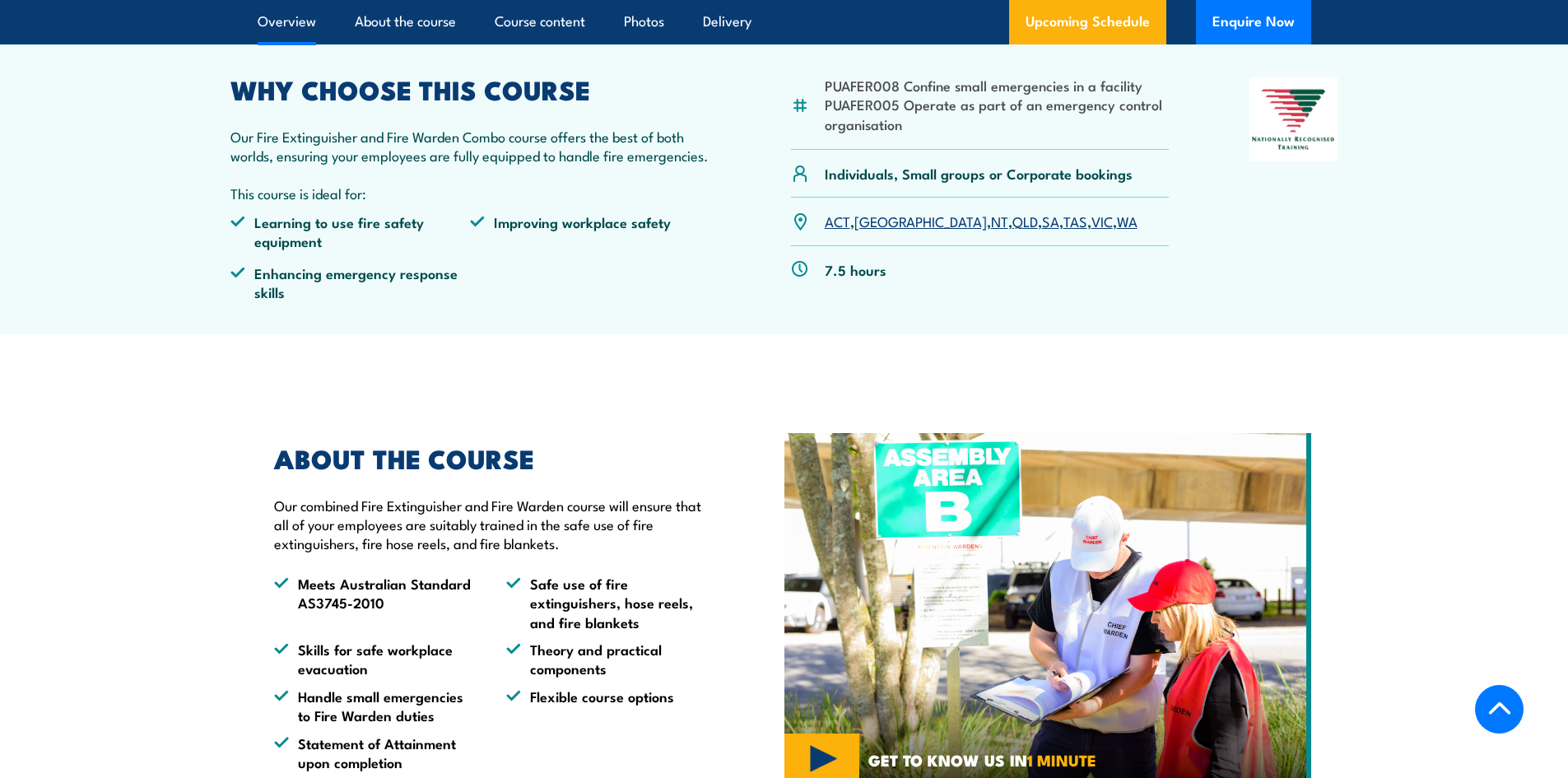
scroll to position [299, 0]
